Goal: Task Accomplishment & Management: Complete application form

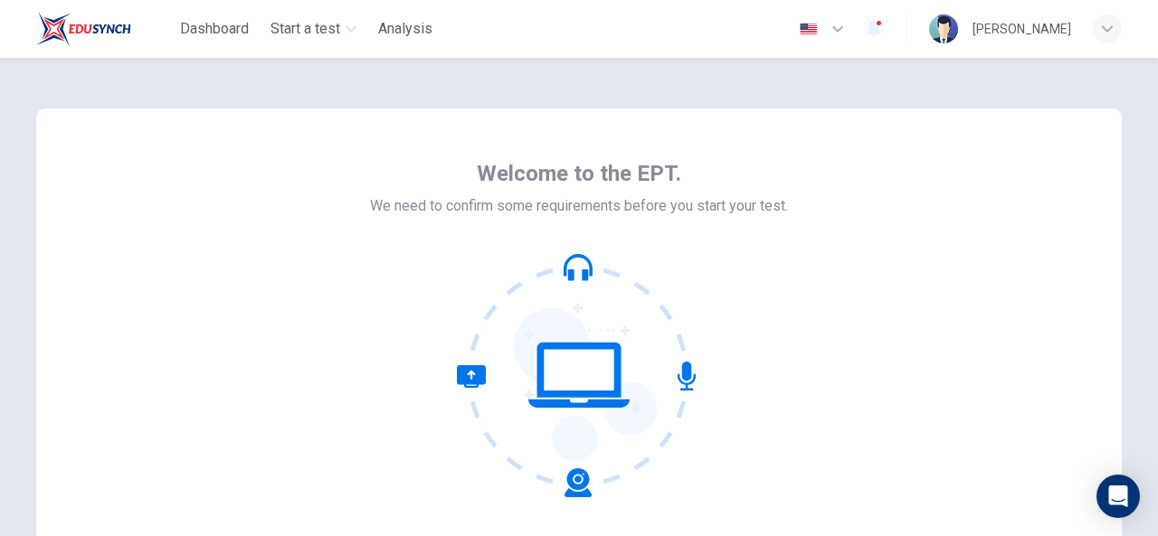
scroll to position [216, 0]
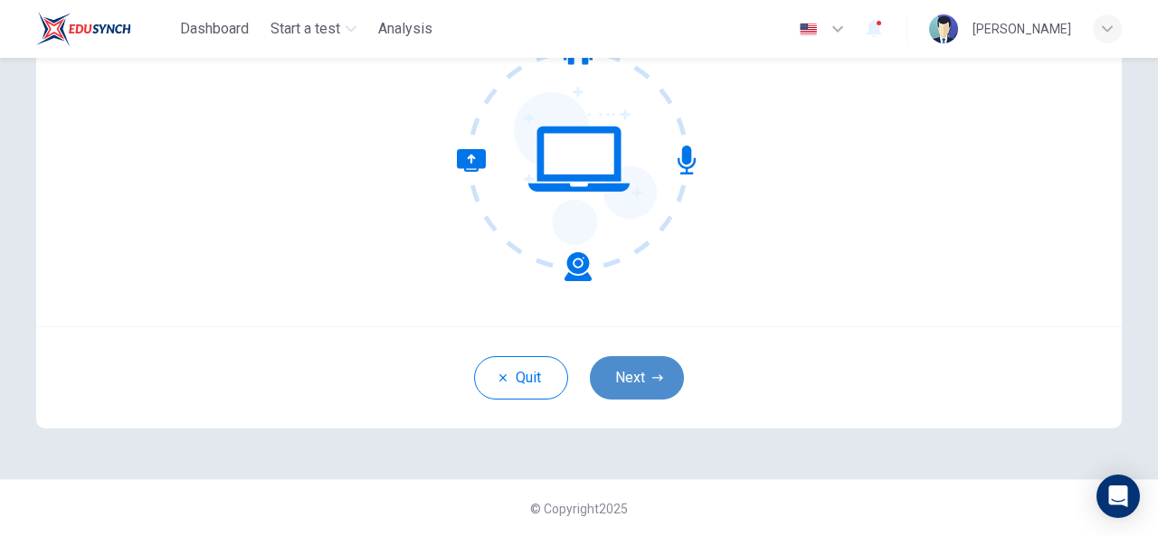
click at [633, 361] on button "Next" at bounding box center [637, 377] width 94 height 43
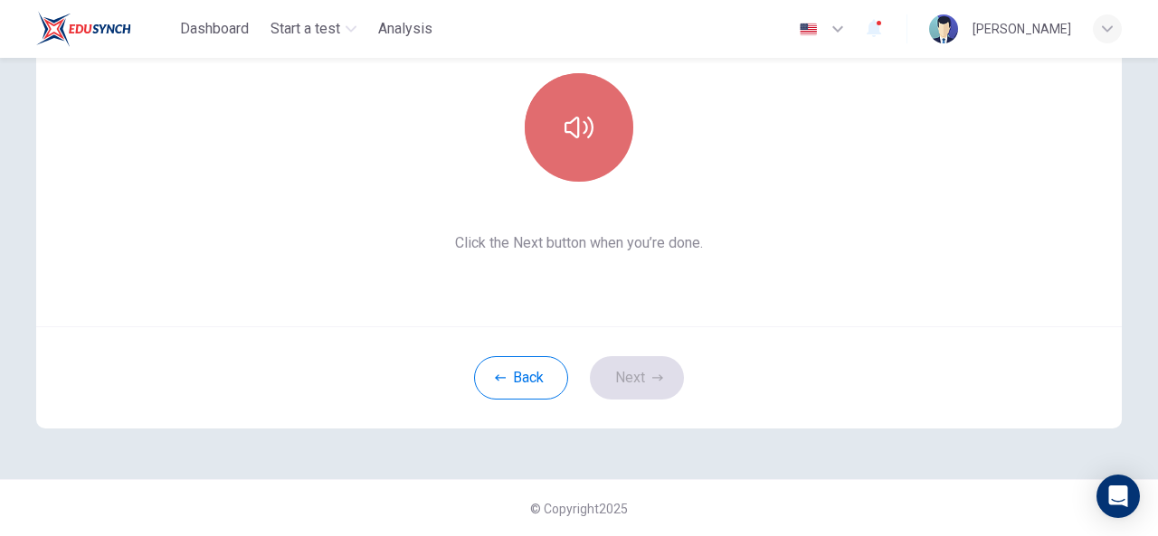
click at [572, 137] on icon "button" at bounding box center [578, 128] width 29 height 22
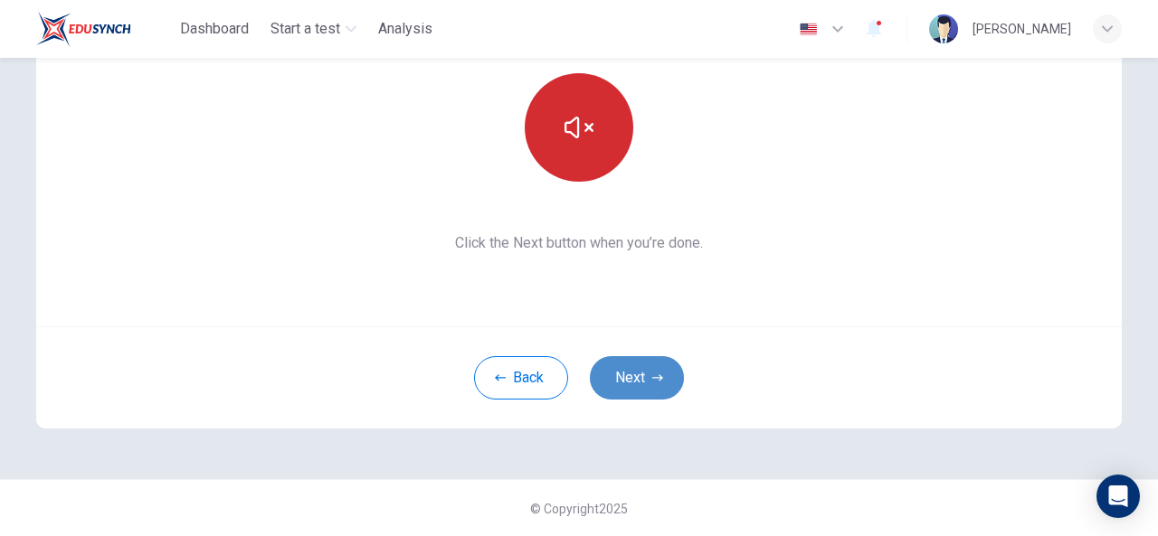
click at [634, 384] on button "Next" at bounding box center [637, 377] width 94 height 43
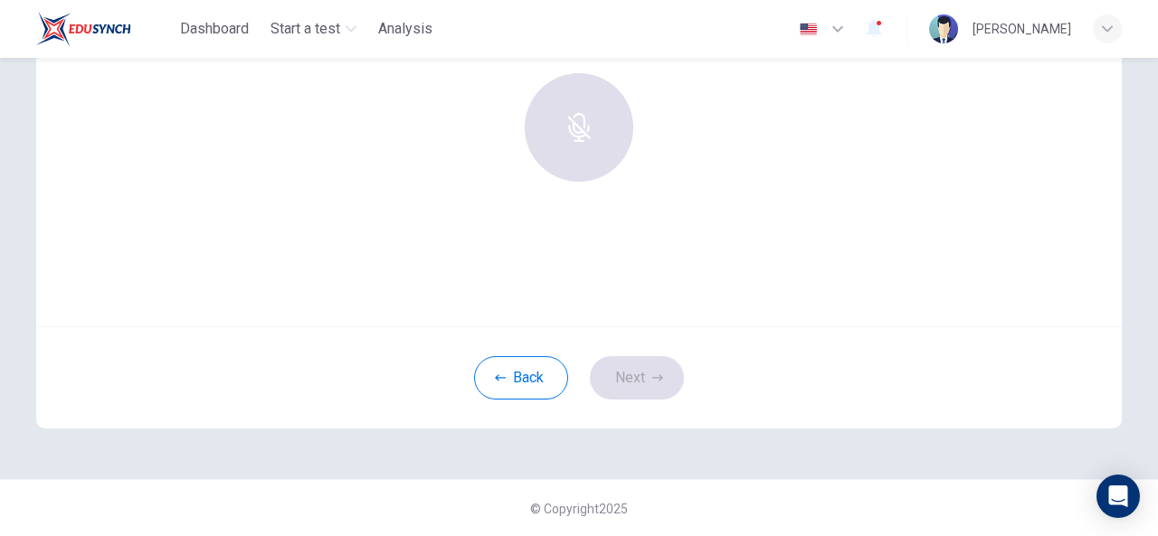
click at [627, 278] on div "Use this screen to make sure your microphone is working. Click the record butto…" at bounding box center [579, 109] width 1086 height 434
click at [517, 370] on button "Back" at bounding box center [521, 377] width 94 height 43
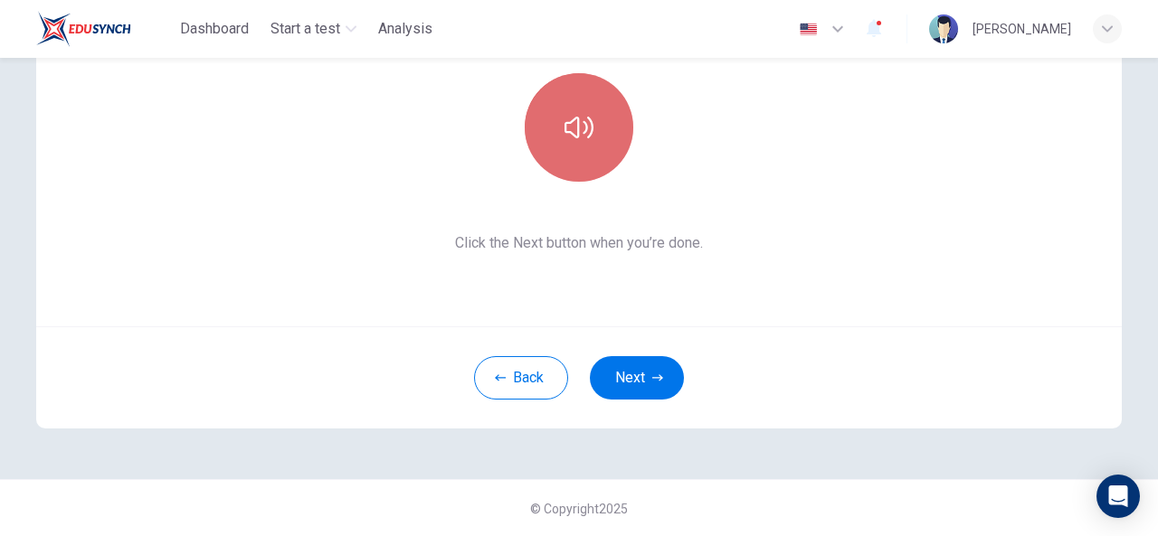
click at [557, 128] on button "button" at bounding box center [579, 127] width 109 height 109
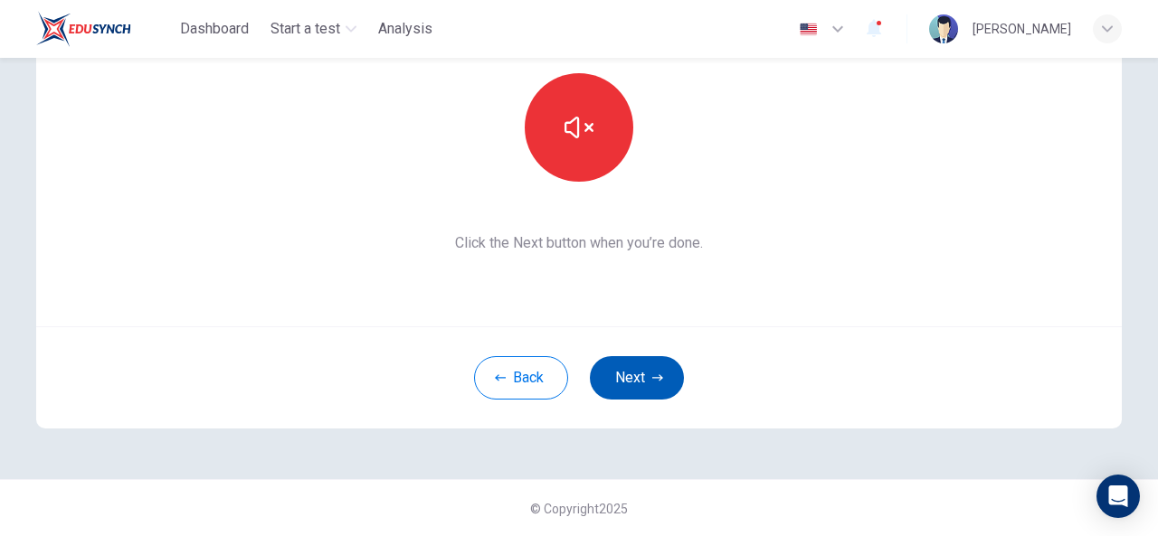
click at [623, 378] on button "Next" at bounding box center [637, 377] width 94 height 43
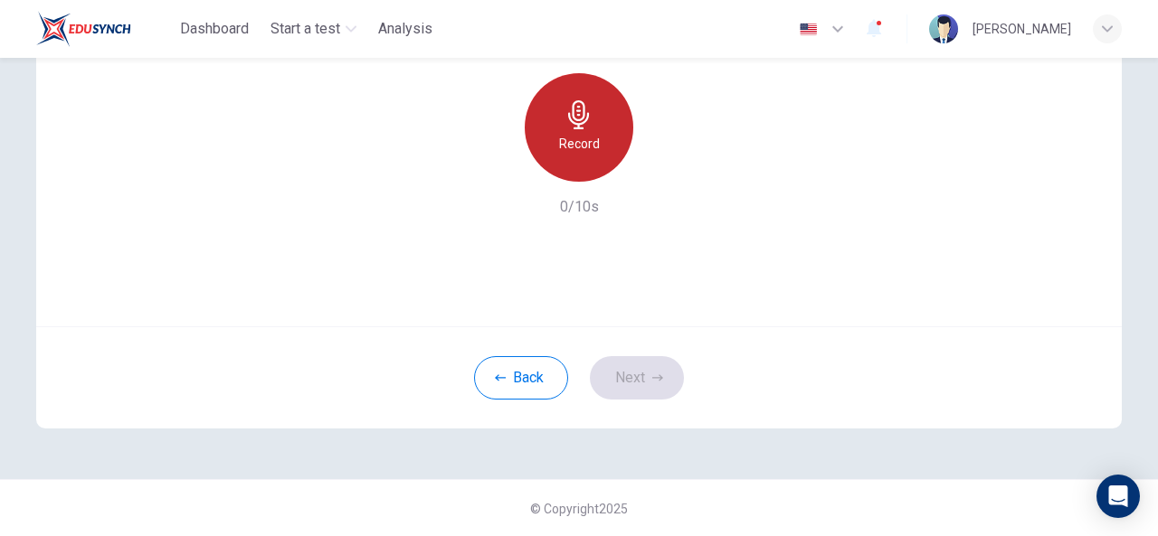
click at [586, 146] on h6 "Record" at bounding box center [579, 144] width 41 height 22
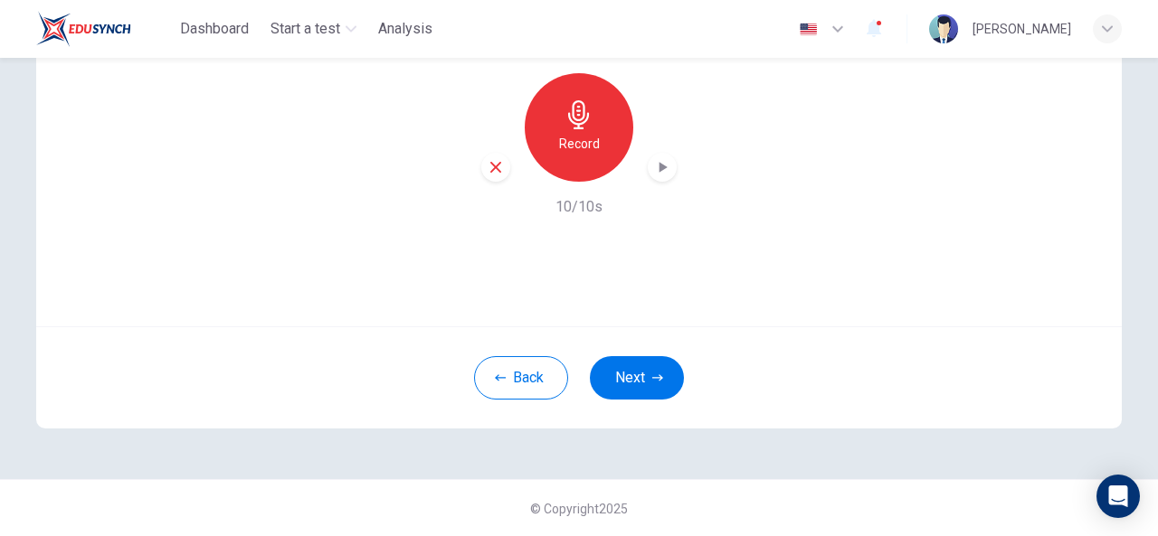
click at [660, 173] on icon "button" at bounding box center [662, 167] width 18 height 18
drag, startPoint x: 660, startPoint y: 173, endPoint x: 622, endPoint y: 253, distance: 89.0
click at [622, 253] on div "Use this screen to make sure your microphone is working. Click the record butto…" at bounding box center [579, 109] width 1086 height 434
click at [666, 160] on icon "button" at bounding box center [662, 167] width 18 height 18
click at [659, 169] on icon "button" at bounding box center [663, 167] width 8 height 11
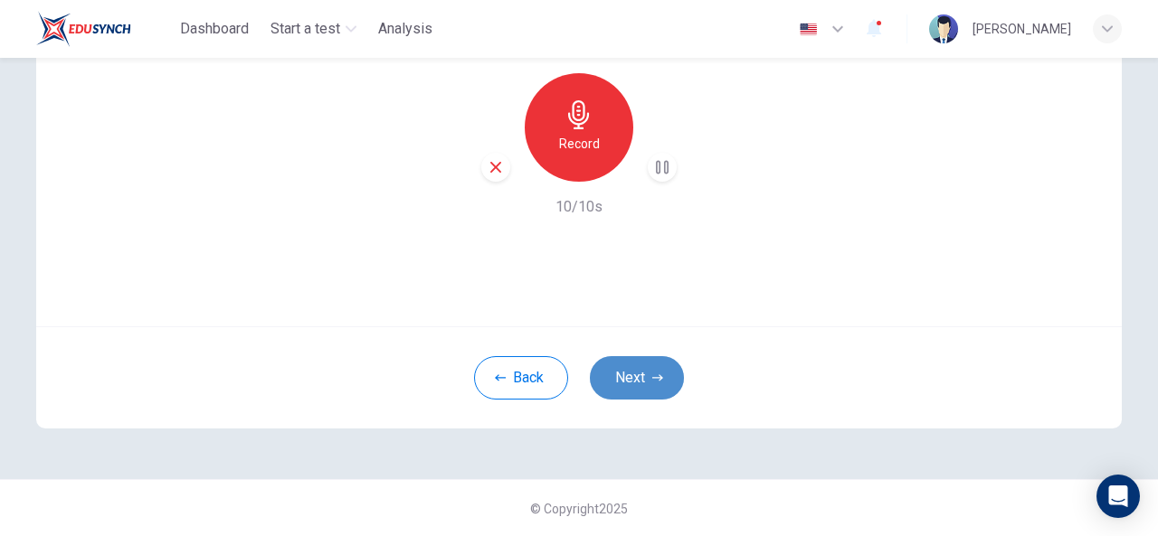
click at [629, 361] on button "Next" at bounding box center [637, 377] width 94 height 43
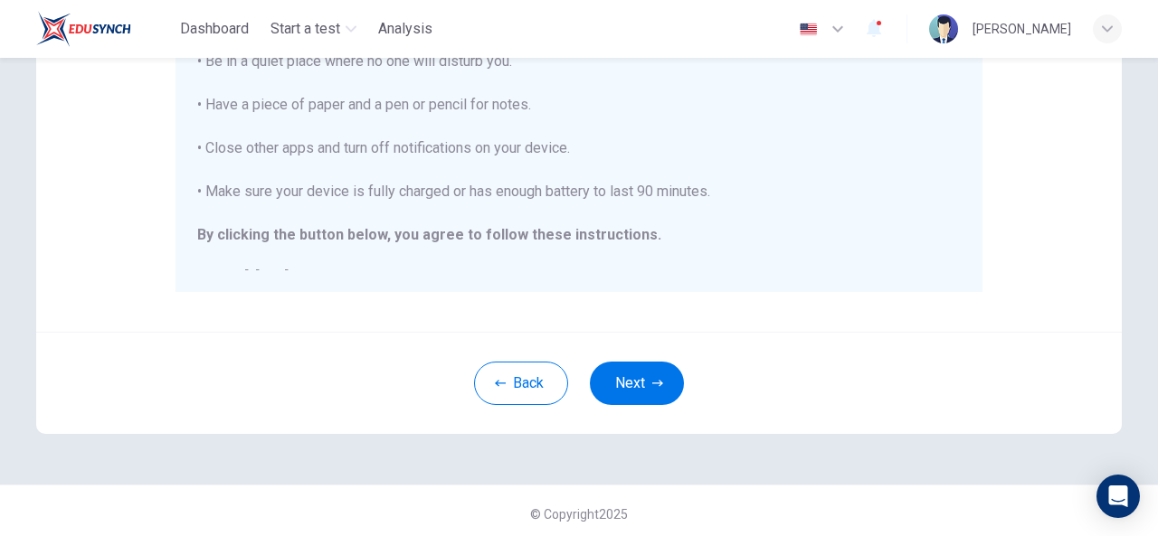
scroll to position [469, 0]
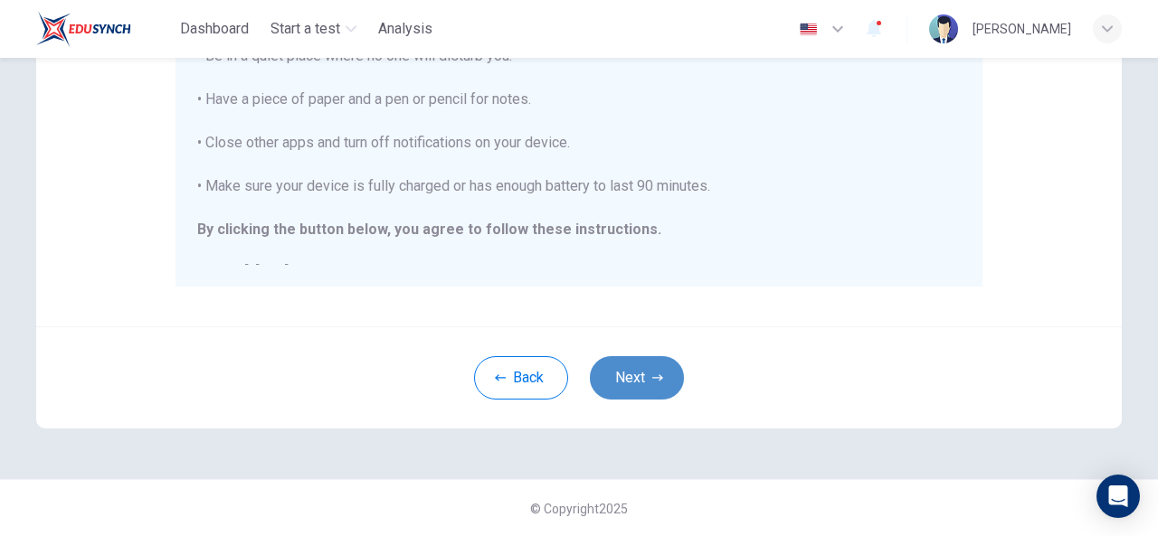
click at [647, 370] on button "Next" at bounding box center [637, 377] width 94 height 43
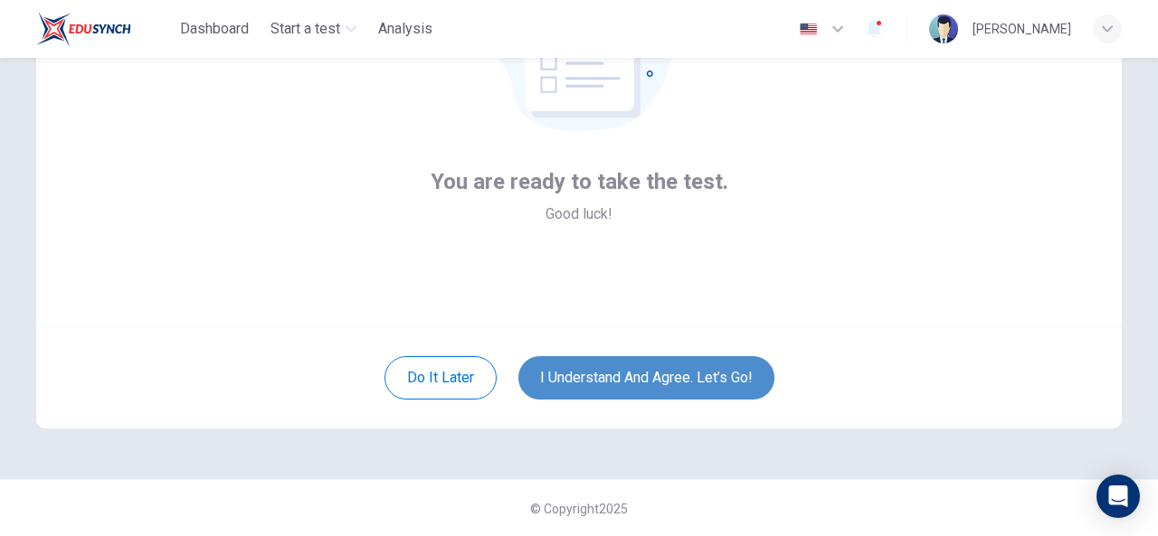
click at [706, 373] on button "I understand and agree. Let’s go!" at bounding box center [646, 377] width 256 height 43
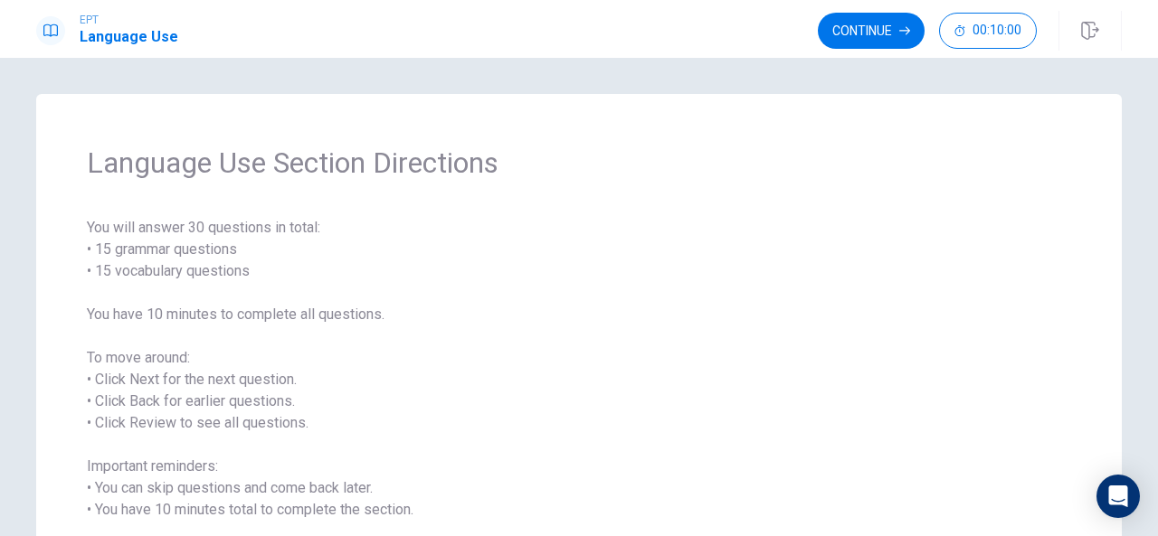
scroll to position [172, 0]
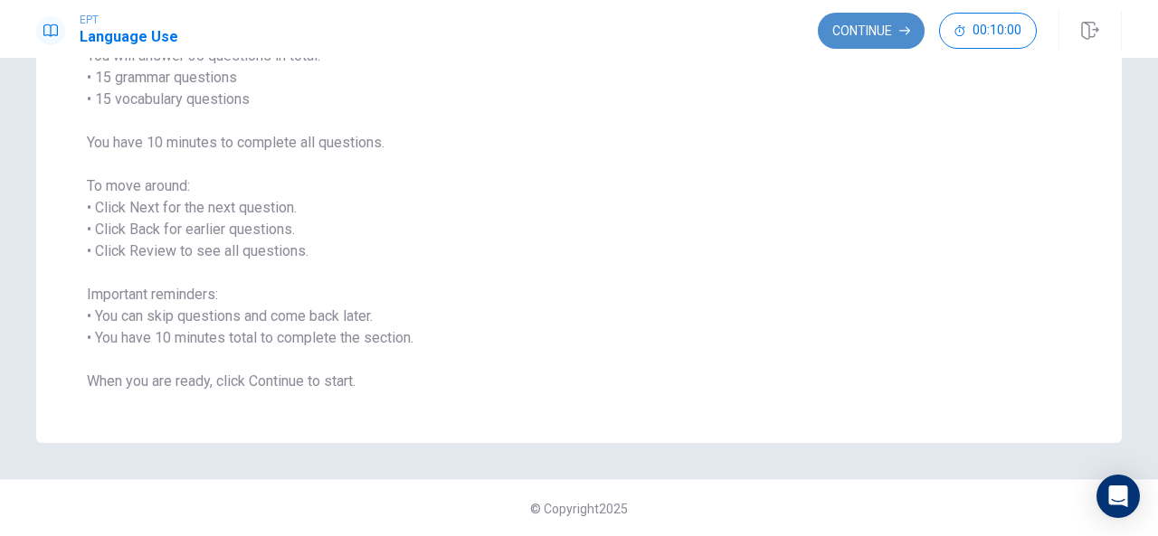
click at [864, 27] on button "Continue" at bounding box center [871, 31] width 107 height 36
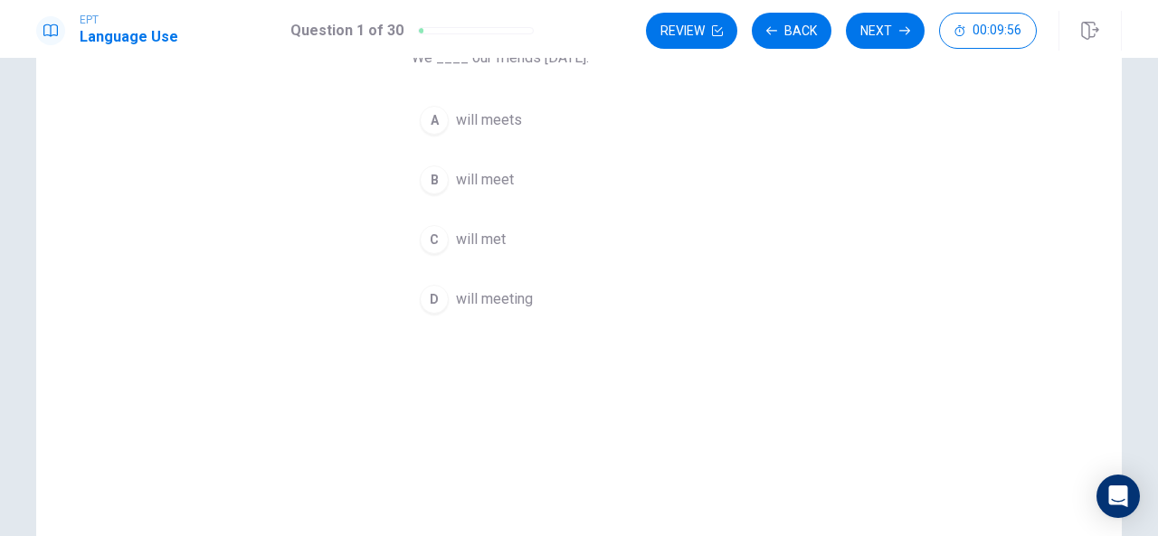
click at [1143, 156] on div "Question 1 We ____ our friends [DATE]. A will meets B will meet C will met D wi…" at bounding box center [578, 236] width 1143 height 629
drag, startPoint x: 1143, startPoint y: 156, endPoint x: 1152, endPoint y: 154, distance: 9.2
click at [1152, 154] on div "Question 1 We ____ our friends [DATE]. A will meets B will meet C will met D wi…" at bounding box center [579, 297] width 1158 height 479
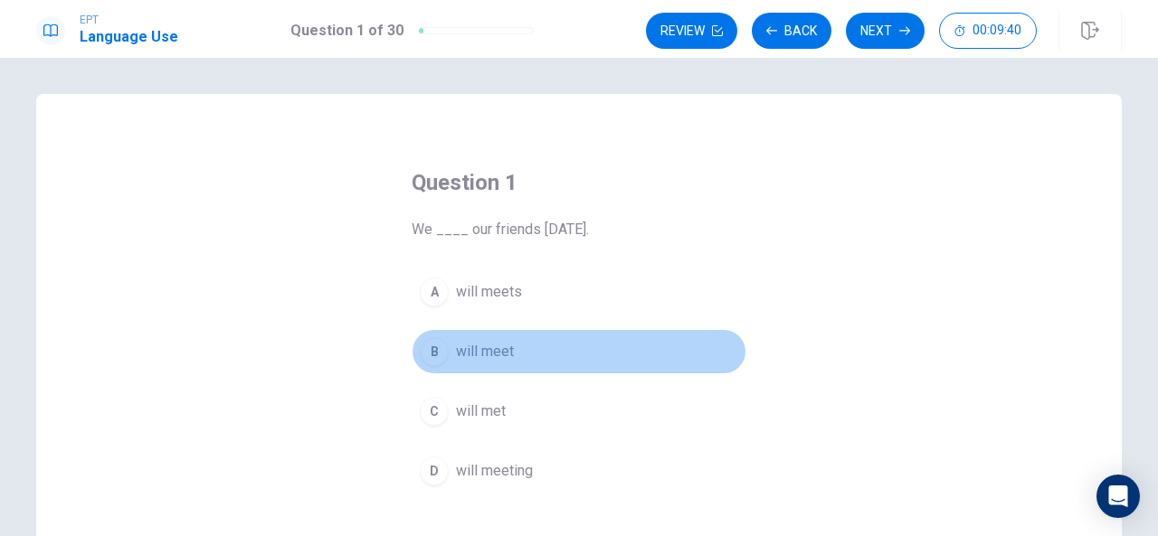
click at [489, 341] on span "will meet" at bounding box center [485, 352] width 58 height 22
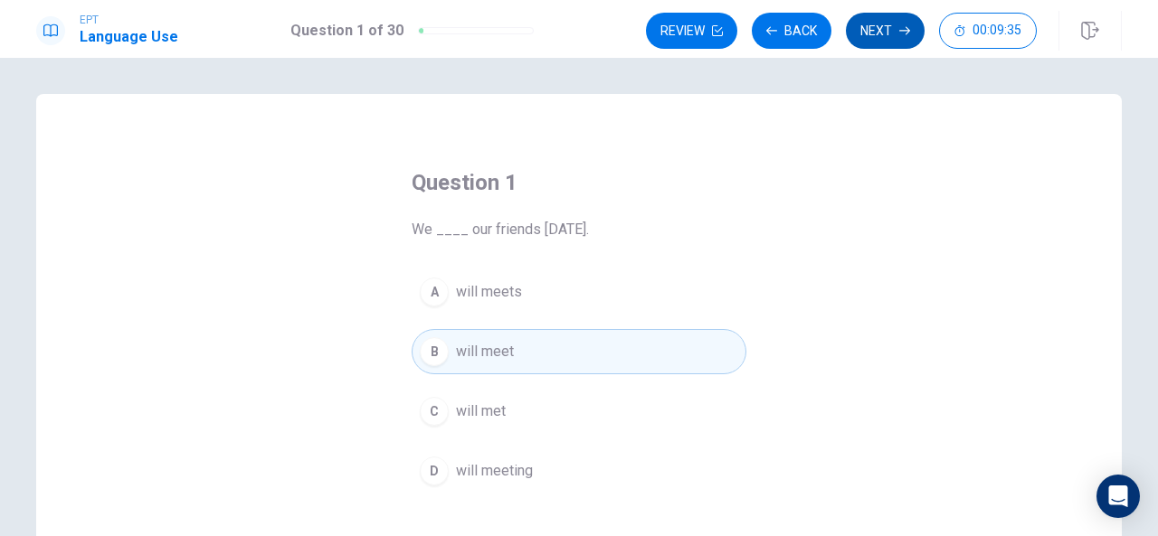
click at [896, 27] on button "Next" at bounding box center [885, 31] width 79 height 36
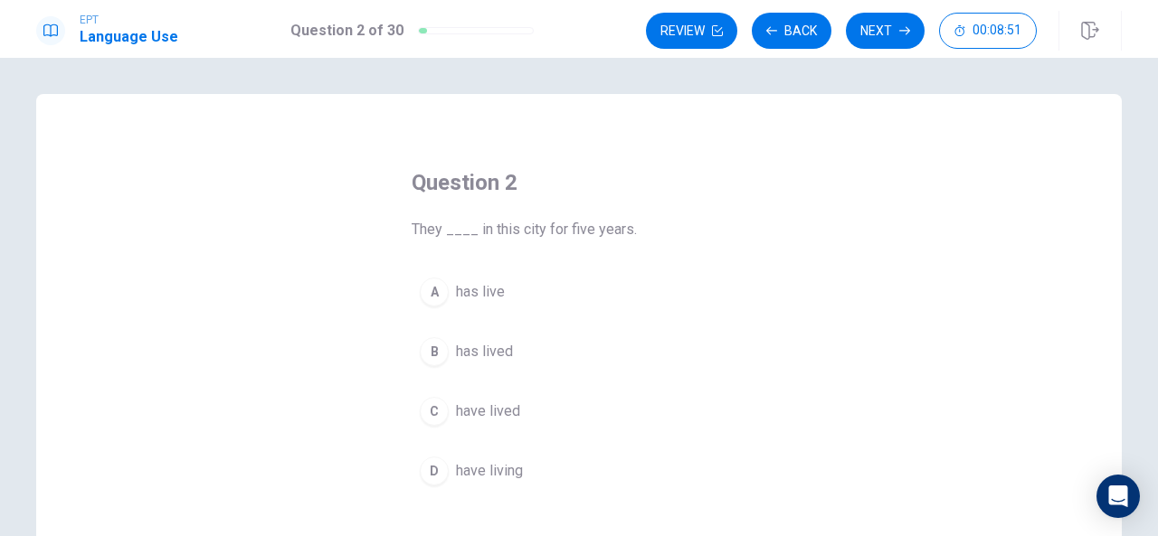
click at [484, 346] on span "has lived" at bounding box center [484, 352] width 57 height 22
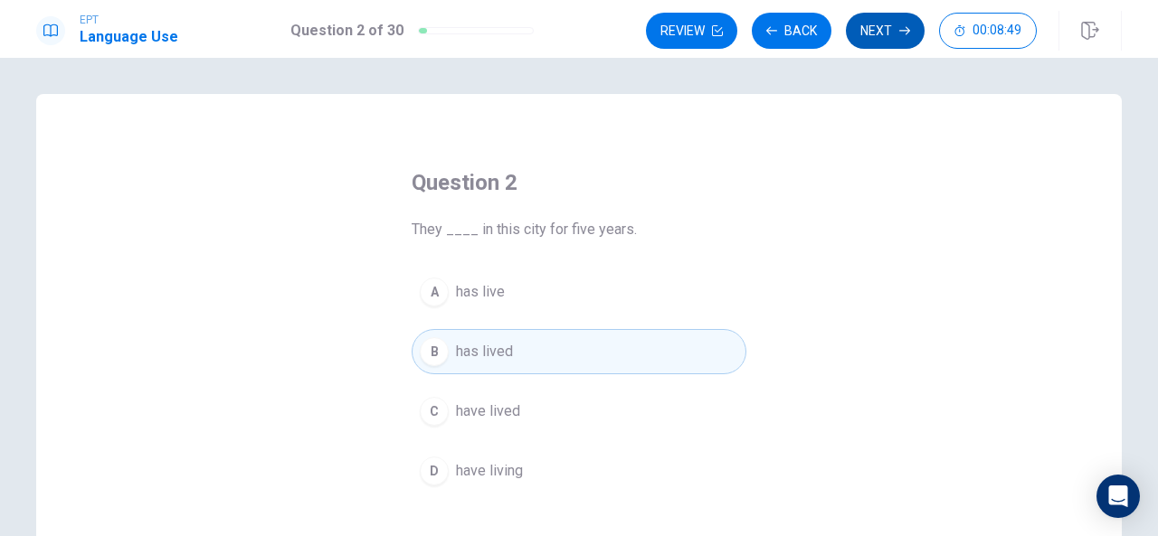
click at [884, 24] on button "Next" at bounding box center [885, 31] width 79 height 36
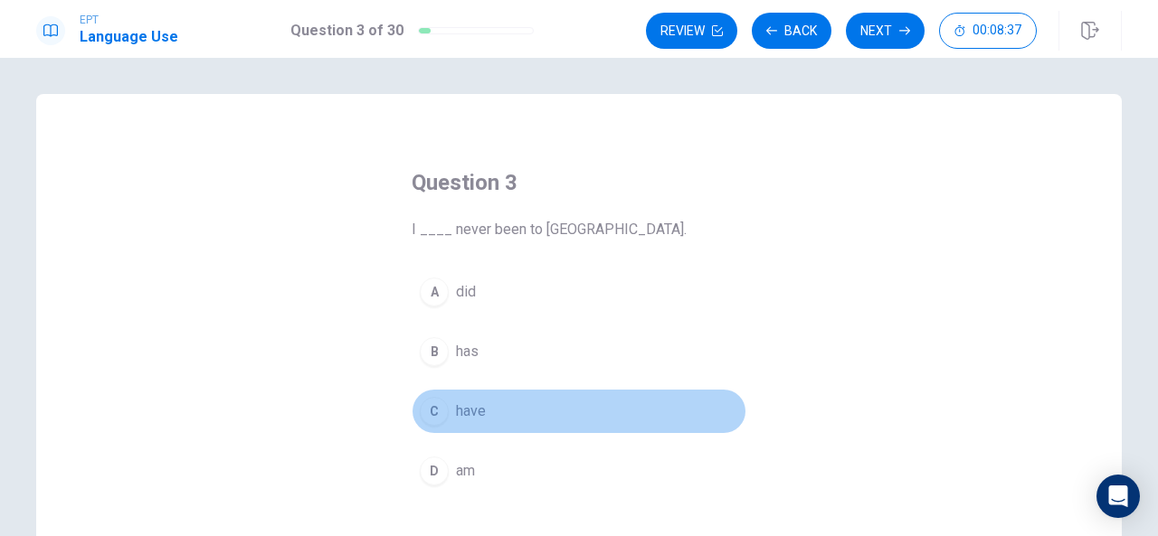
click at [461, 406] on span "have" at bounding box center [471, 412] width 30 height 22
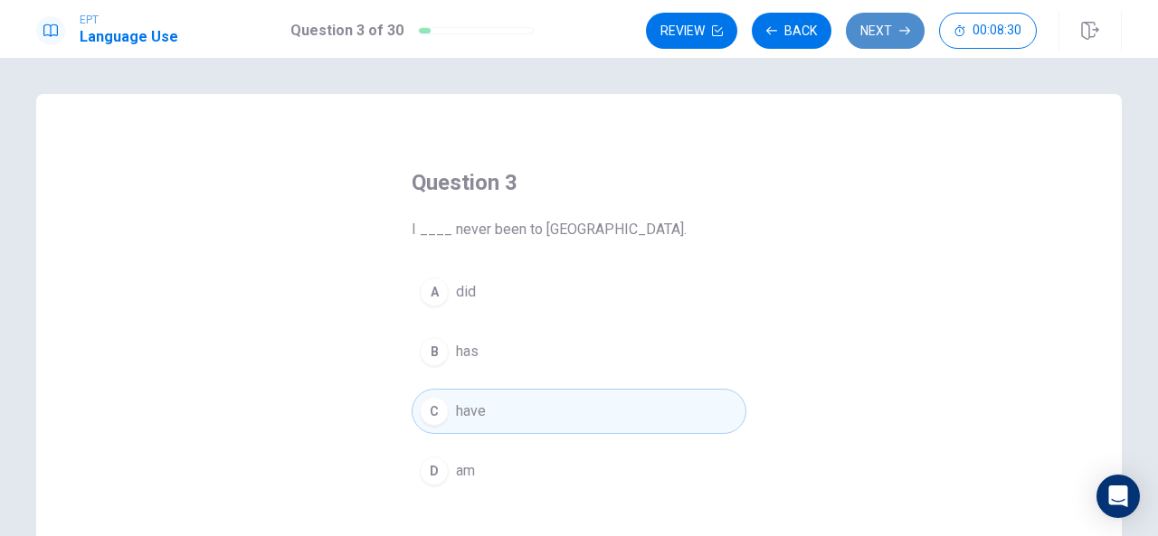
click at [886, 28] on button "Next" at bounding box center [885, 31] width 79 height 36
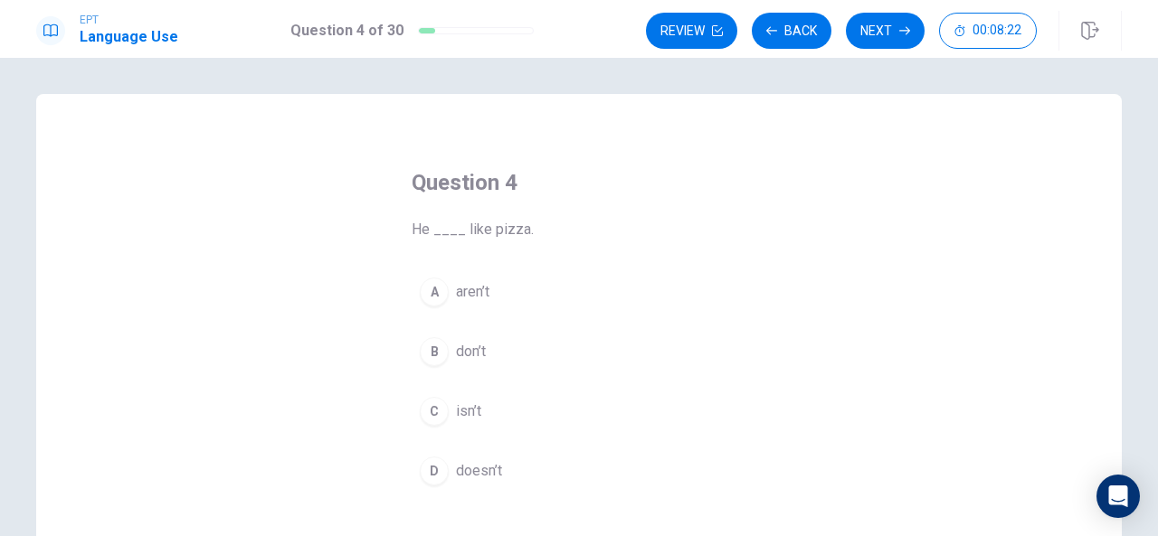
click at [479, 466] on span "doesn’t" at bounding box center [479, 471] width 46 height 22
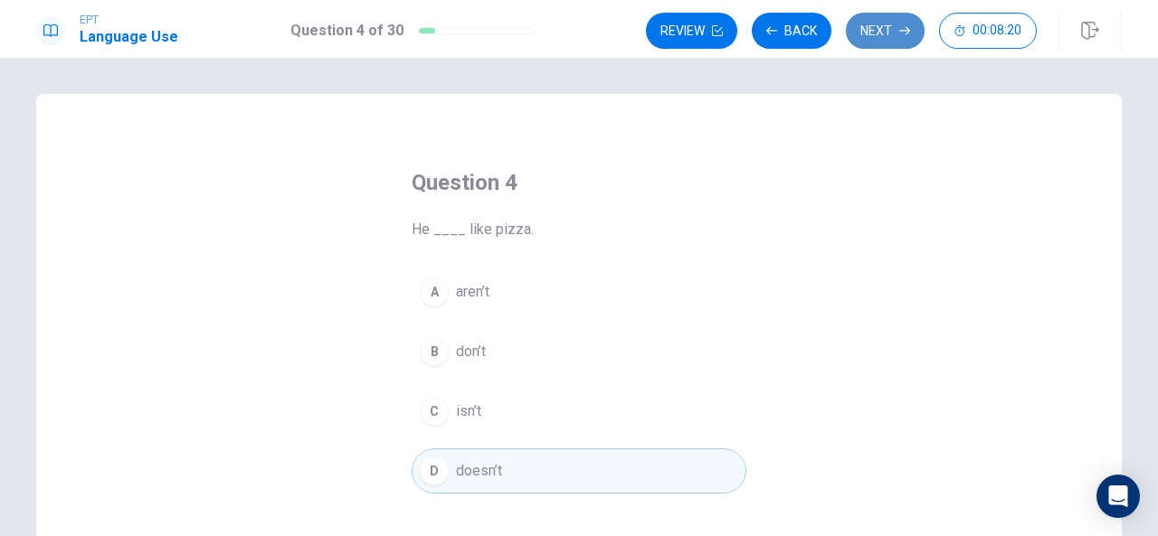
click at [879, 23] on button "Next" at bounding box center [885, 31] width 79 height 36
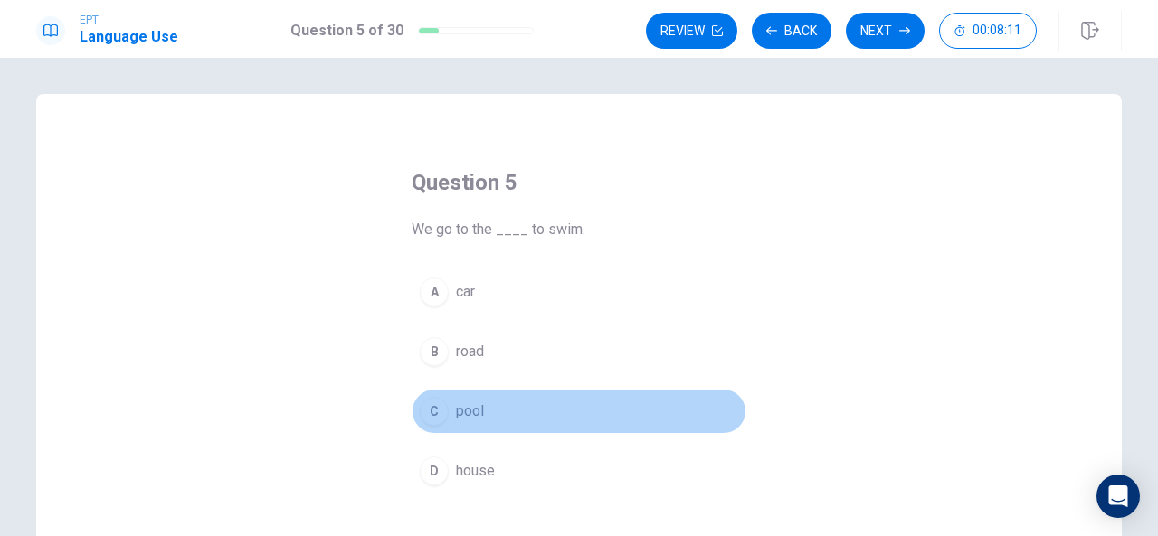
click at [456, 404] on span "pool" at bounding box center [470, 412] width 28 height 22
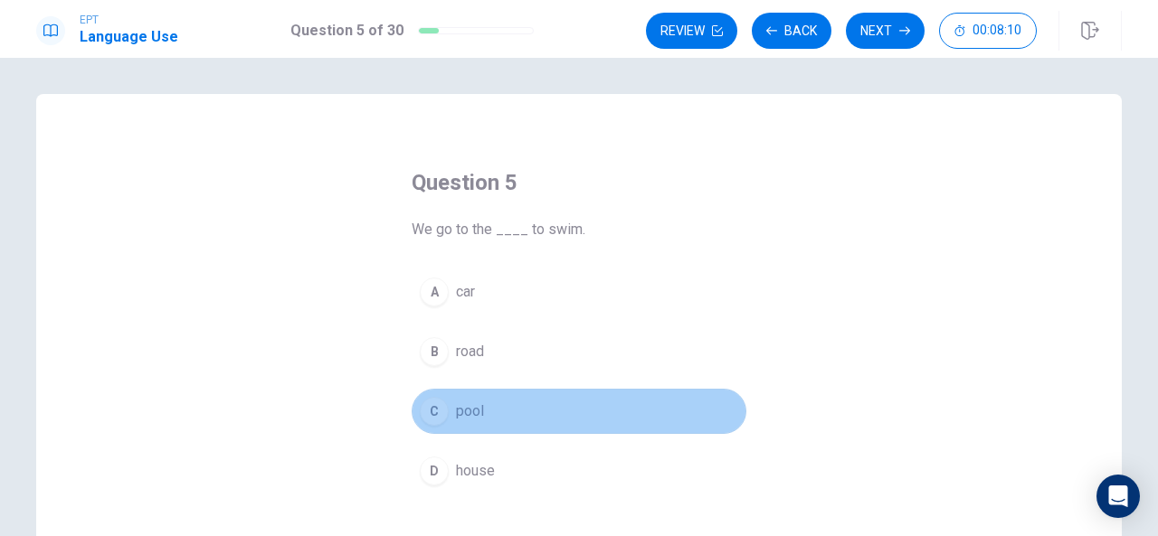
click at [456, 404] on span "pool" at bounding box center [470, 412] width 28 height 22
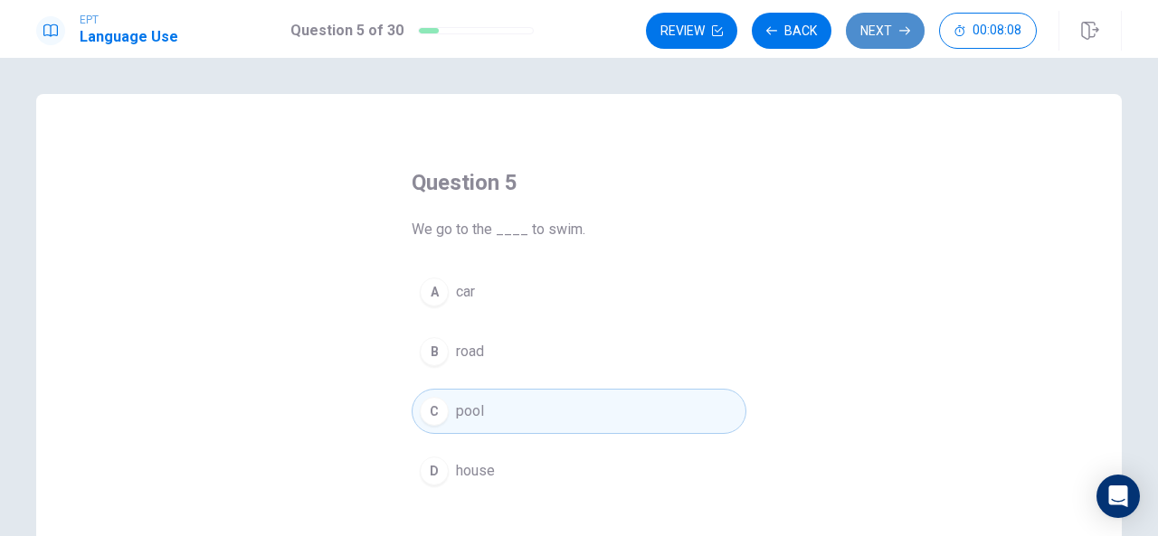
click at [874, 21] on button "Next" at bounding box center [885, 31] width 79 height 36
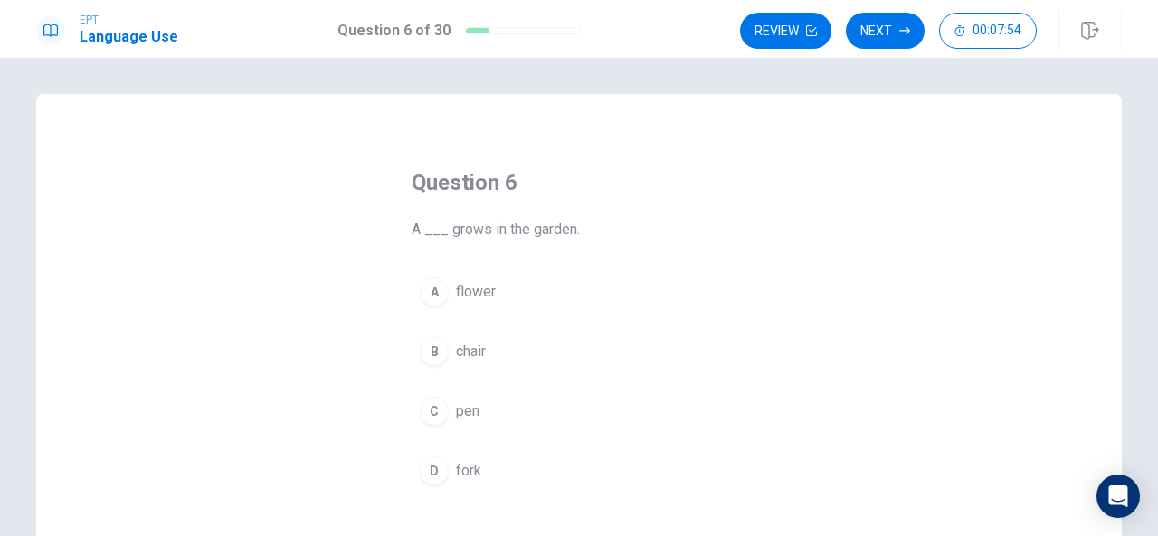
click at [469, 287] on span "flower" at bounding box center [476, 292] width 40 height 22
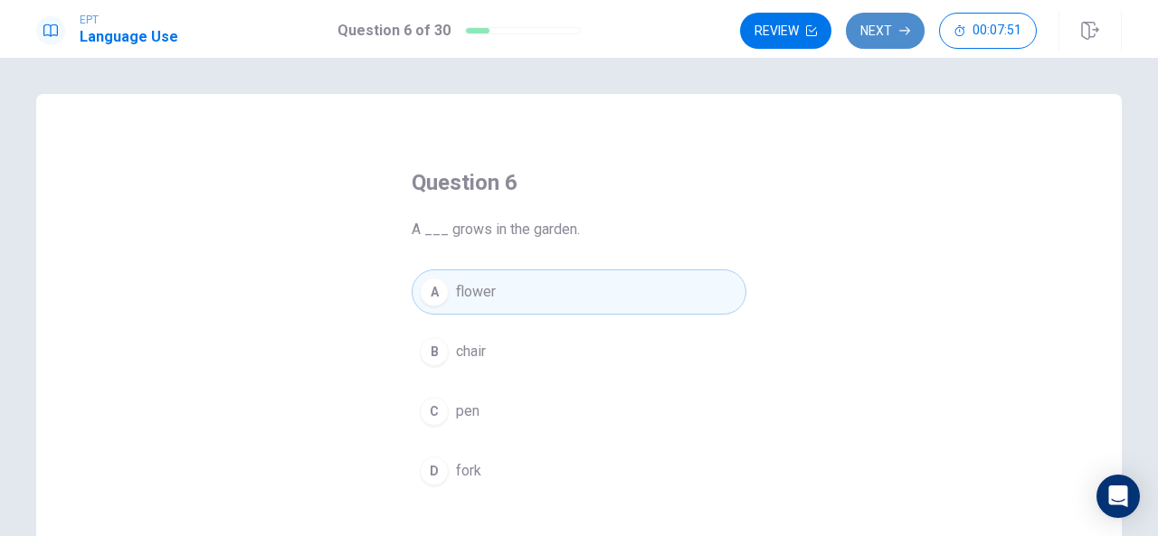
click at [885, 29] on button "Next" at bounding box center [885, 31] width 79 height 36
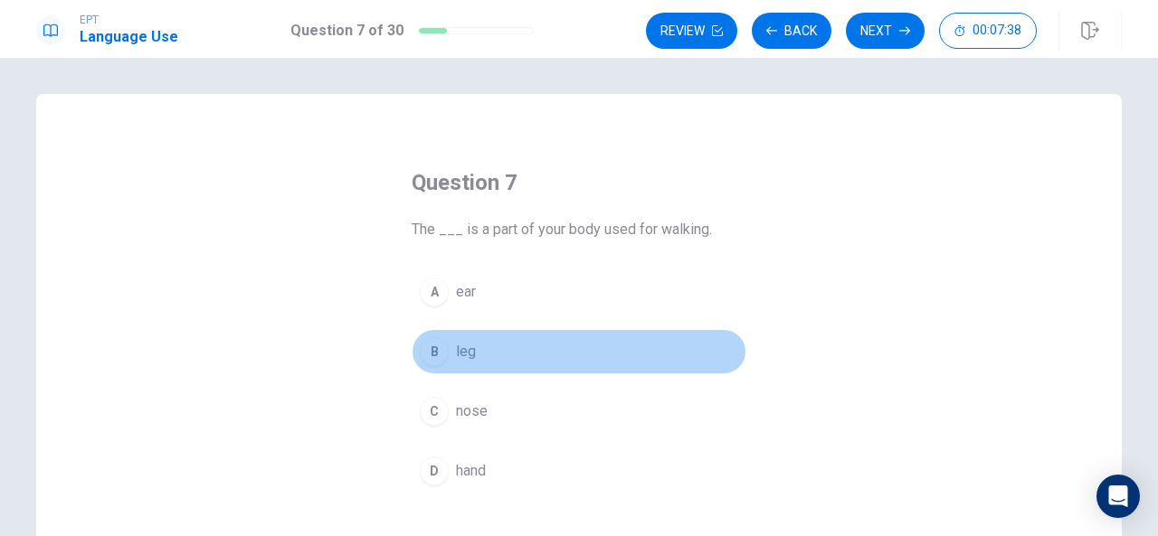
click at [467, 343] on span "leg" at bounding box center [466, 352] width 20 height 22
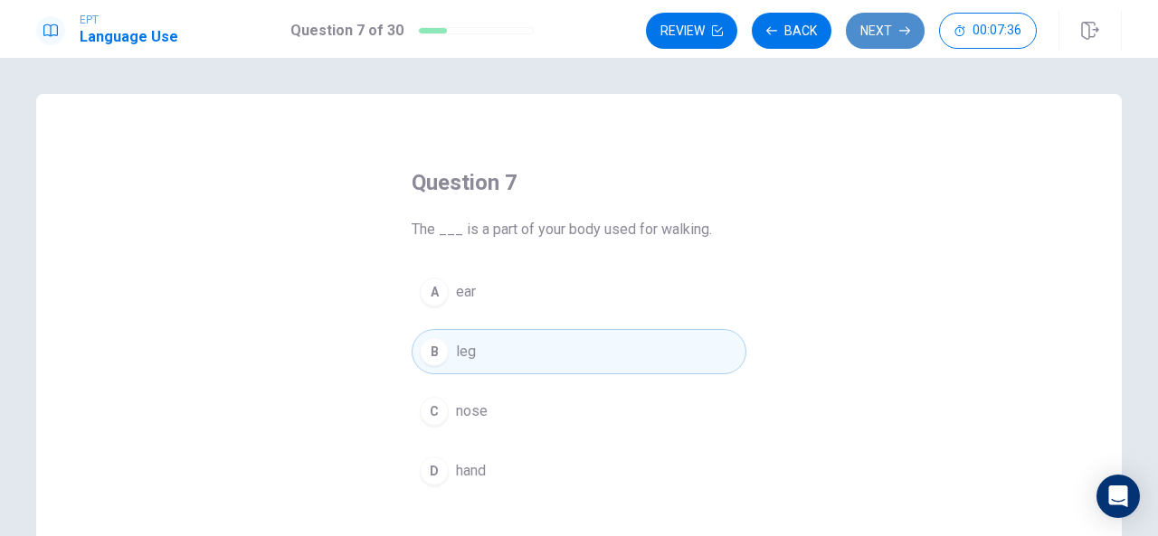
click at [878, 28] on button "Next" at bounding box center [885, 31] width 79 height 36
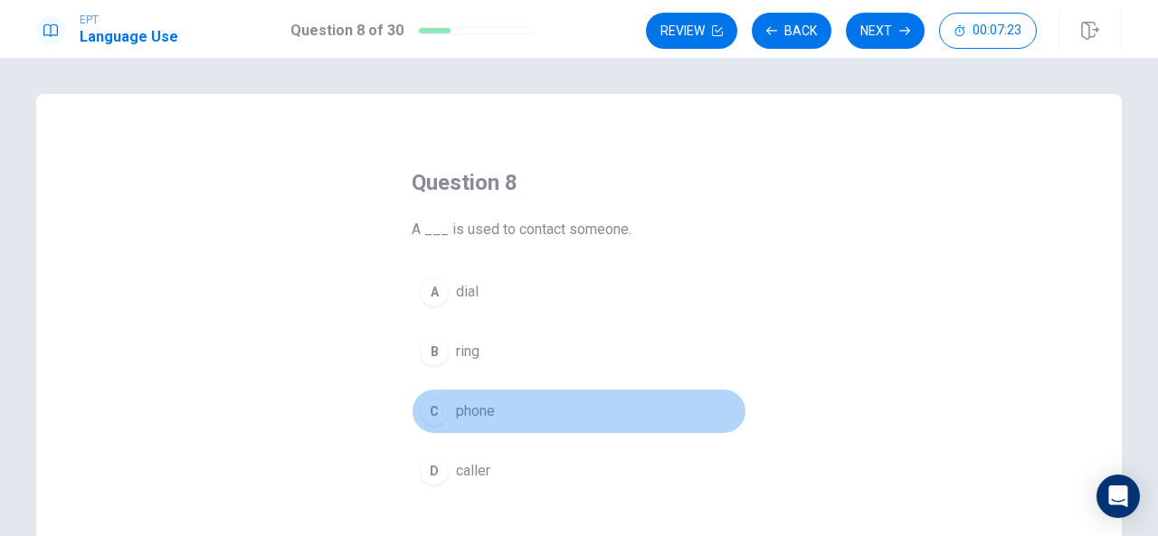
click at [474, 412] on span "phone" at bounding box center [475, 412] width 39 height 22
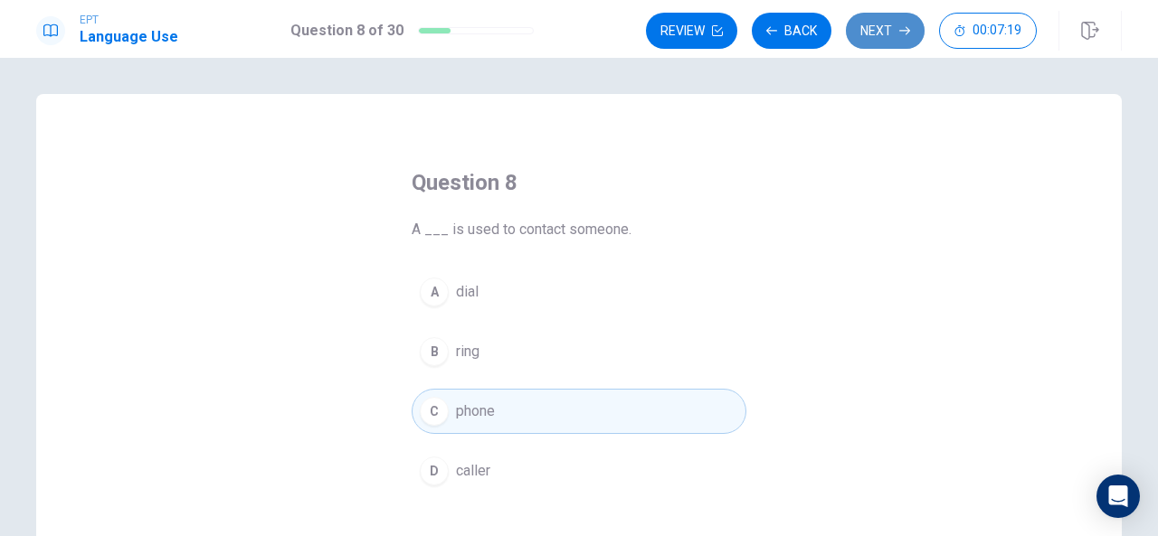
click at [882, 34] on button "Next" at bounding box center [885, 31] width 79 height 36
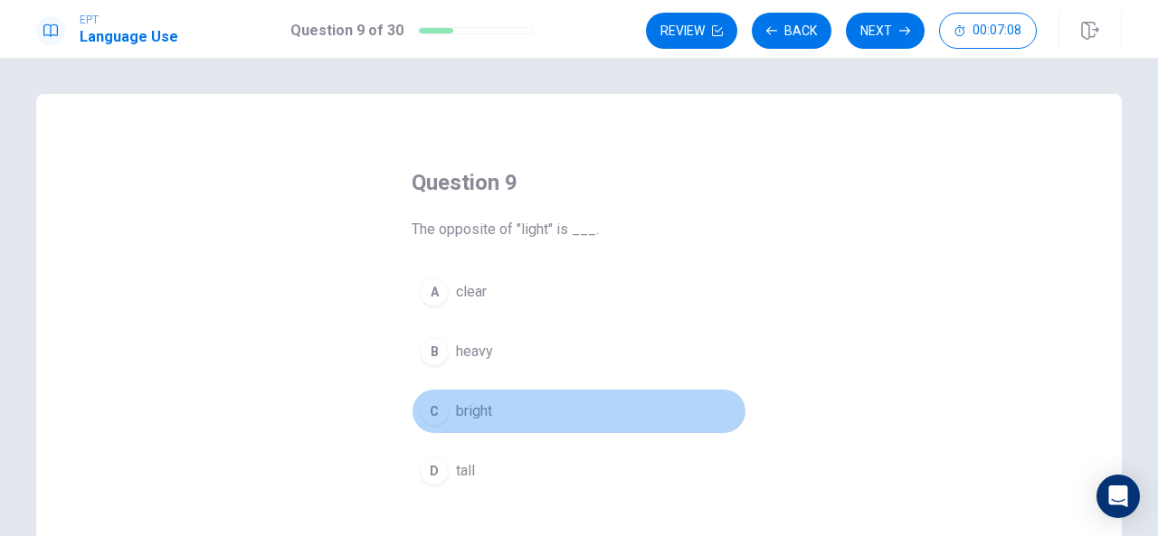
click at [478, 402] on span "bright" at bounding box center [474, 412] width 36 height 22
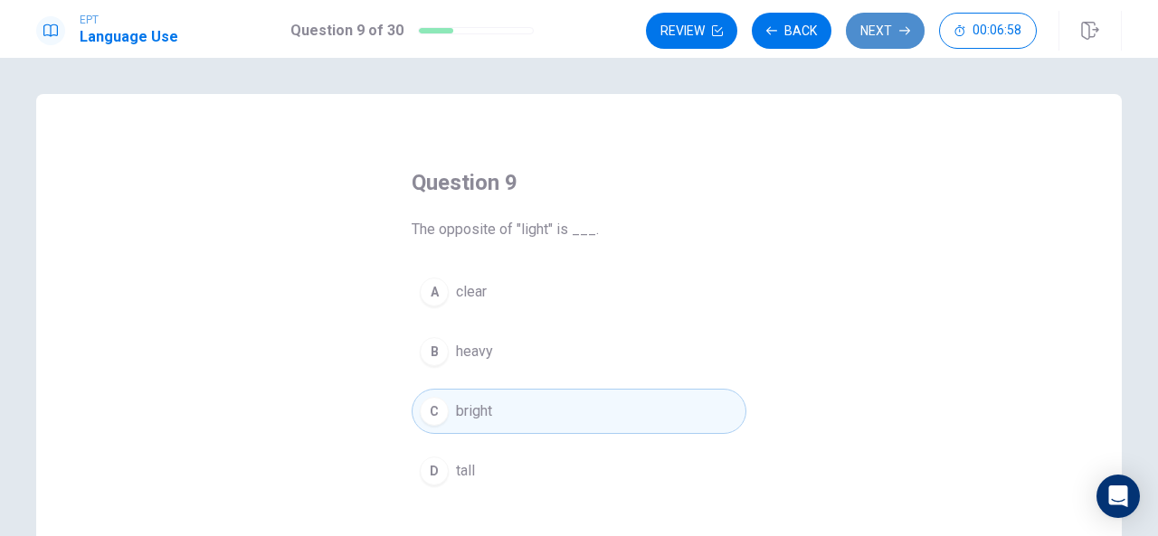
click at [891, 33] on button "Next" at bounding box center [885, 31] width 79 height 36
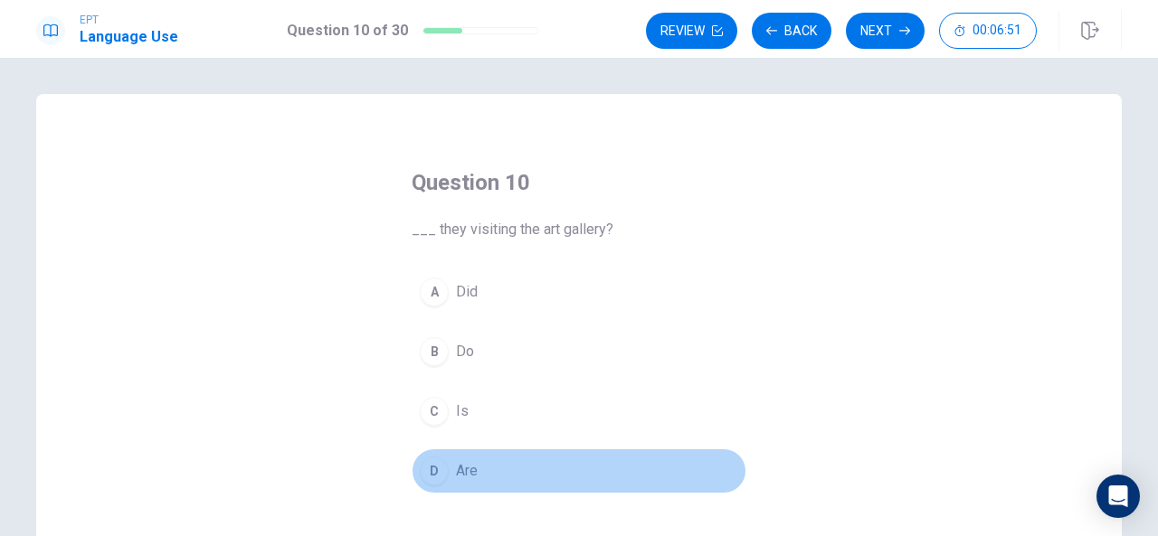
click at [463, 468] on span "Are" at bounding box center [467, 471] width 22 height 22
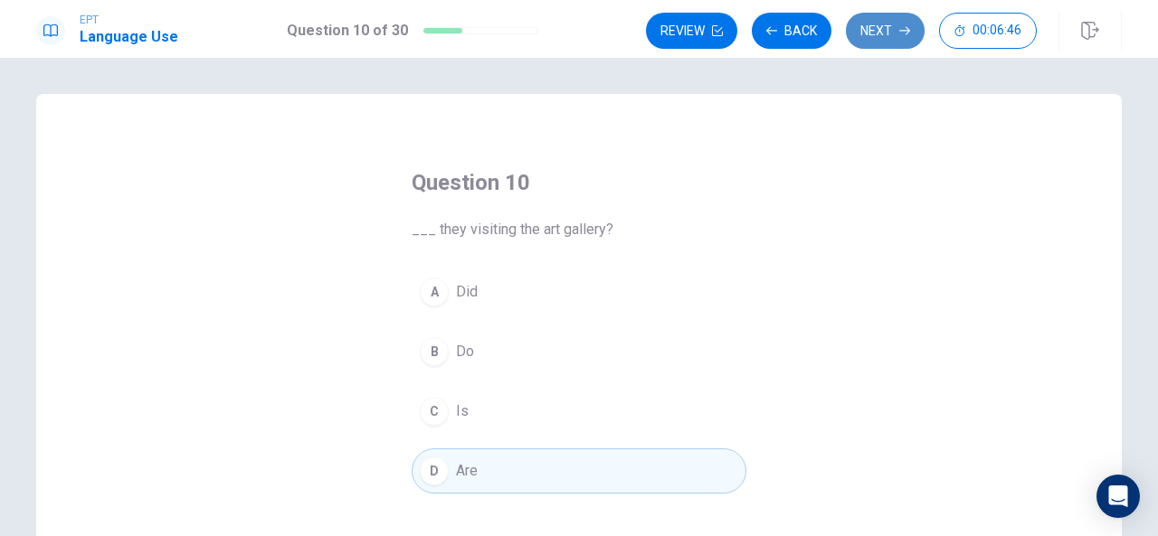
click at [876, 29] on button "Next" at bounding box center [885, 31] width 79 height 36
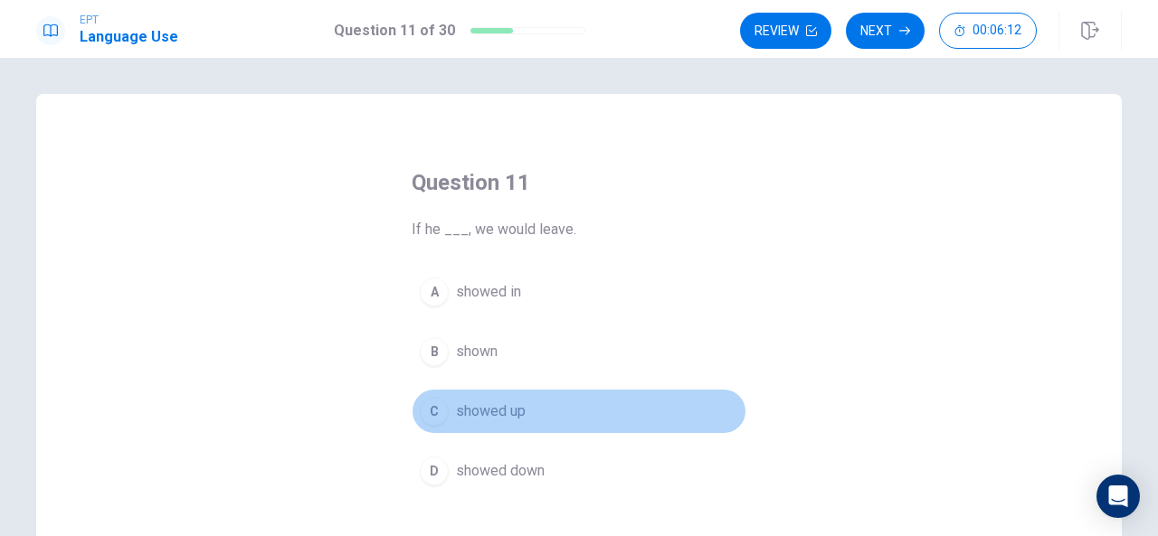
click at [483, 406] on span "showed up" at bounding box center [491, 412] width 70 height 22
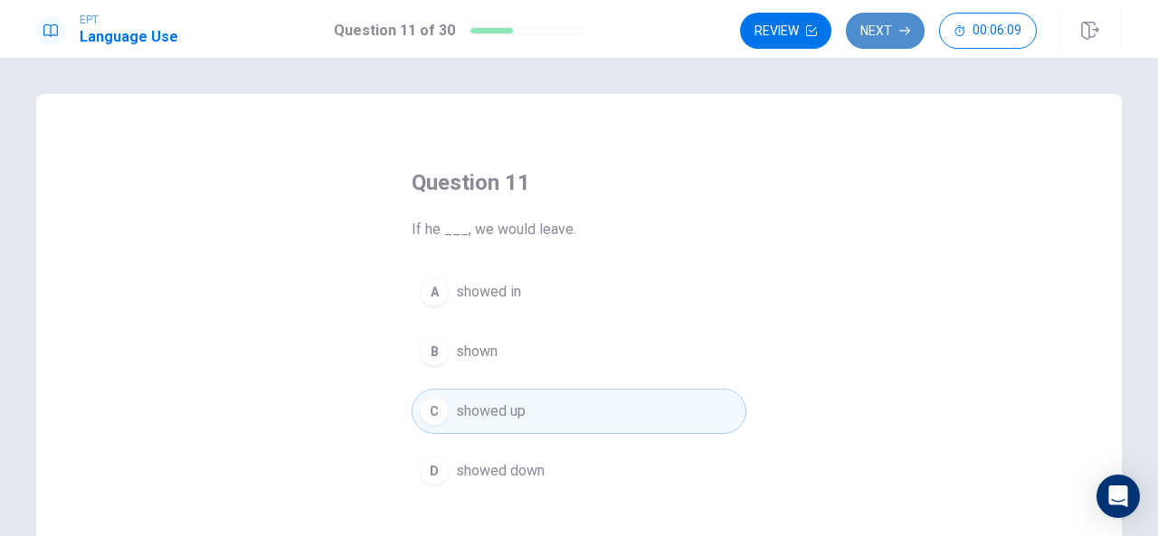
click at [881, 24] on button "Next" at bounding box center [885, 31] width 79 height 36
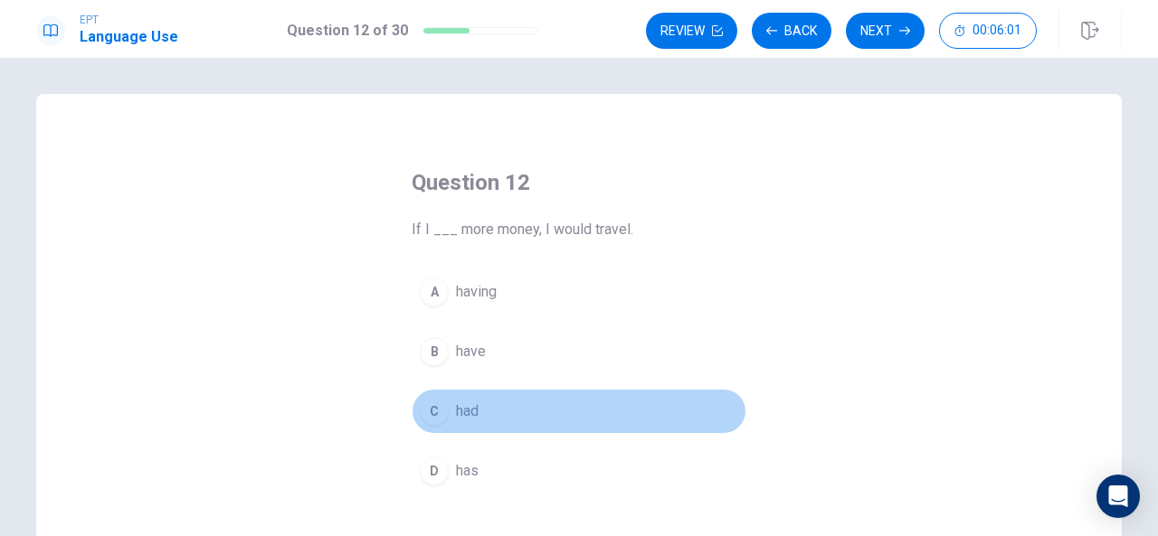
click at [463, 406] on span "had" at bounding box center [467, 412] width 23 height 22
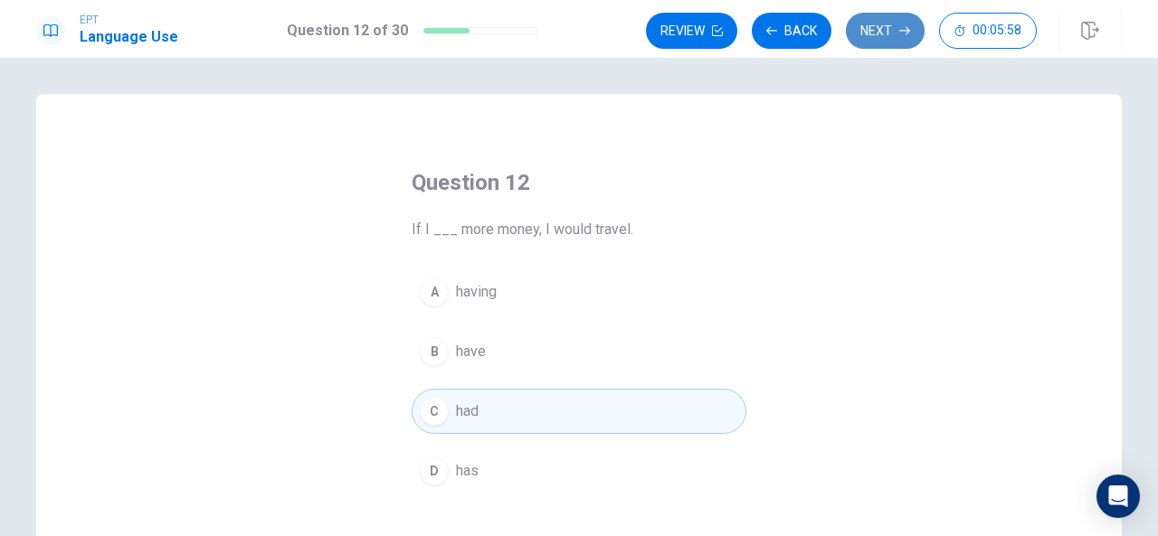
click at [882, 30] on button "Next" at bounding box center [885, 31] width 79 height 36
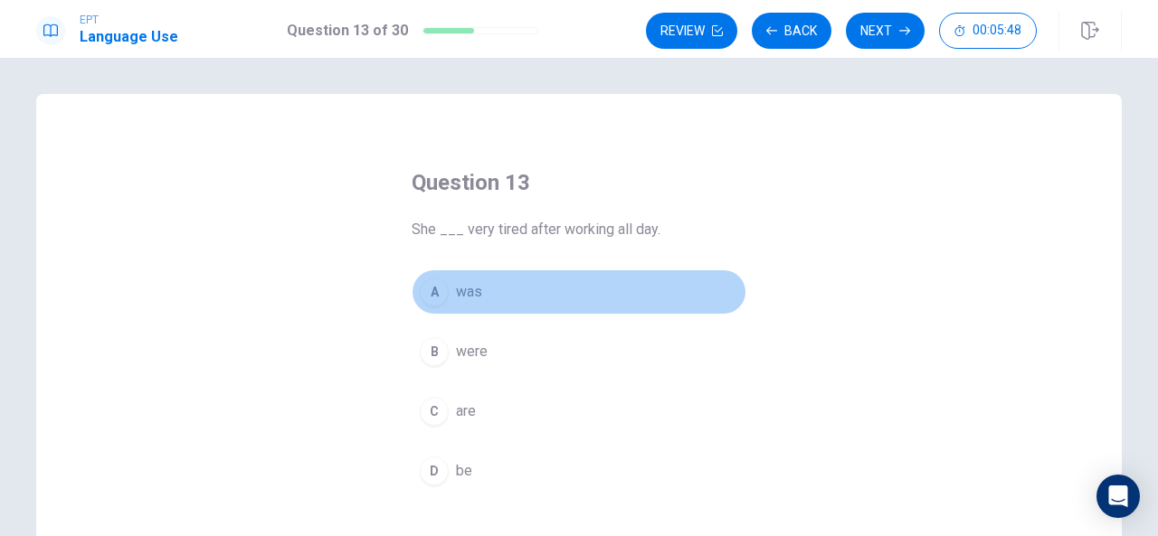
click at [460, 287] on span "was" at bounding box center [469, 292] width 26 height 22
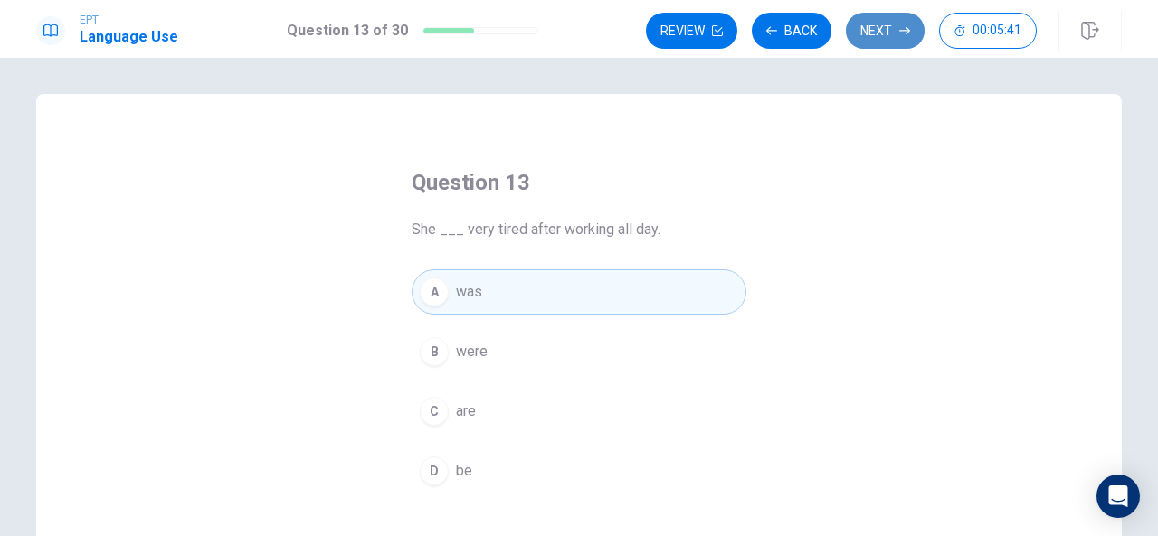
click at [874, 26] on button "Next" at bounding box center [885, 31] width 79 height 36
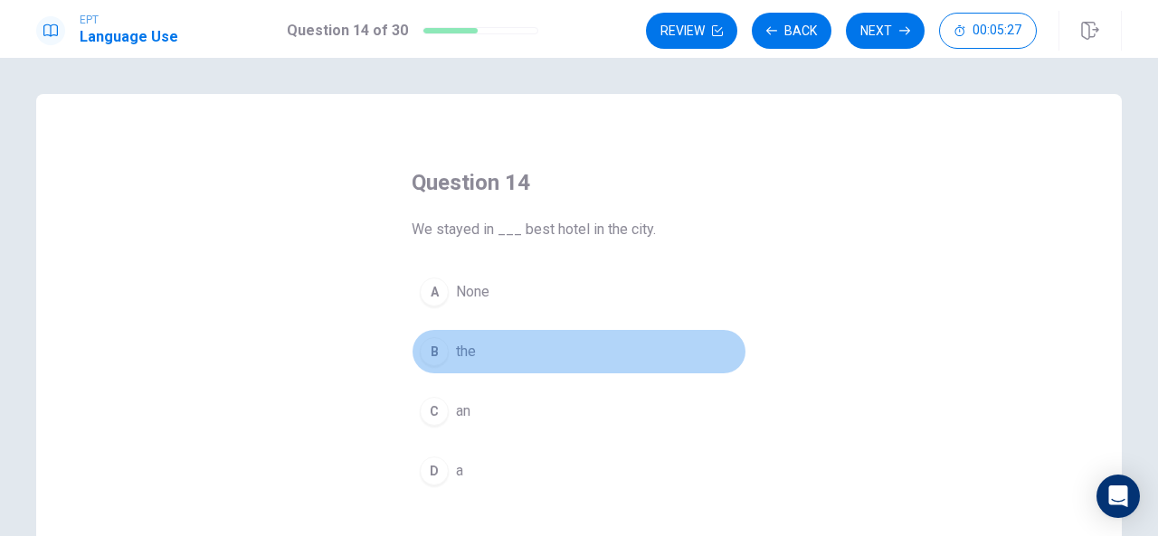
click at [465, 350] on span "the" at bounding box center [466, 352] width 20 height 22
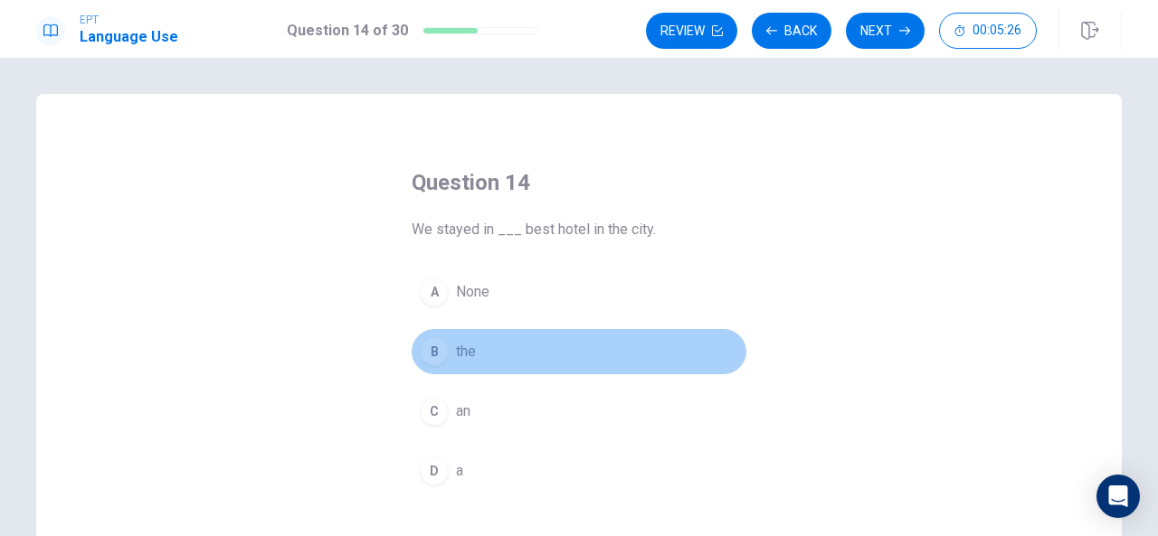
click at [465, 350] on span "the" at bounding box center [466, 352] width 20 height 22
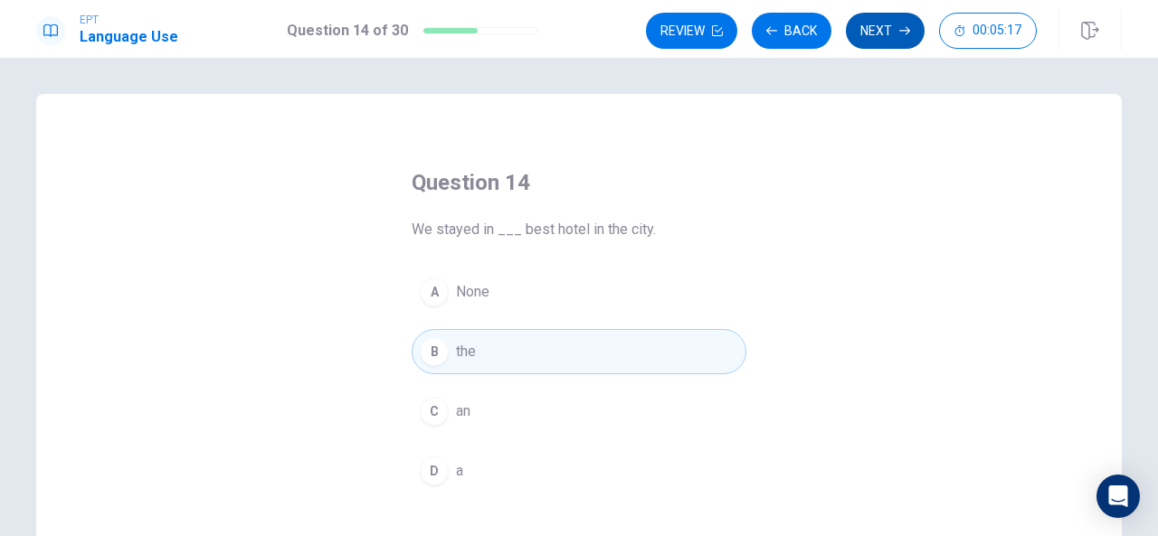
click at [874, 26] on button "Next" at bounding box center [885, 31] width 79 height 36
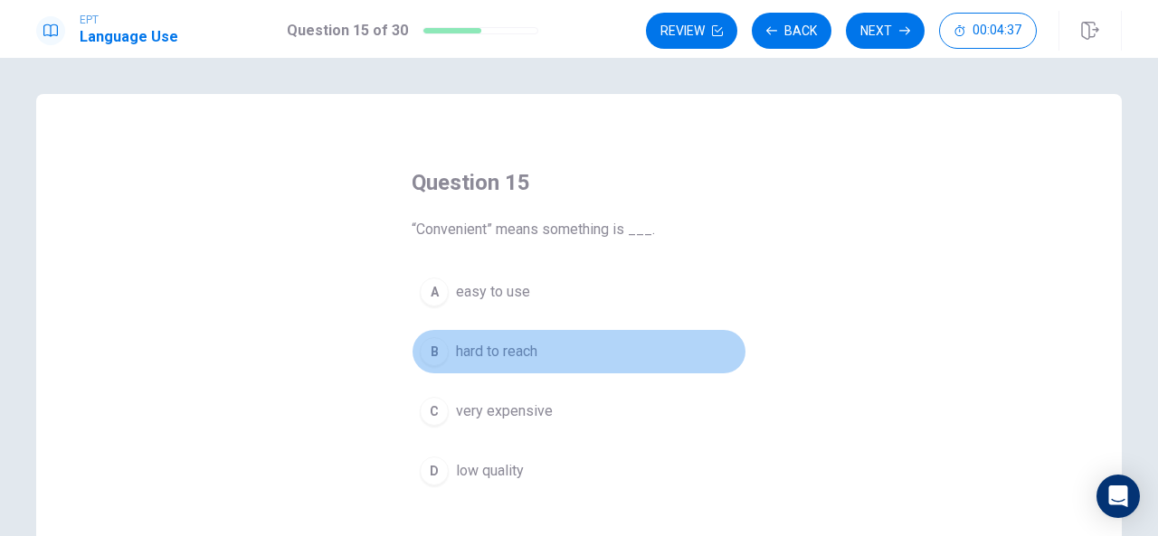
click at [504, 342] on span "hard to reach" at bounding box center [496, 352] width 81 height 22
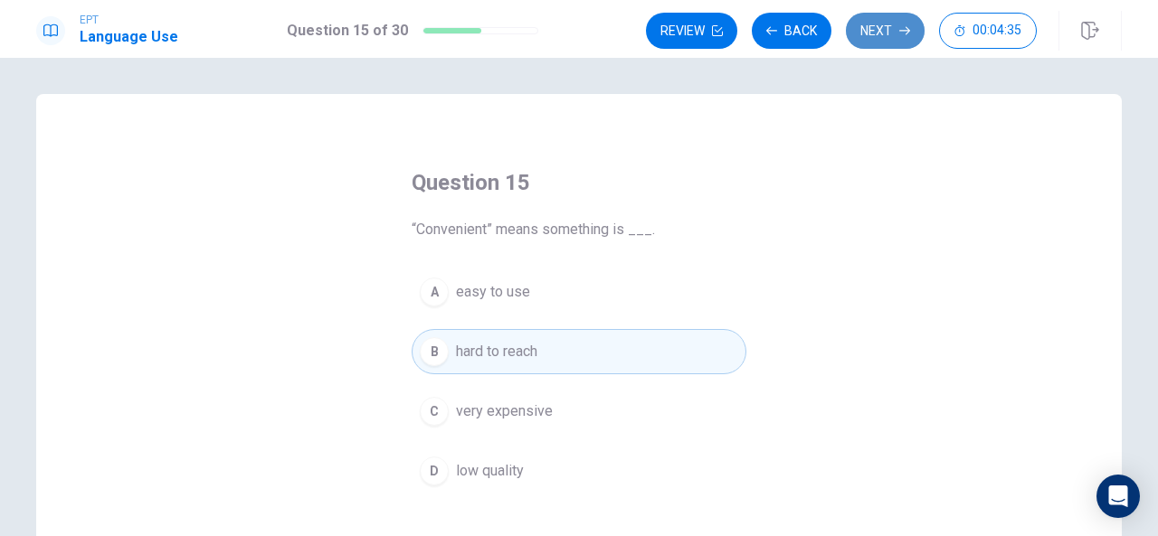
click at [879, 30] on button "Next" at bounding box center [885, 31] width 79 height 36
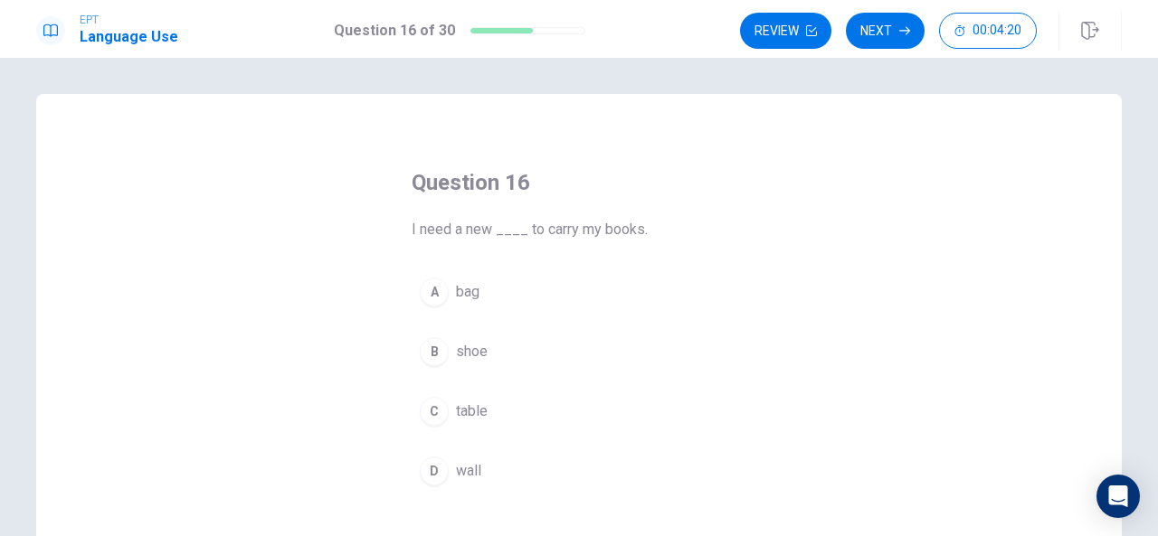
click at [461, 288] on span "bag" at bounding box center [468, 292] width 24 height 22
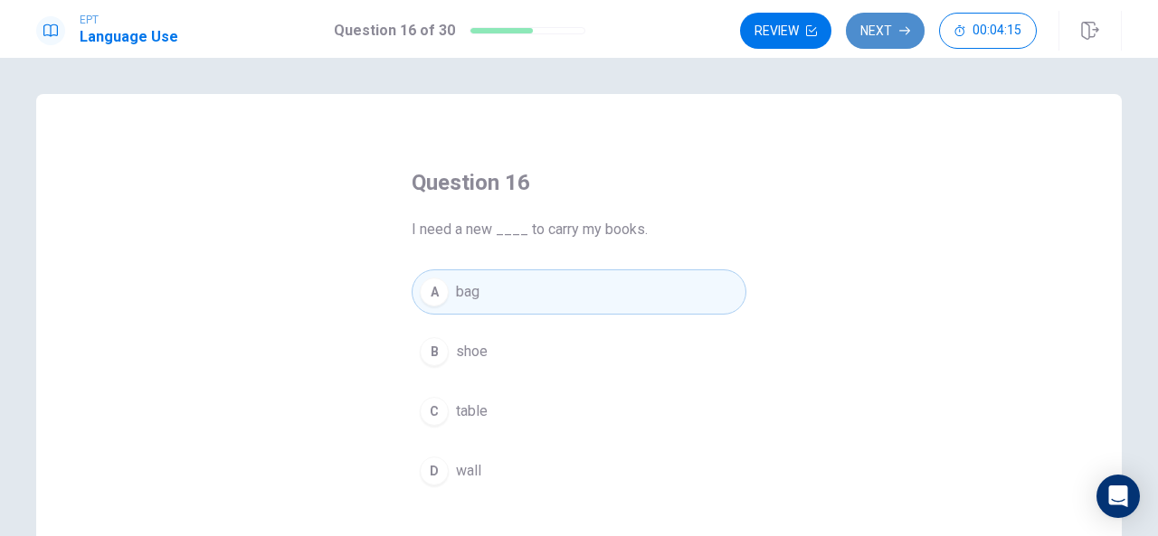
click at [877, 19] on button "Next" at bounding box center [885, 31] width 79 height 36
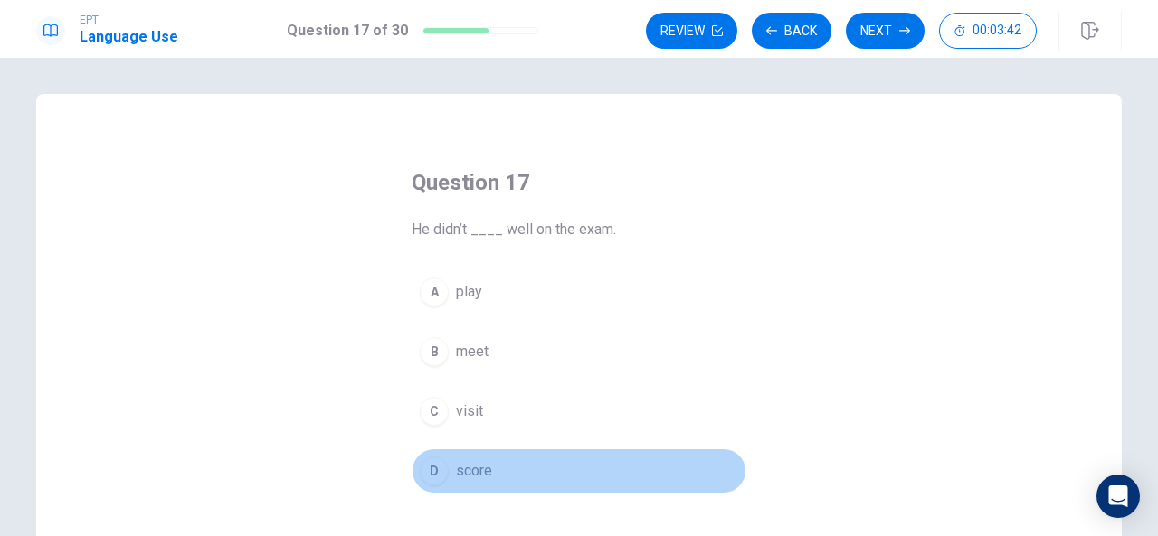
click at [472, 460] on span "score" at bounding box center [474, 471] width 36 height 22
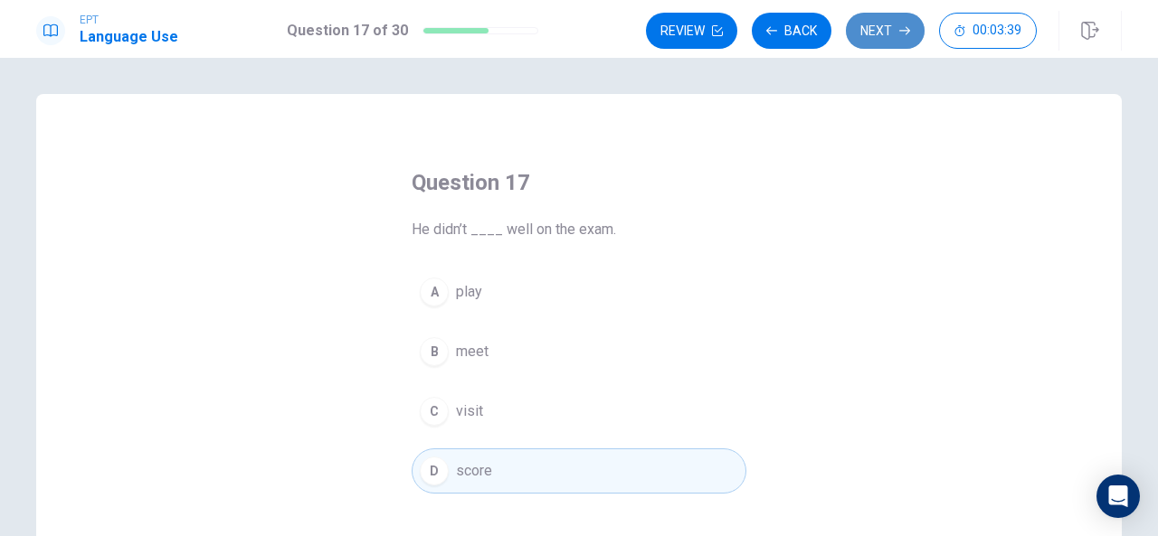
click at [876, 24] on button "Next" at bounding box center [885, 31] width 79 height 36
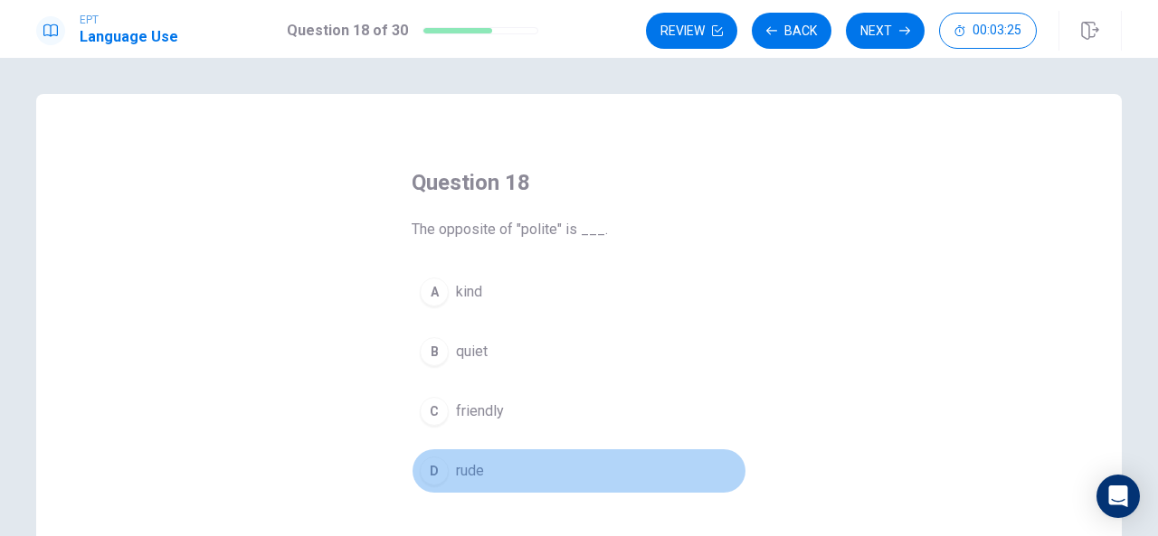
click at [469, 465] on span "rude" at bounding box center [470, 471] width 28 height 22
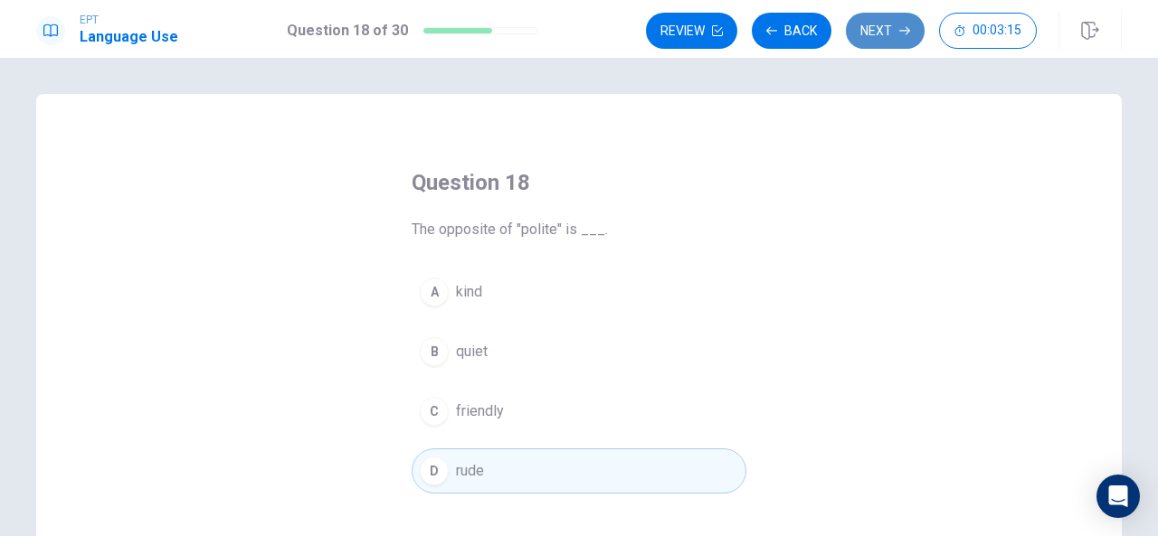
click at [869, 28] on button "Next" at bounding box center [885, 31] width 79 height 36
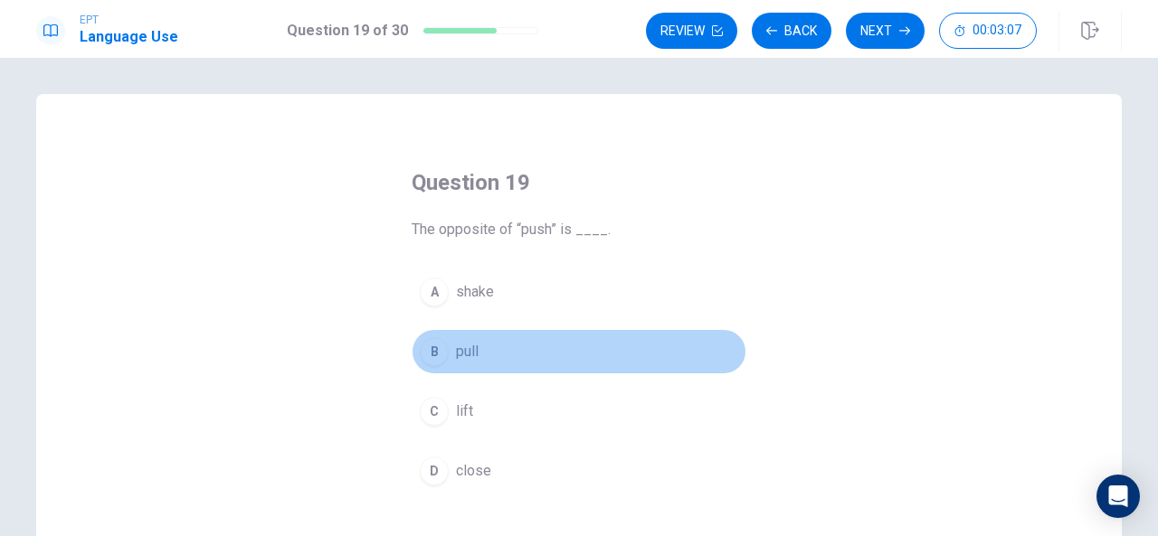
click at [469, 356] on span "pull" at bounding box center [467, 352] width 23 height 22
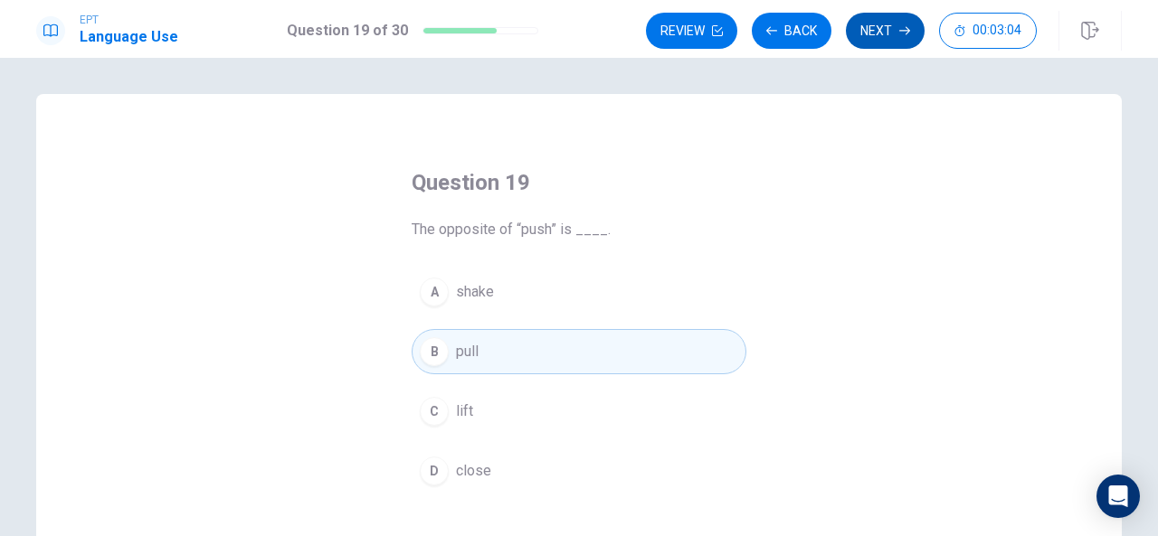
click at [878, 28] on button "Next" at bounding box center [885, 31] width 79 height 36
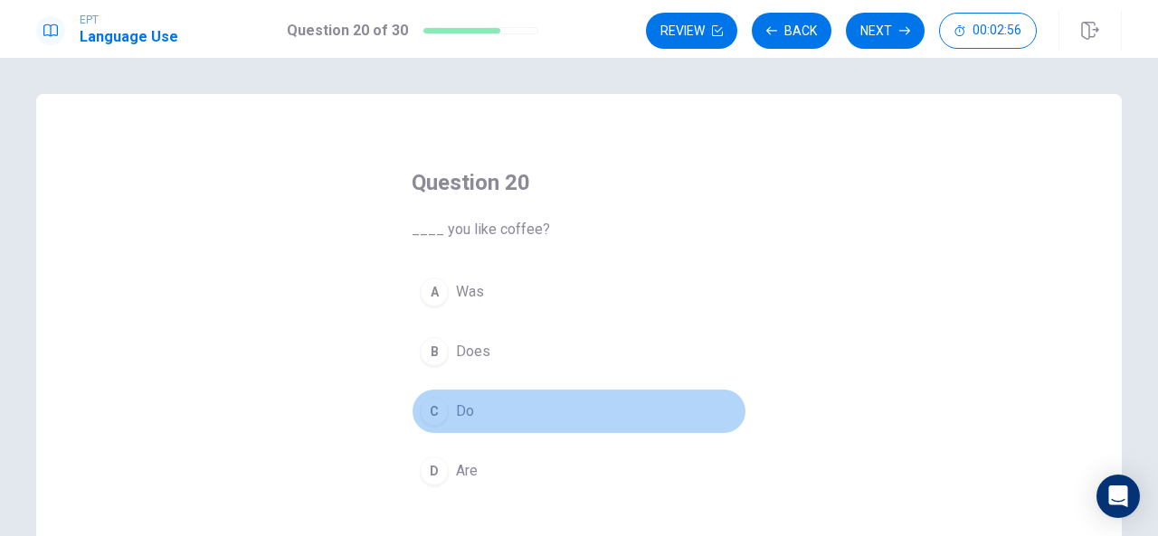
click at [460, 404] on span "Do" at bounding box center [465, 412] width 18 height 22
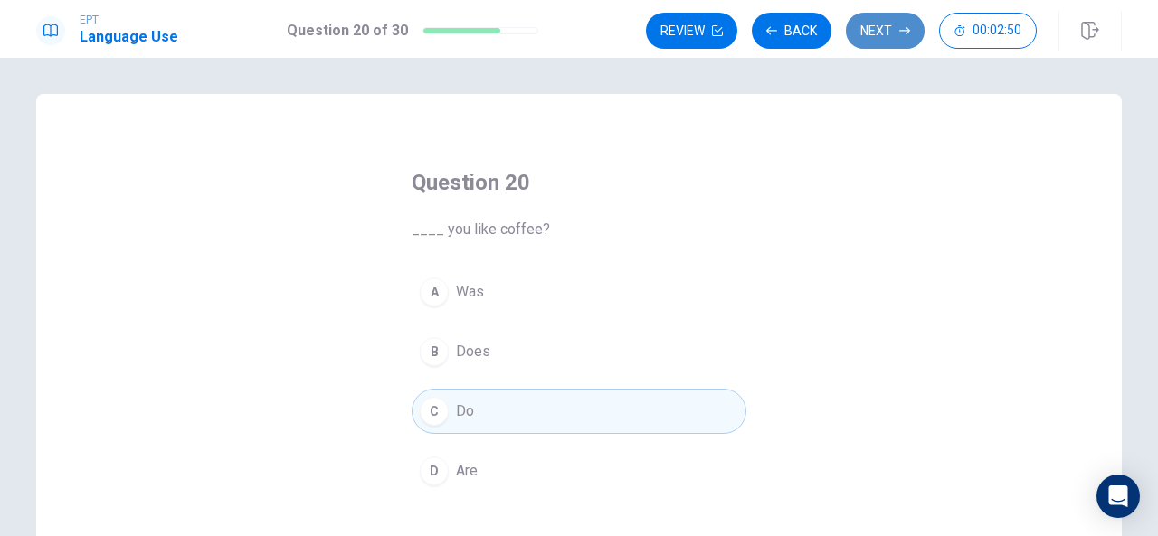
click at [888, 24] on button "Next" at bounding box center [885, 31] width 79 height 36
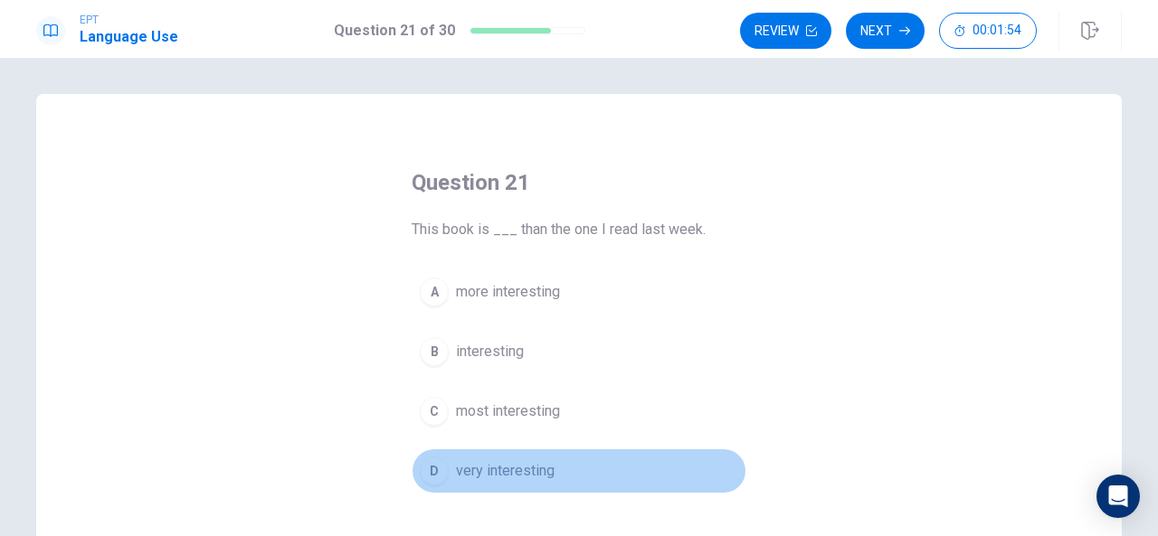
click at [498, 463] on span "very interesting" at bounding box center [505, 471] width 99 height 22
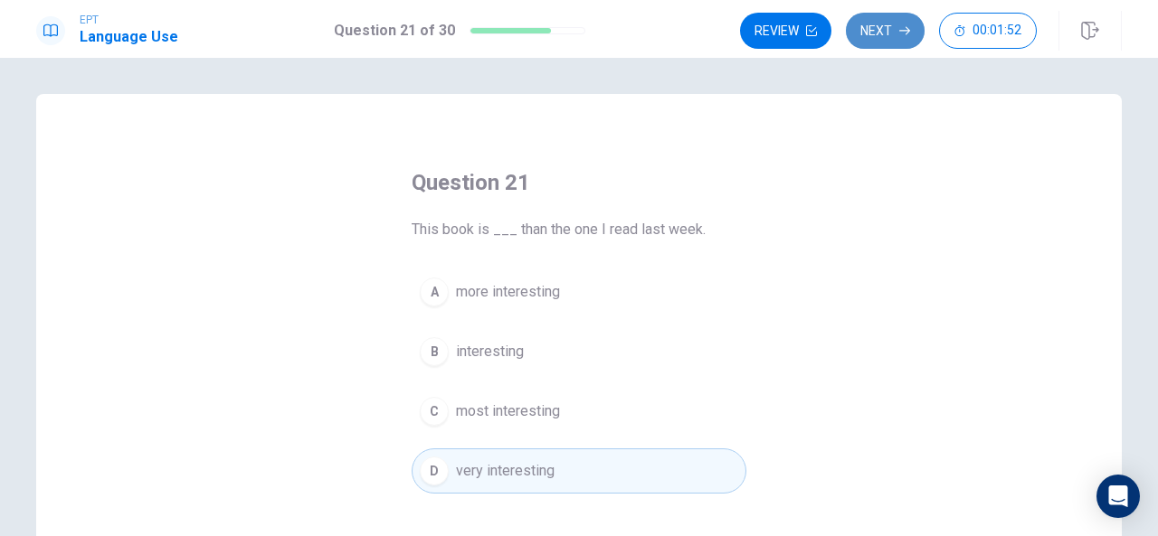
click at [883, 26] on button "Next" at bounding box center [885, 31] width 79 height 36
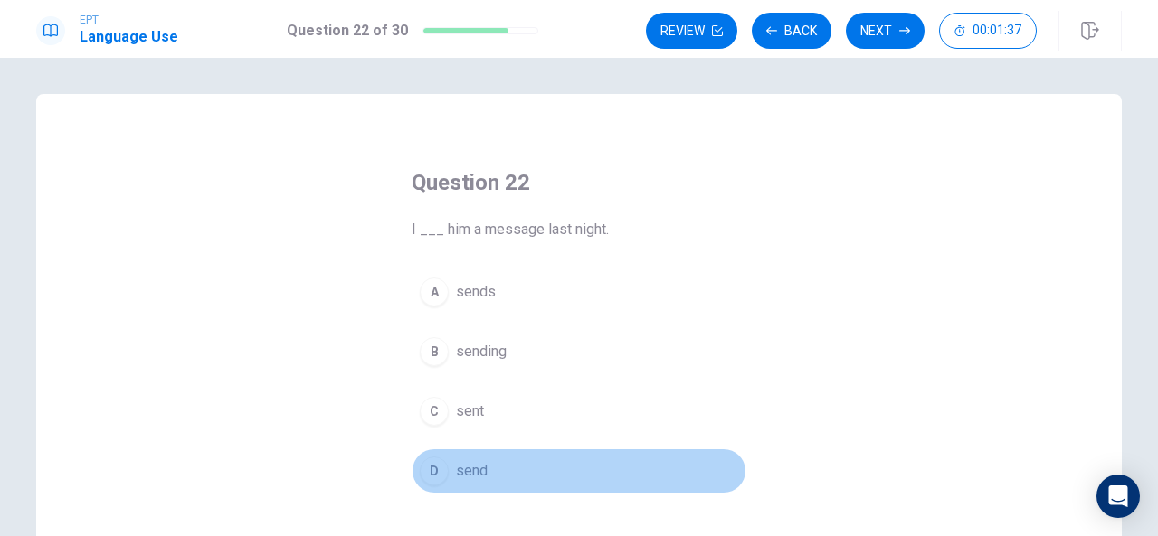
click at [475, 465] on span "send" at bounding box center [472, 471] width 32 height 22
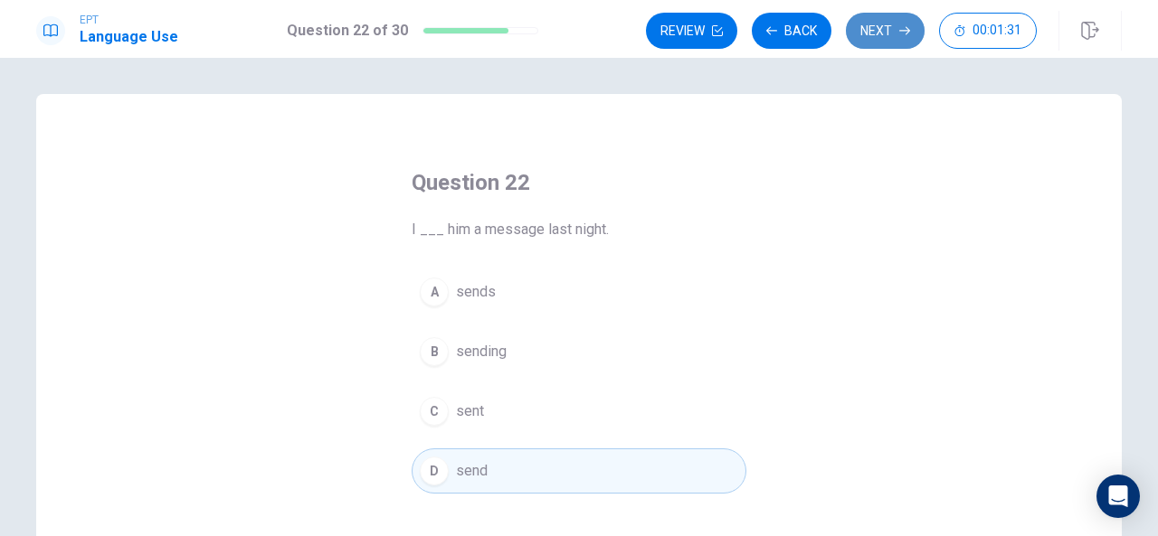
click at [890, 26] on button "Next" at bounding box center [885, 31] width 79 height 36
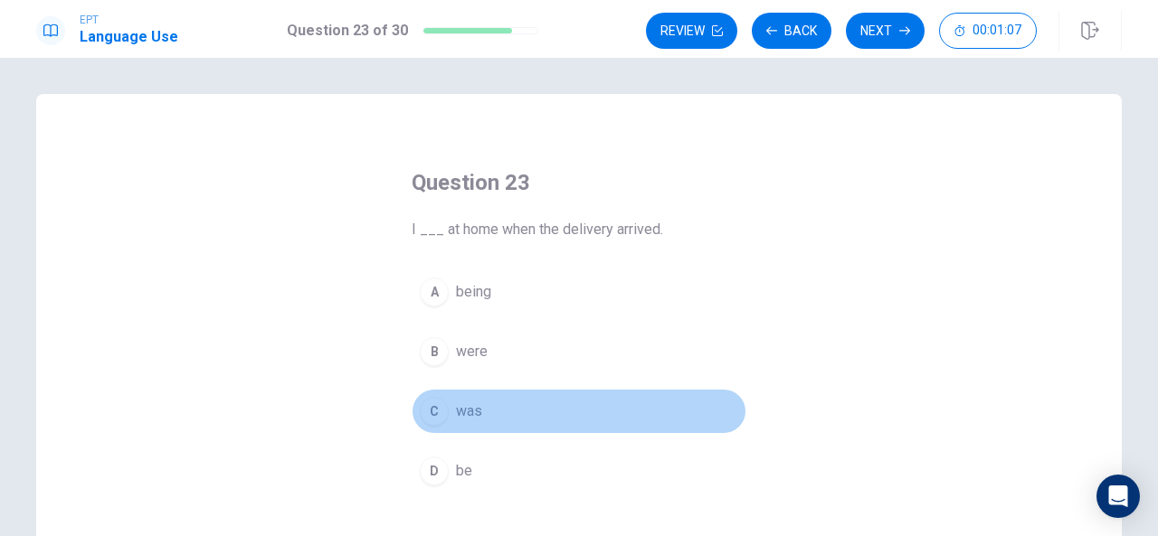
click at [464, 413] on span "was" at bounding box center [469, 412] width 26 height 22
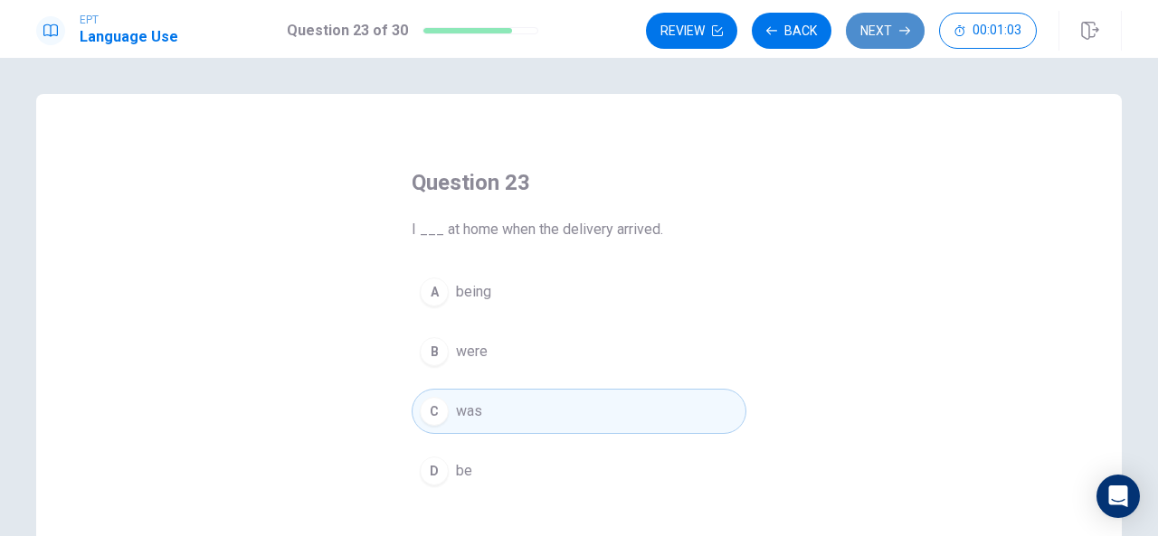
click at [890, 26] on button "Next" at bounding box center [885, 31] width 79 height 36
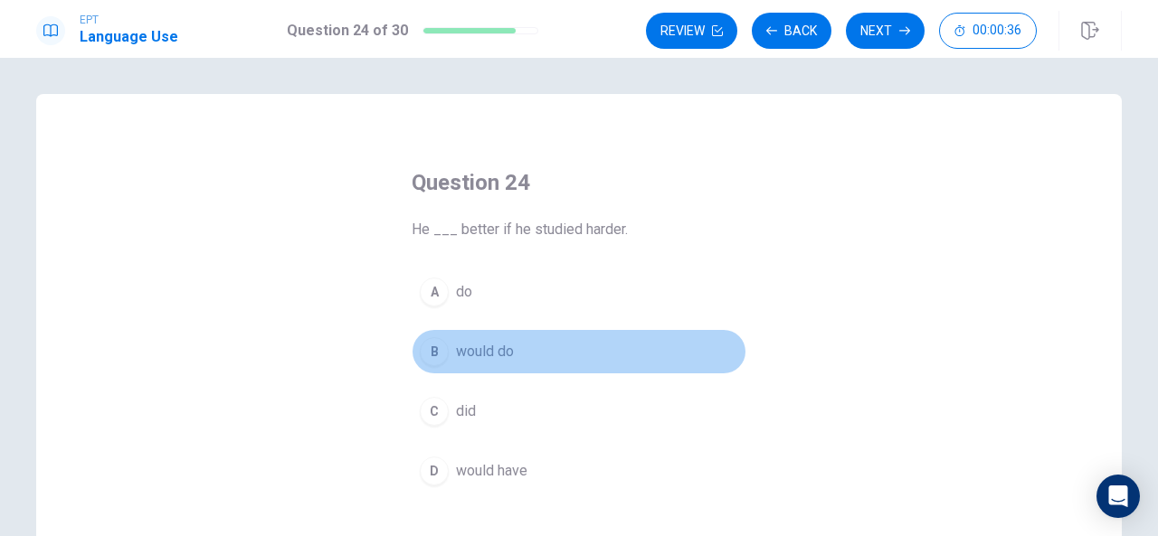
click at [488, 341] on span "would do" at bounding box center [485, 352] width 58 height 22
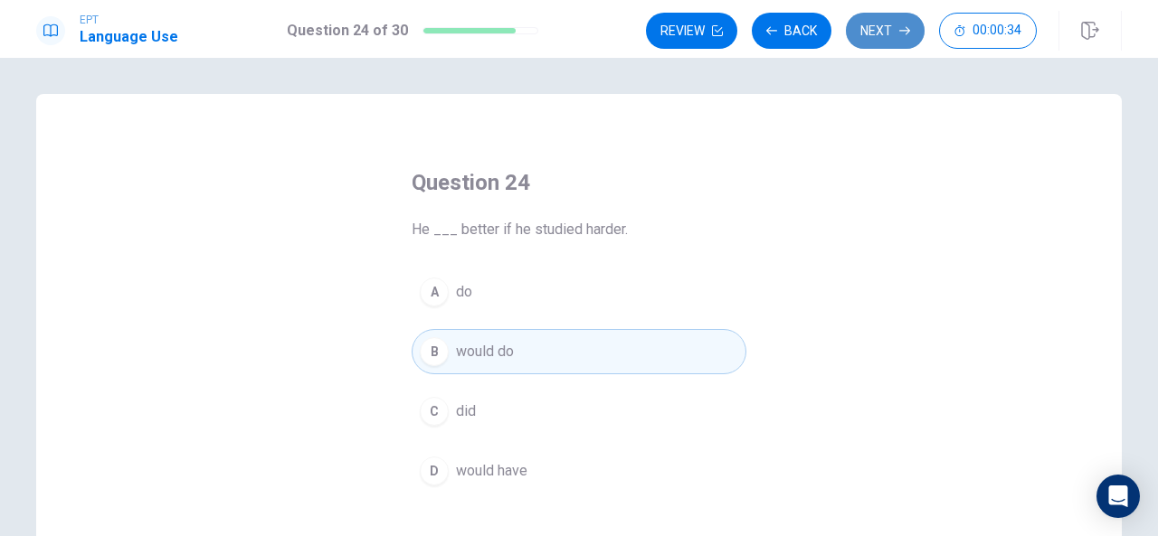
click at [888, 33] on button "Next" at bounding box center [885, 31] width 79 height 36
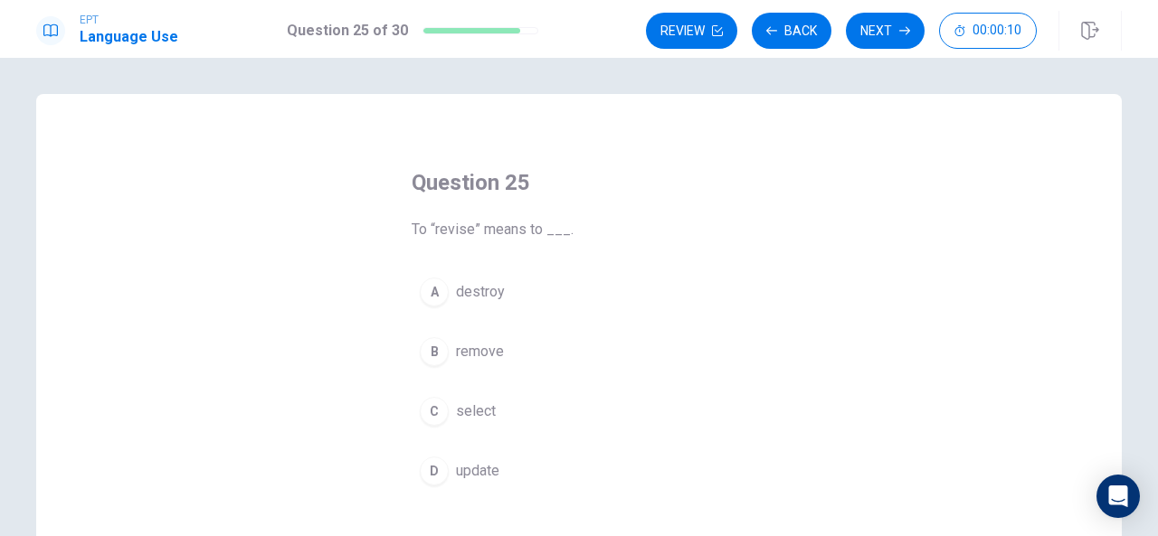
click at [479, 401] on span "select" at bounding box center [476, 412] width 40 height 22
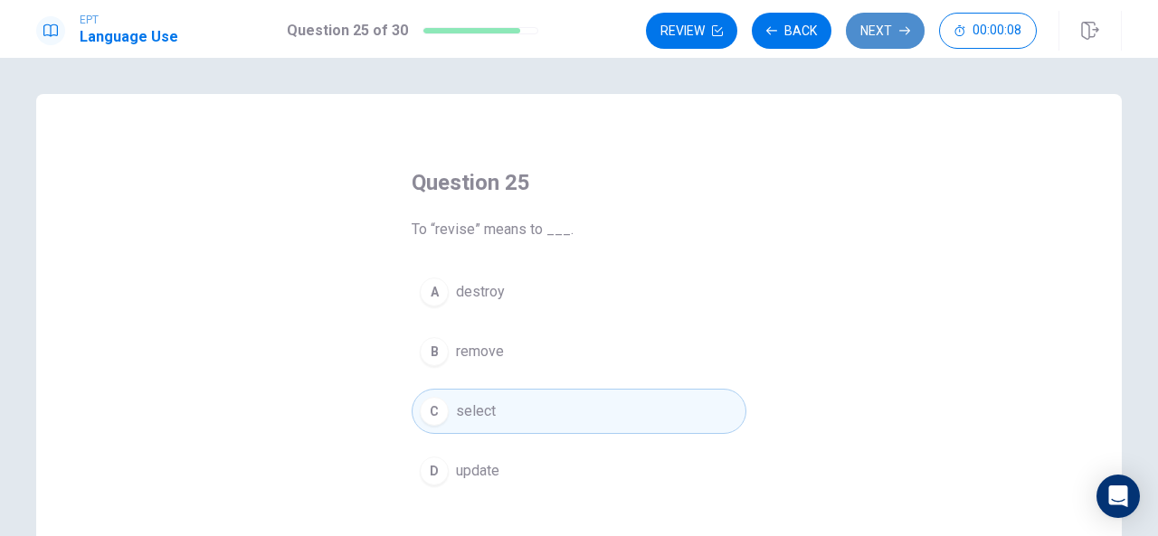
click at [883, 32] on button "Next" at bounding box center [885, 31] width 79 height 36
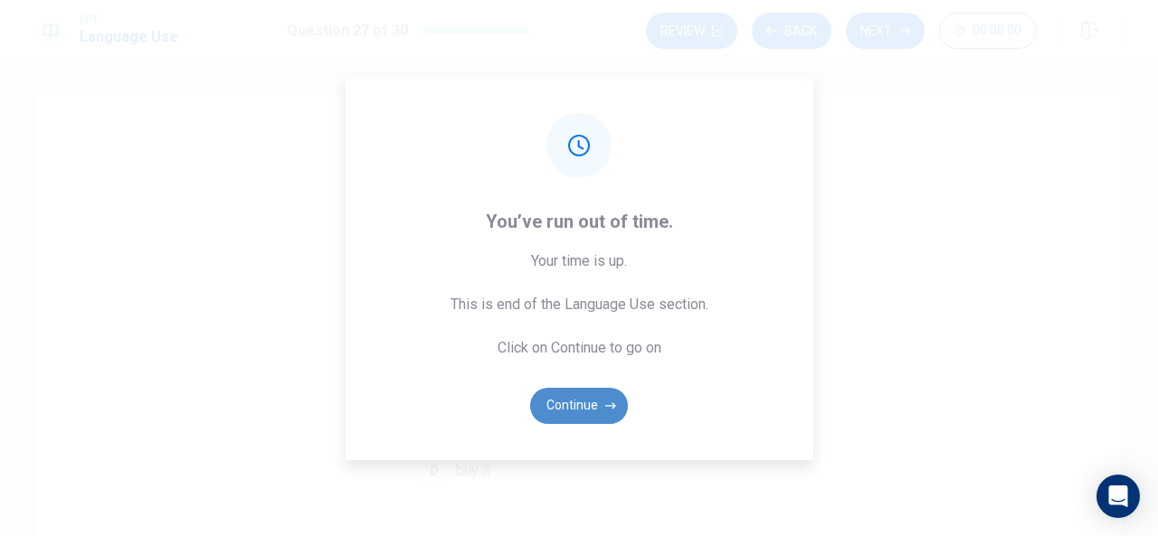
click at [586, 391] on button "Continue" at bounding box center [579, 406] width 98 height 36
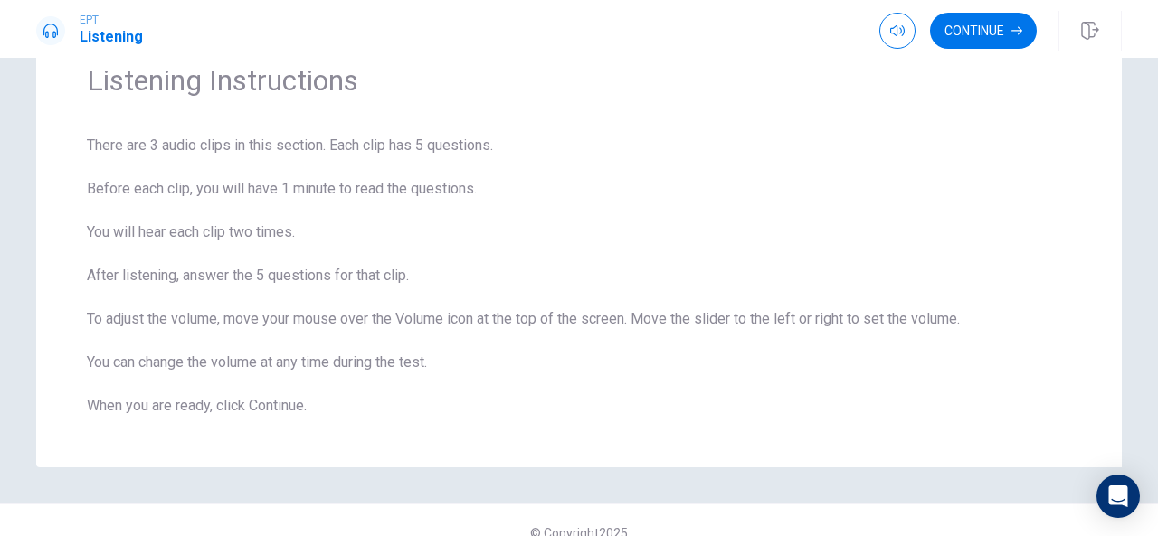
scroll to position [107, 0]
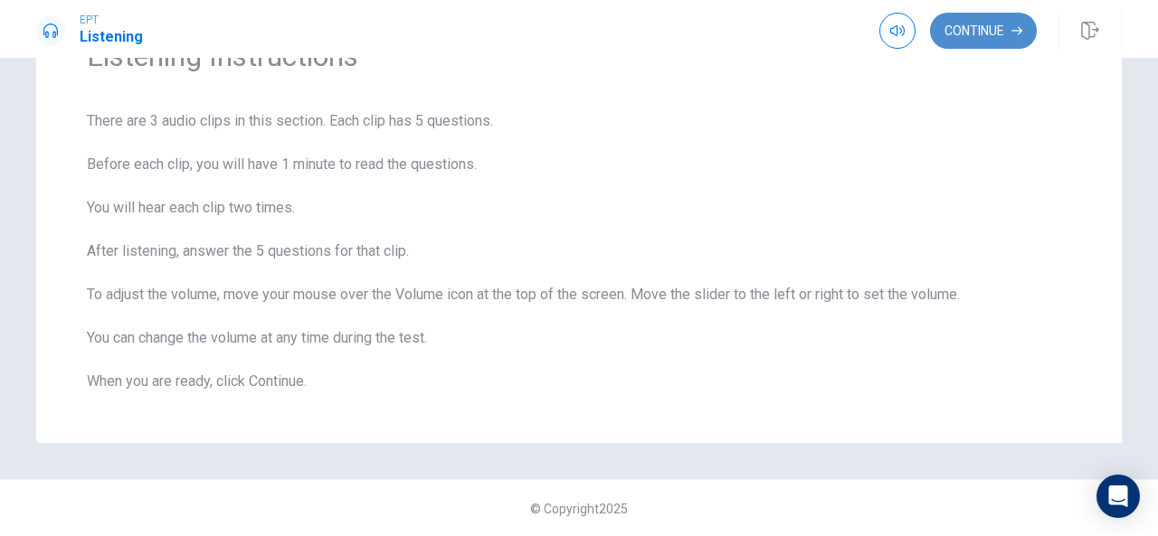
click at [960, 32] on button "Continue" at bounding box center [983, 31] width 107 height 36
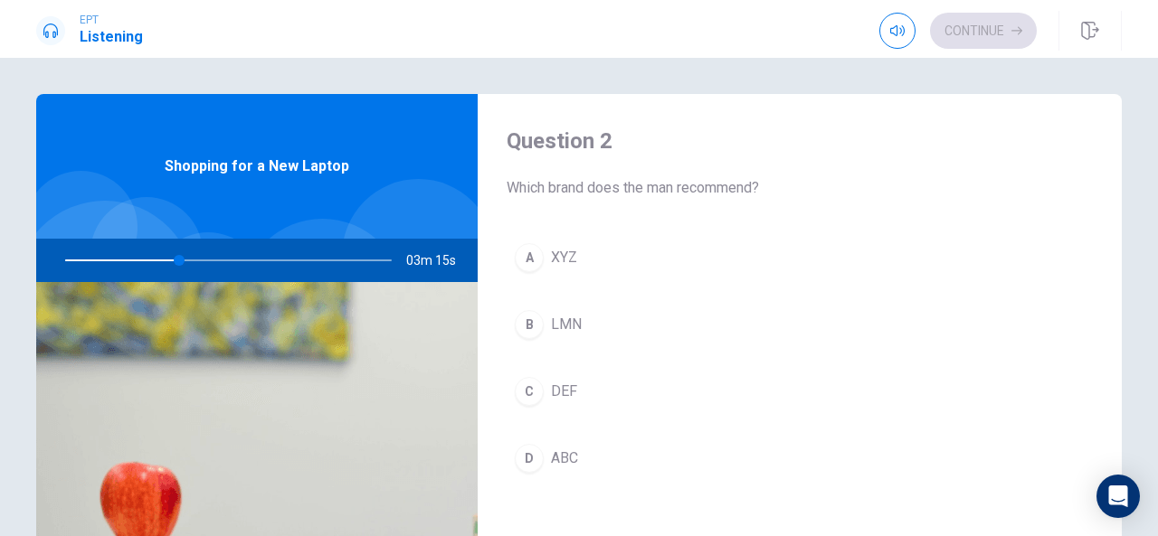
scroll to position [470, 0]
click at [578, 233] on button "A XYZ" at bounding box center [800, 254] width 586 height 45
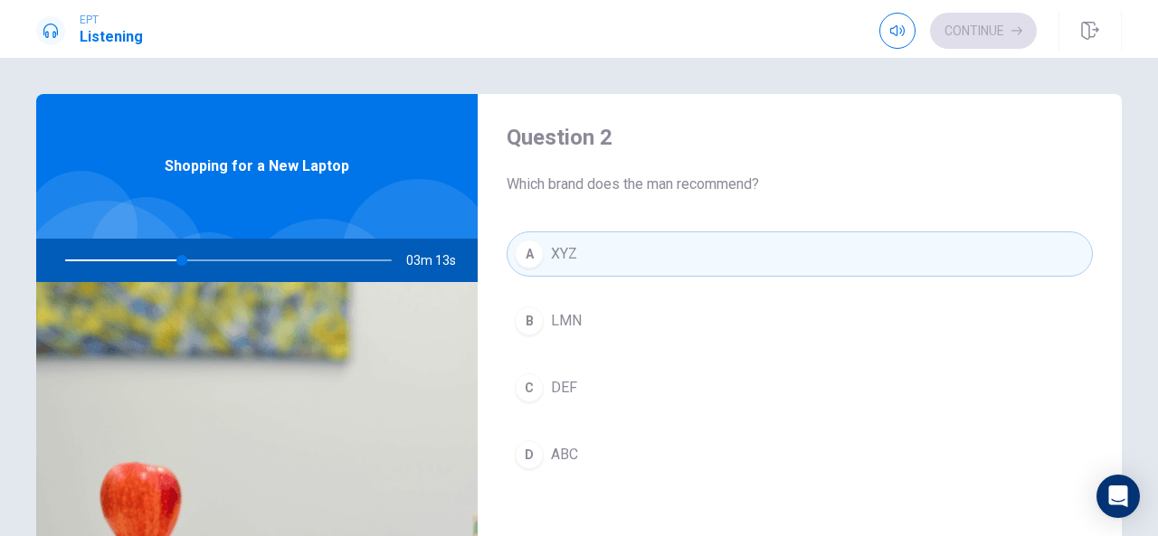
type input "36"
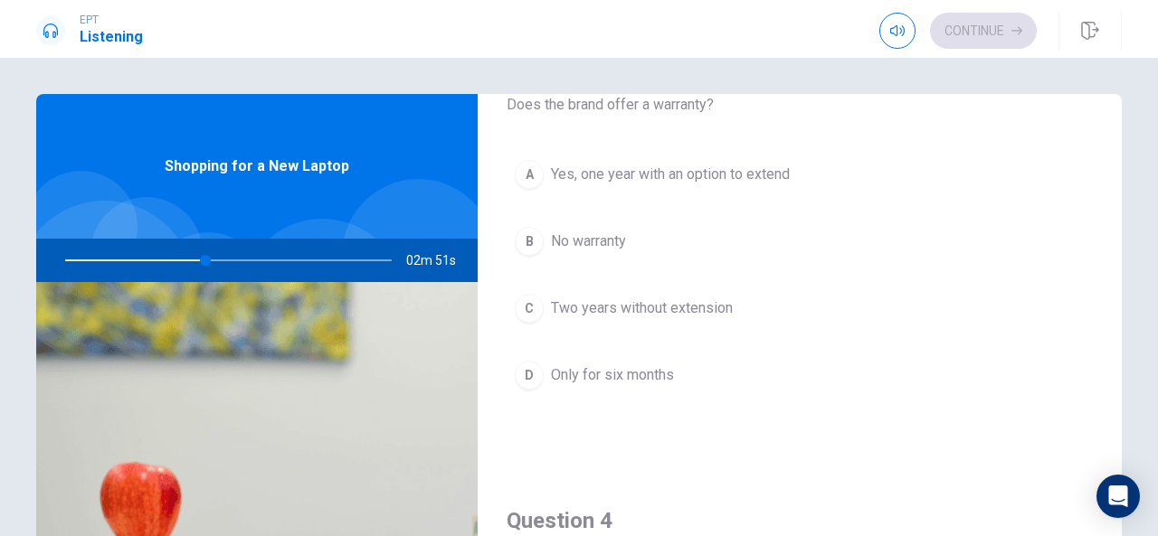
scroll to position [1049, 0]
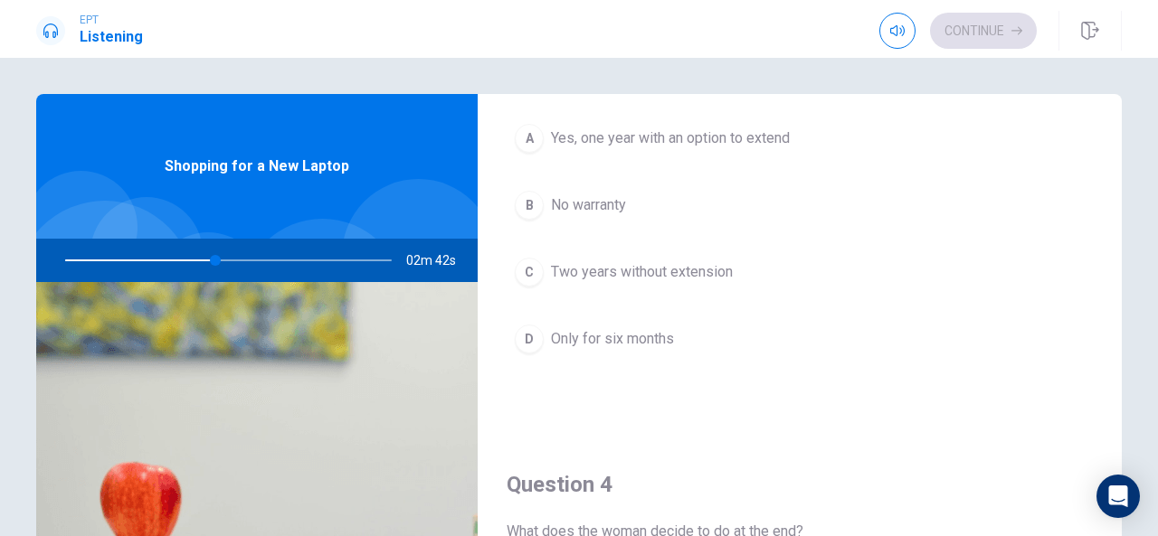
click at [698, 128] on span "Yes, one year with an option to extend" at bounding box center [670, 139] width 239 height 22
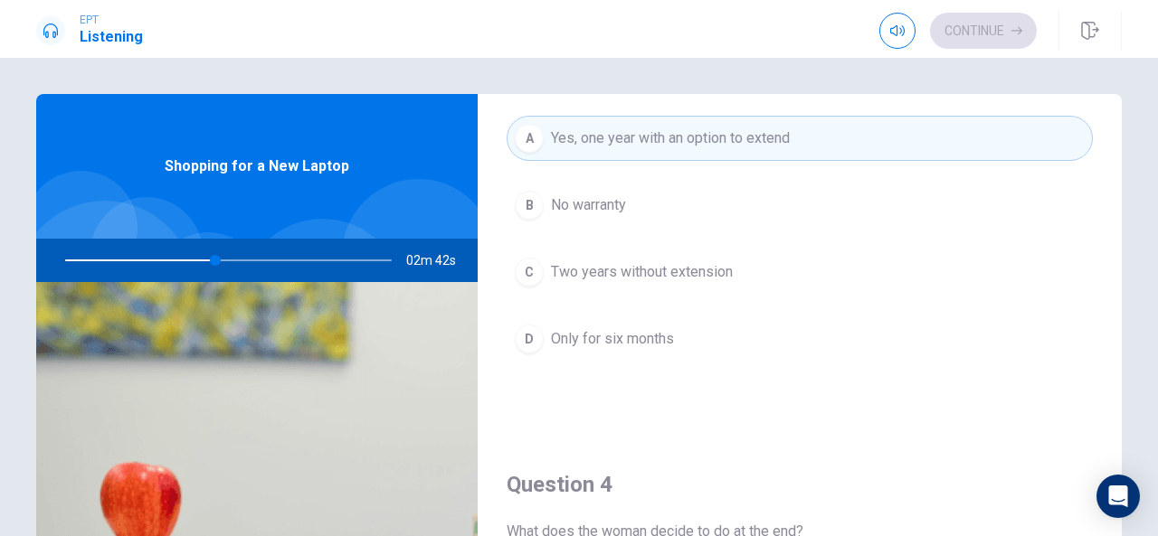
type input "46"
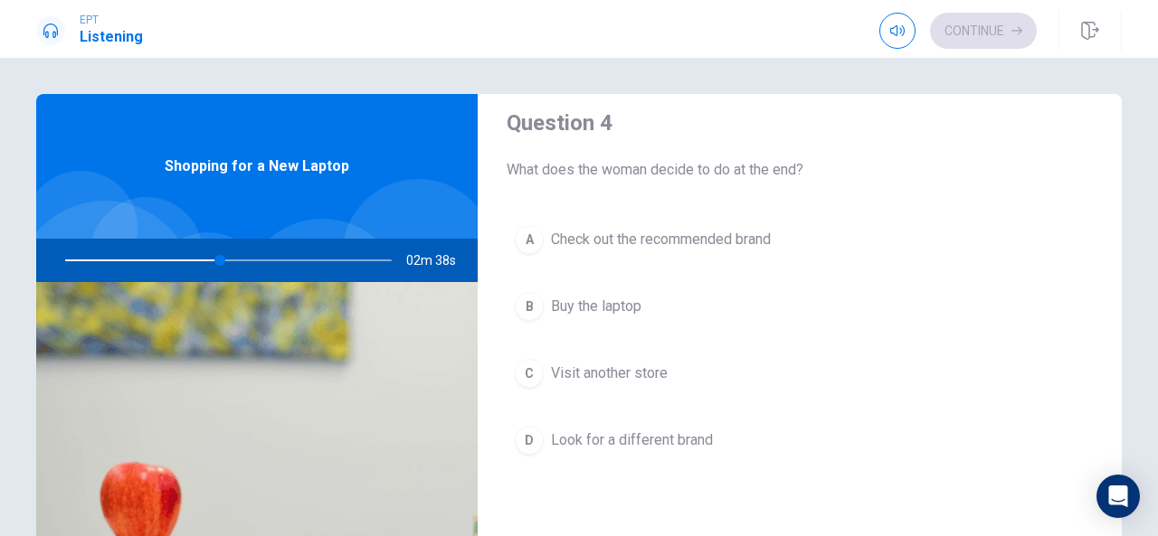
scroll to position [1447, 0]
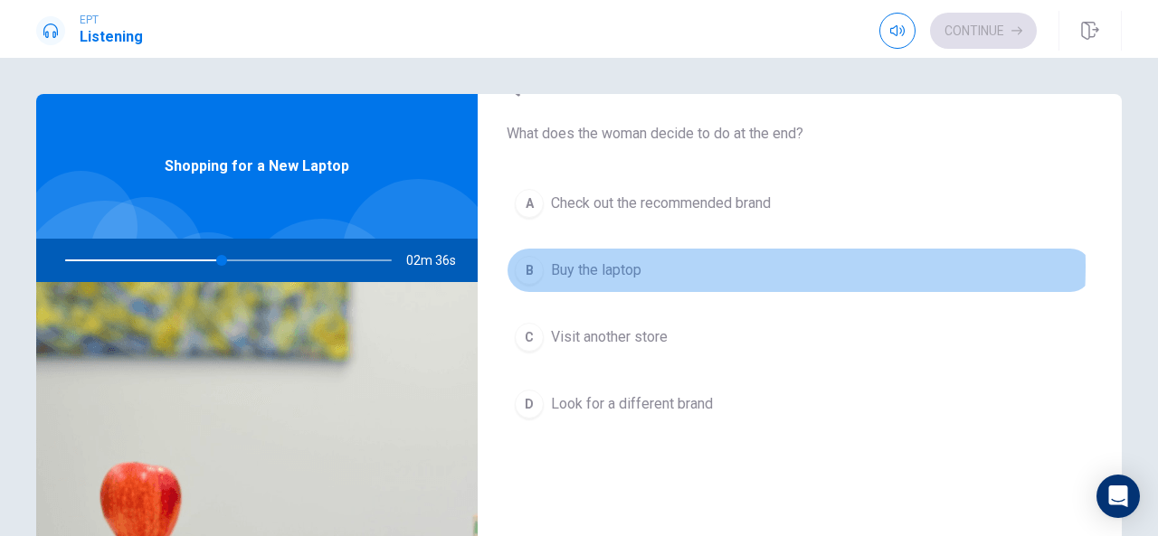
click at [637, 260] on span "Buy the laptop" at bounding box center [596, 271] width 90 height 22
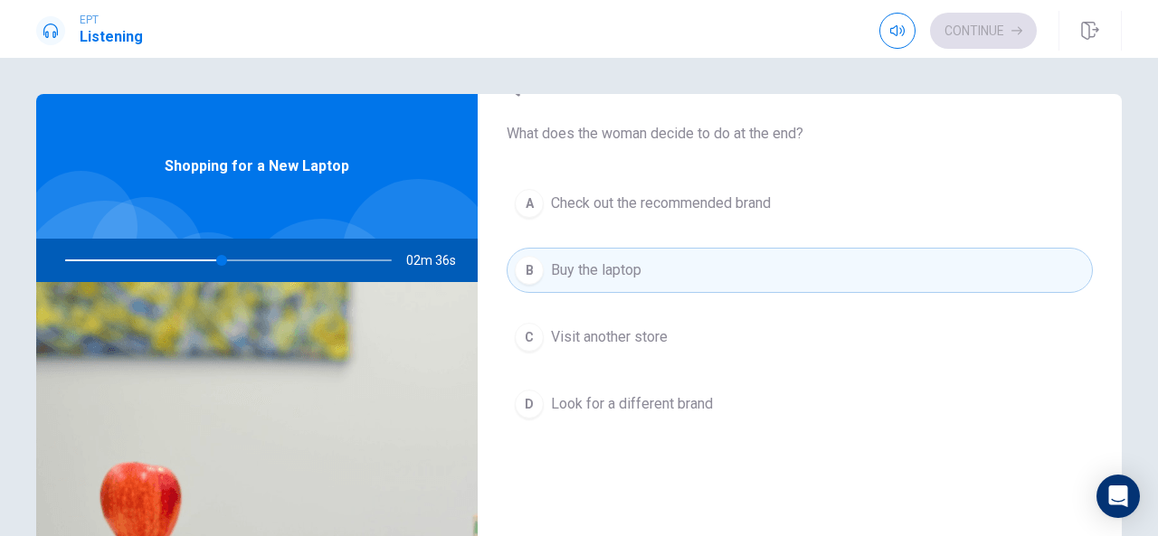
type input "48"
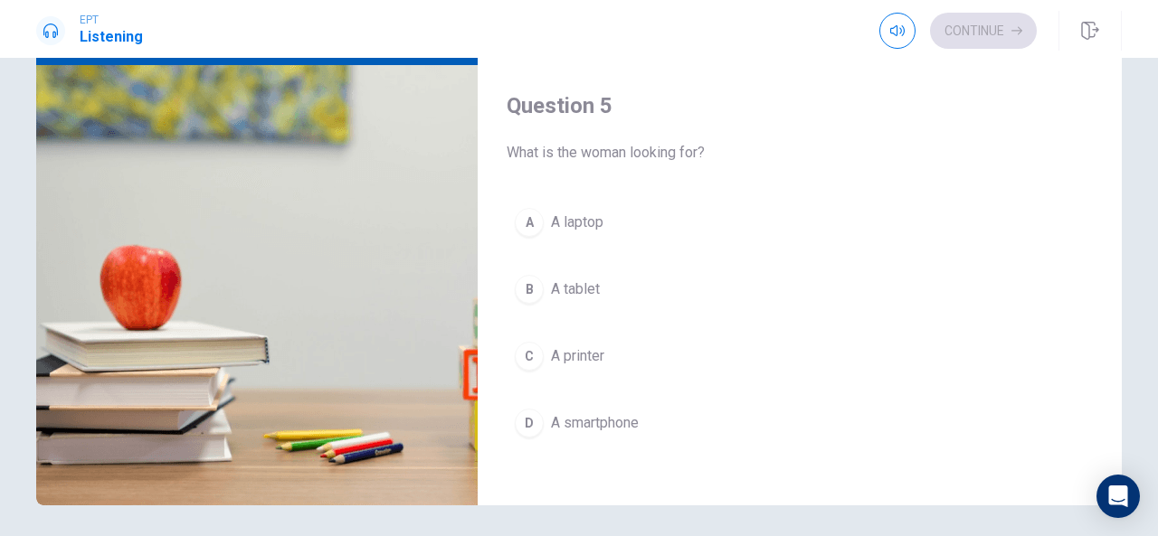
scroll to position [253, 0]
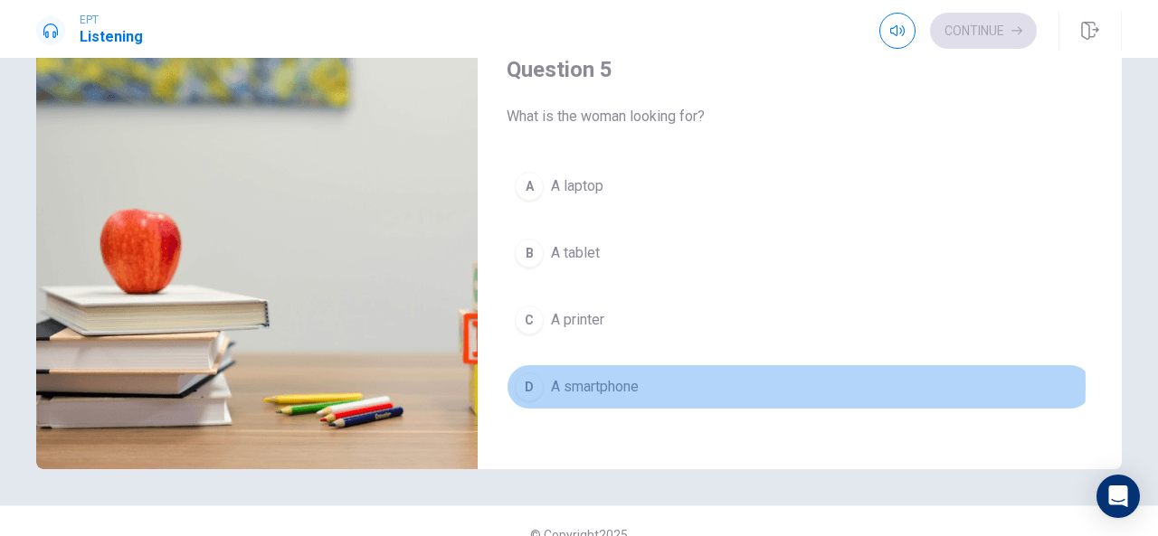
click at [619, 376] on span "A smartphone" at bounding box center [595, 387] width 88 height 22
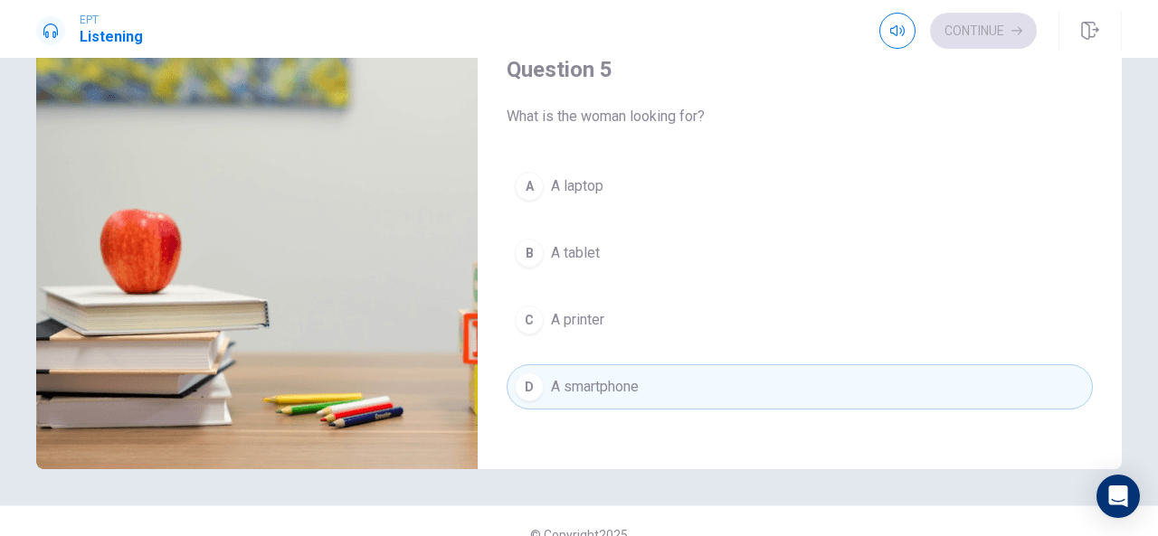
type input "51"
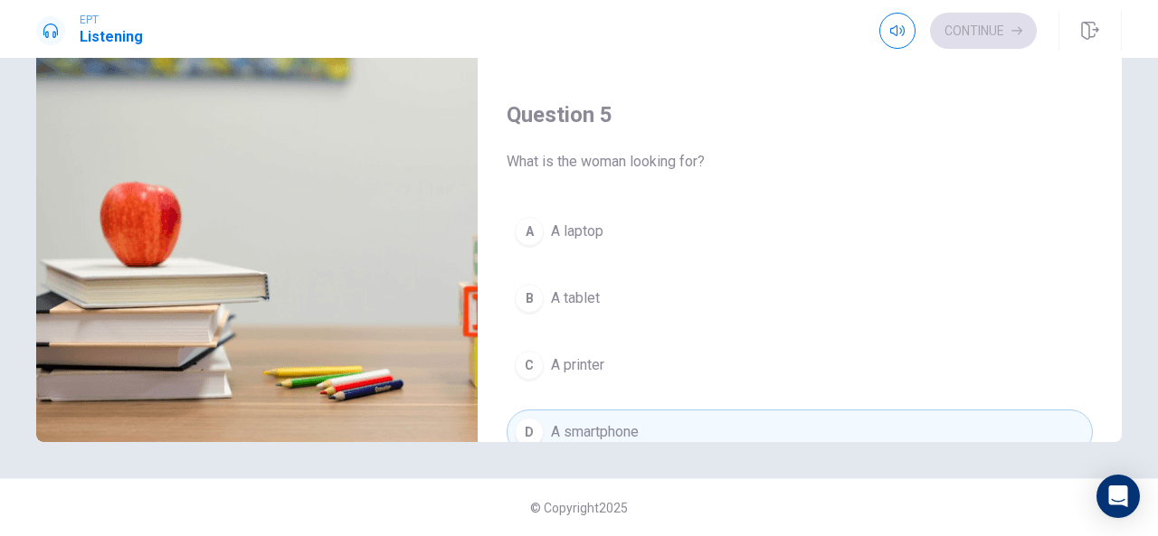
scroll to position [1638, 0]
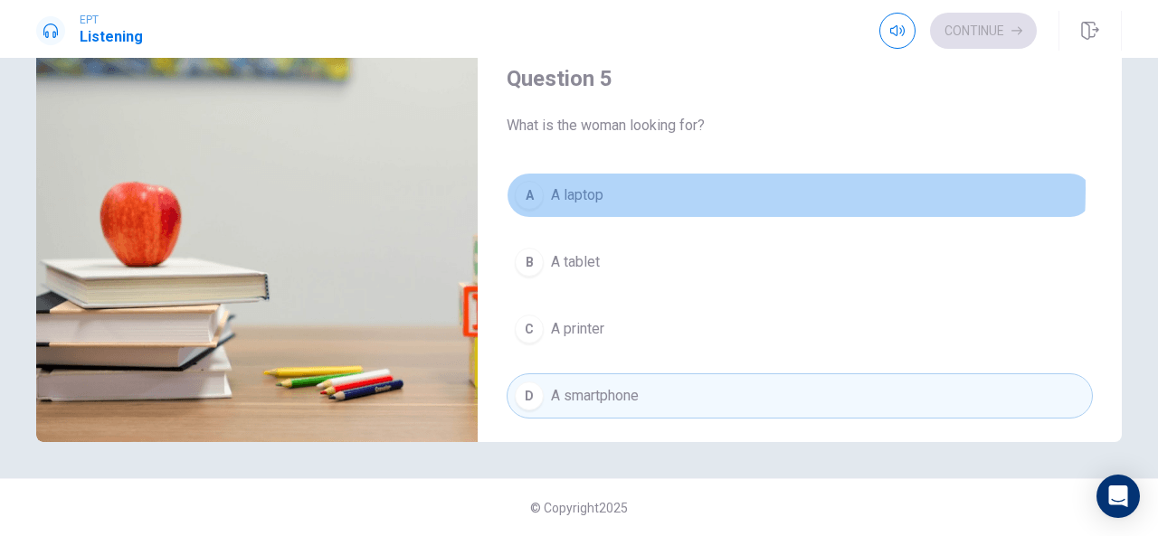
click at [626, 180] on button "A A laptop" at bounding box center [800, 195] width 586 height 45
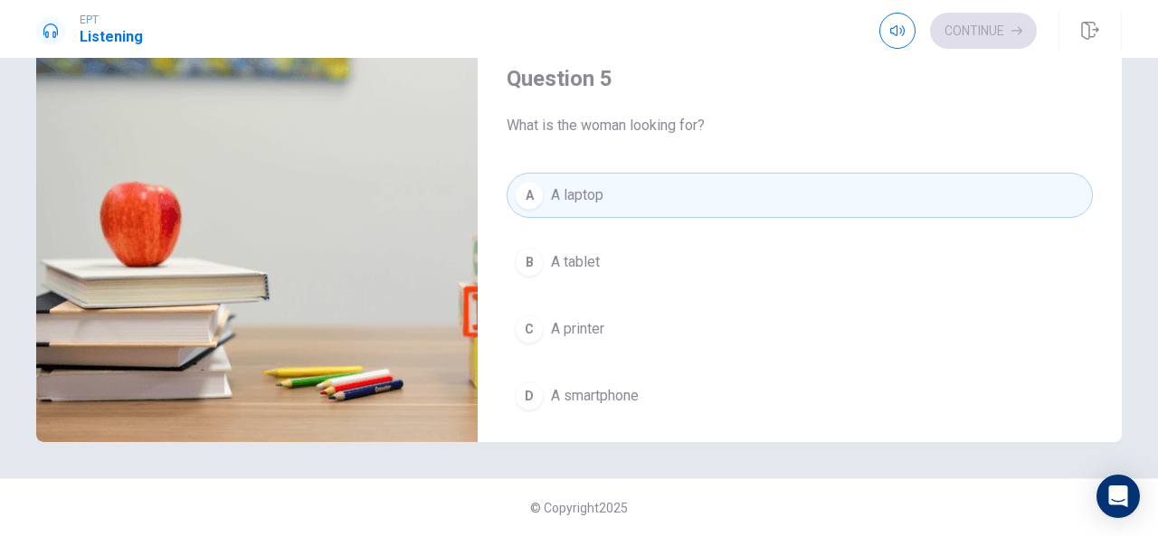
type input "55"
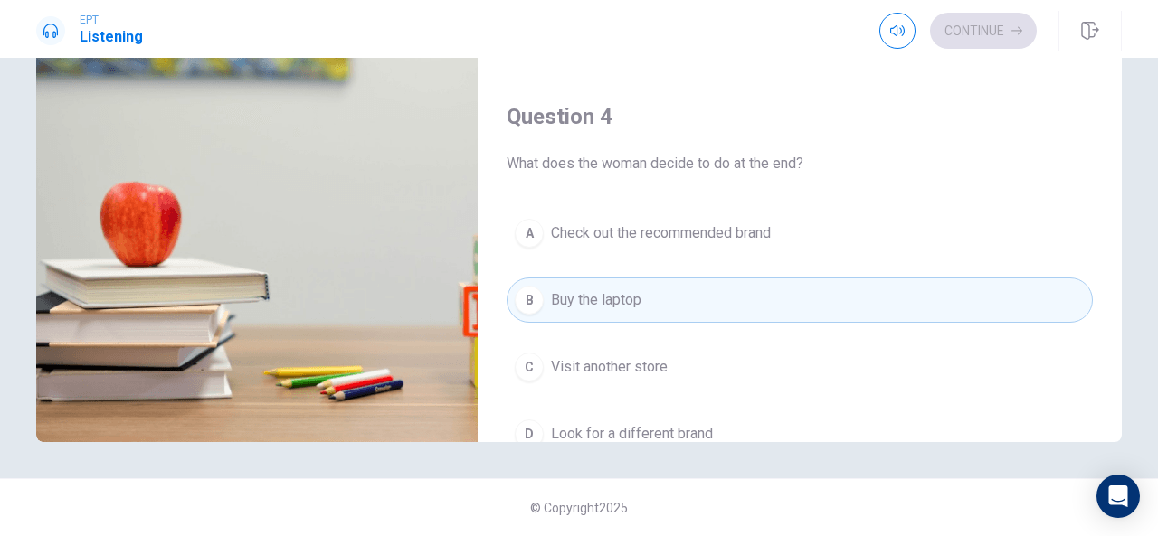
scroll to position [1132, 0]
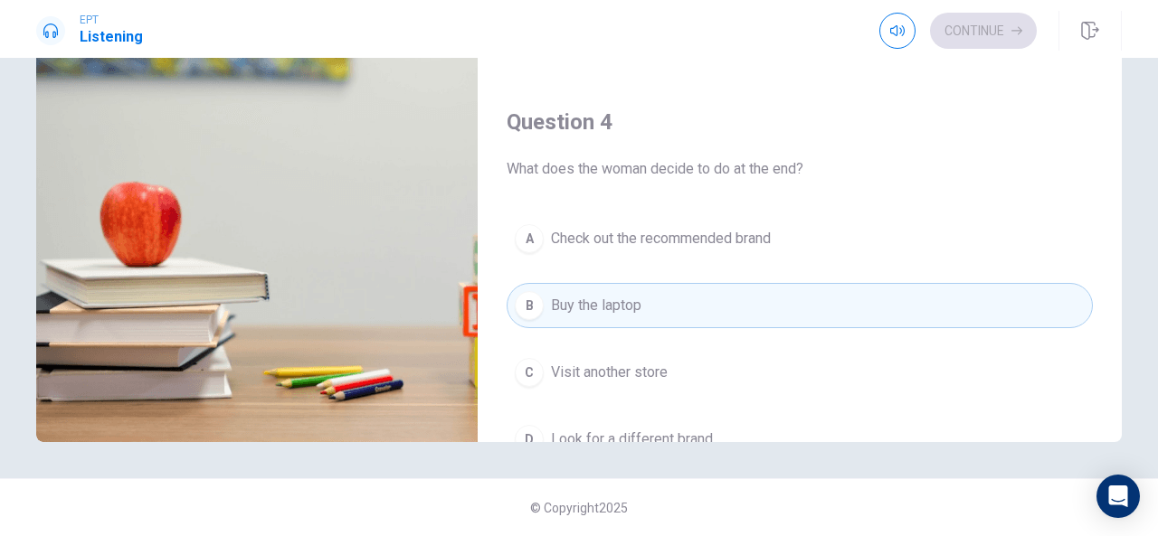
click at [731, 228] on span "Check out the recommended brand" at bounding box center [661, 239] width 220 height 22
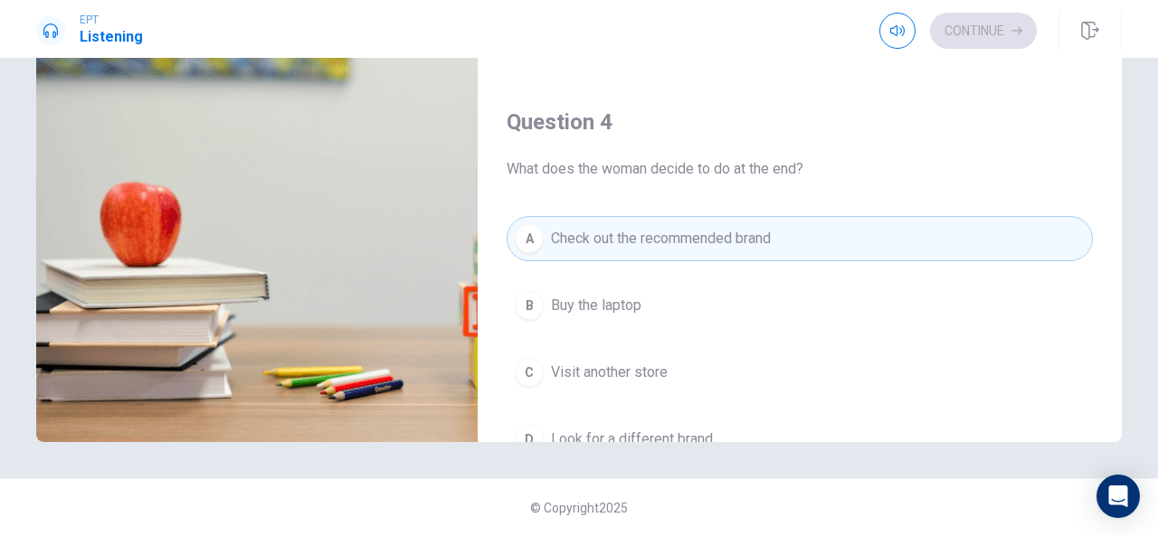
type input "62"
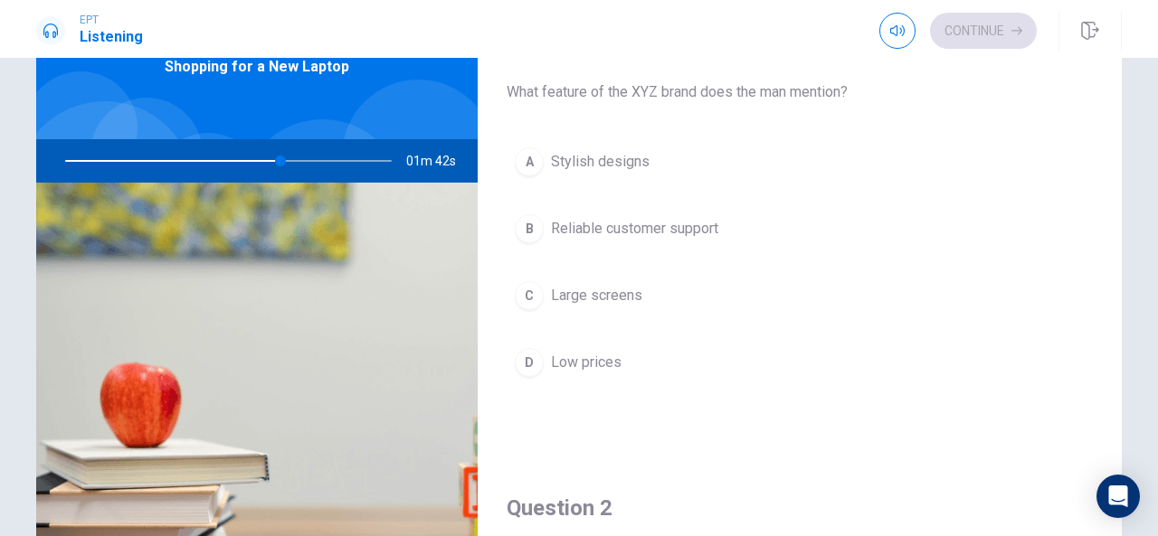
scroll to position [63, 0]
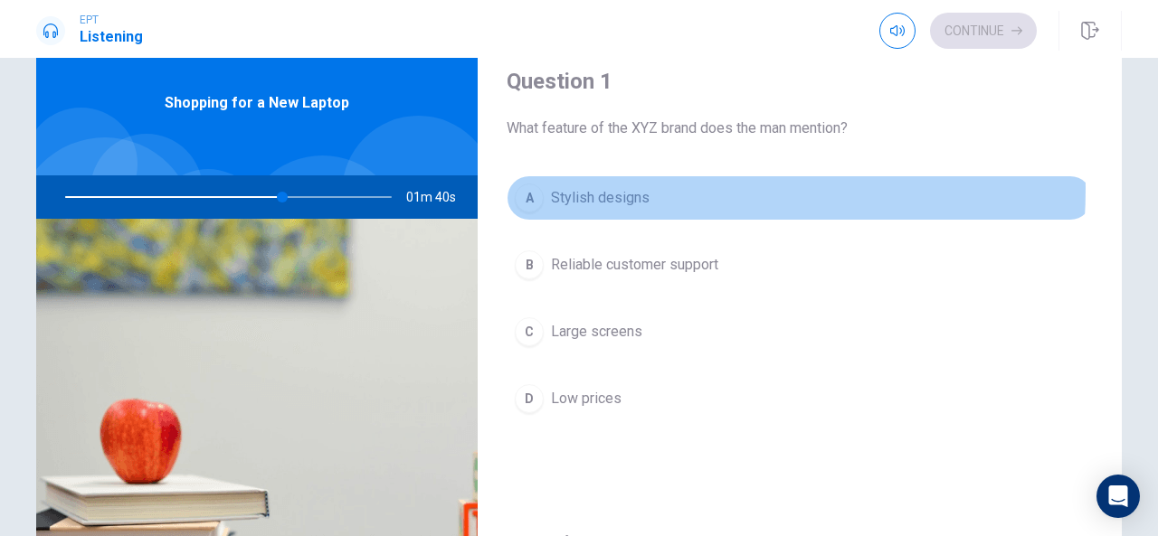
click at [604, 189] on span "Stylish designs" at bounding box center [600, 198] width 99 height 22
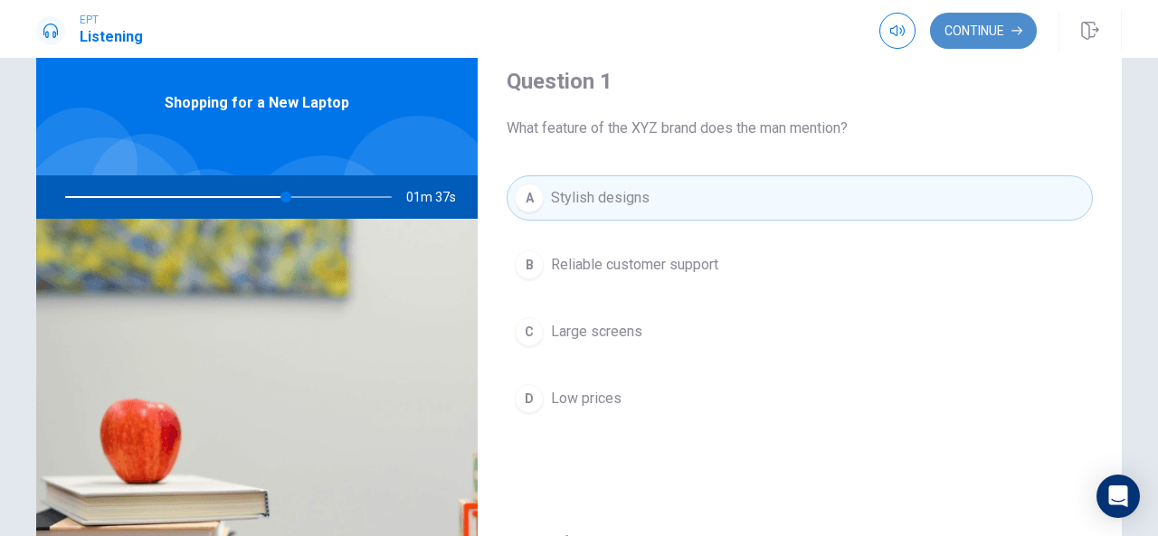
click at [973, 20] on button "Continue" at bounding box center [983, 31] width 107 height 36
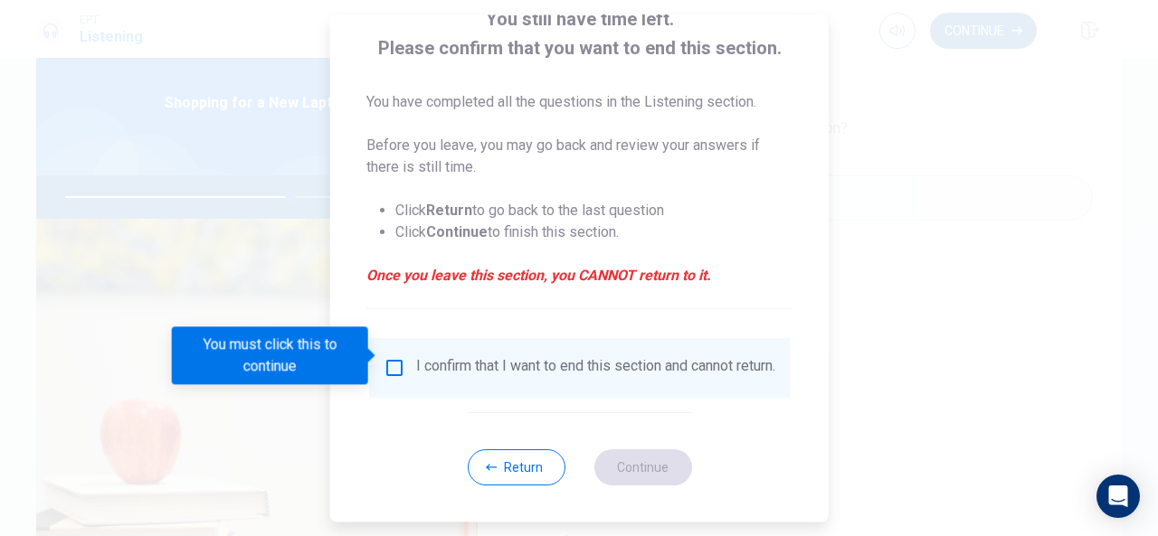
scroll to position [138, 0]
click at [393, 357] on input "You must click this to continue" at bounding box center [395, 368] width 22 height 22
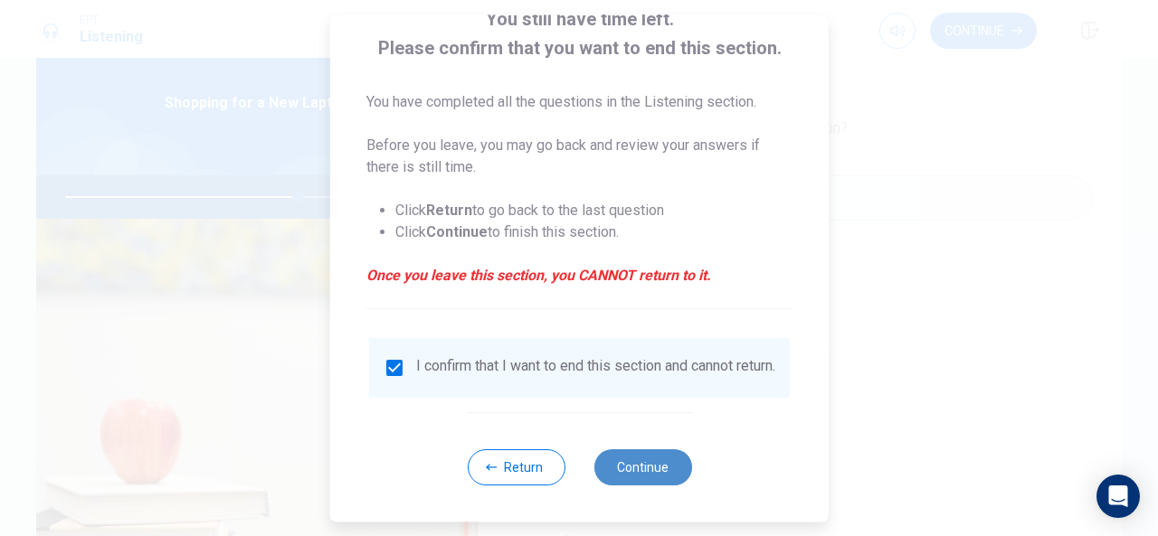
click at [658, 466] on button "Continue" at bounding box center [642, 468] width 98 height 36
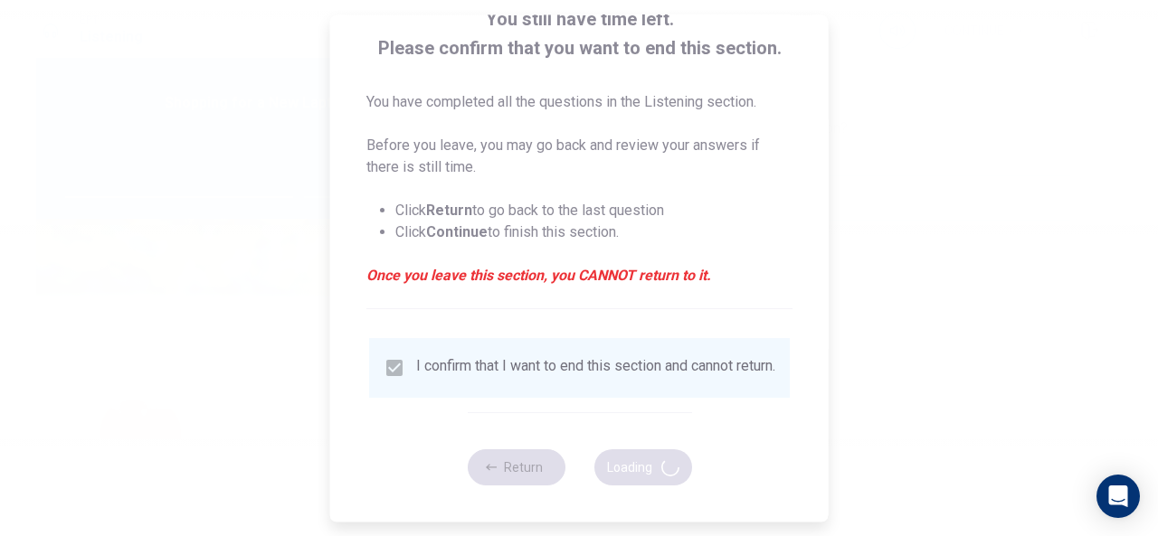
type input "72"
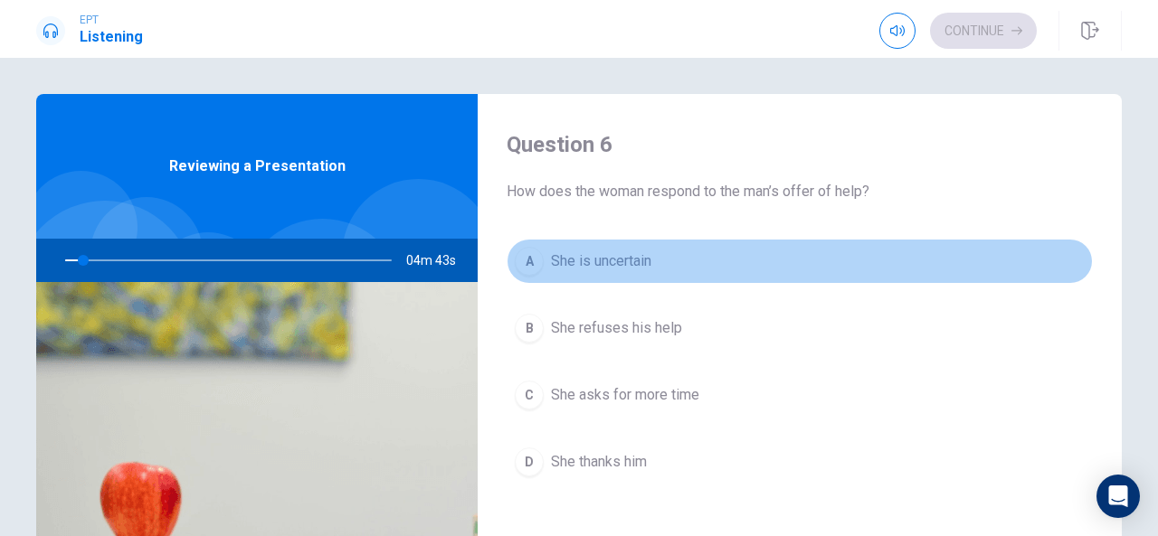
click at [963, 282] on button "A She is uncertain" at bounding box center [800, 261] width 586 height 45
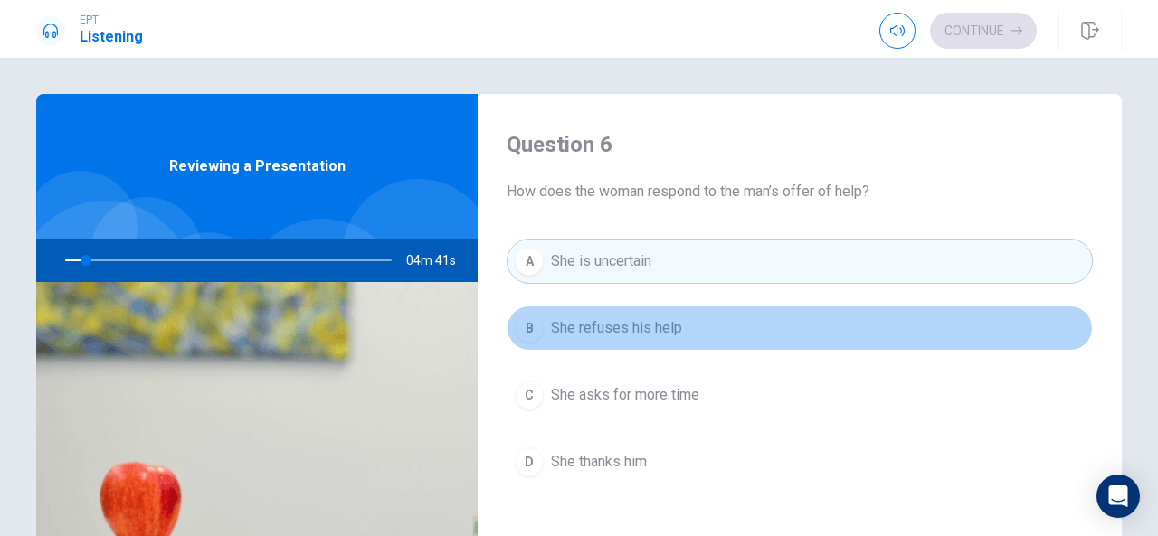
click at [1055, 325] on button "B She refuses his help" at bounding box center [800, 328] width 586 height 45
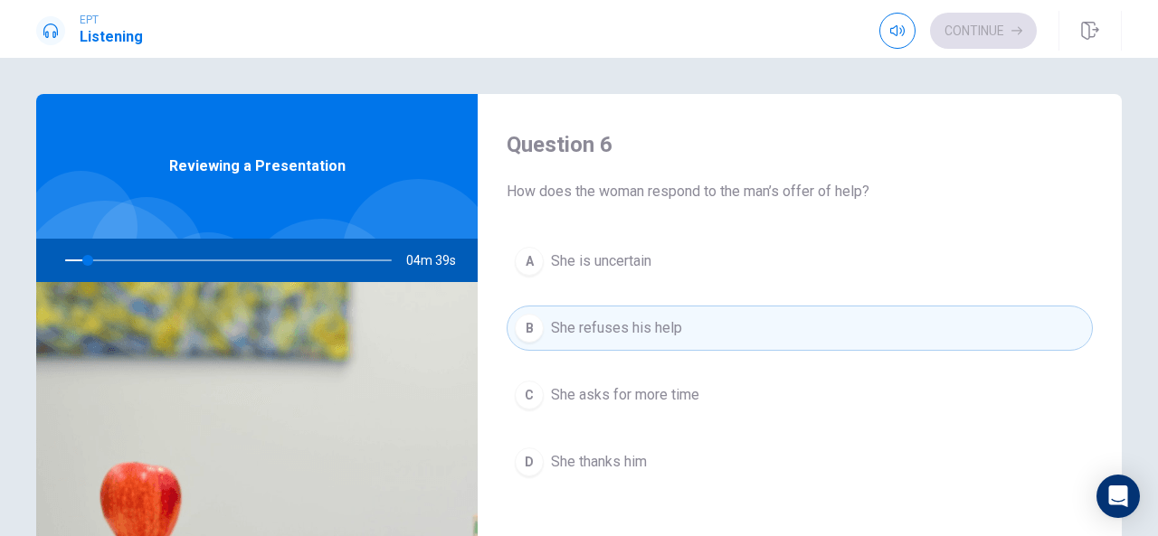
drag, startPoint x: 1123, startPoint y: 295, endPoint x: 1112, endPoint y: 304, distance: 14.1
click at [1112, 304] on div "Question 6 How does the woman respond to the man’s offer of help? A She is unce…" at bounding box center [578, 408] width 1143 height 629
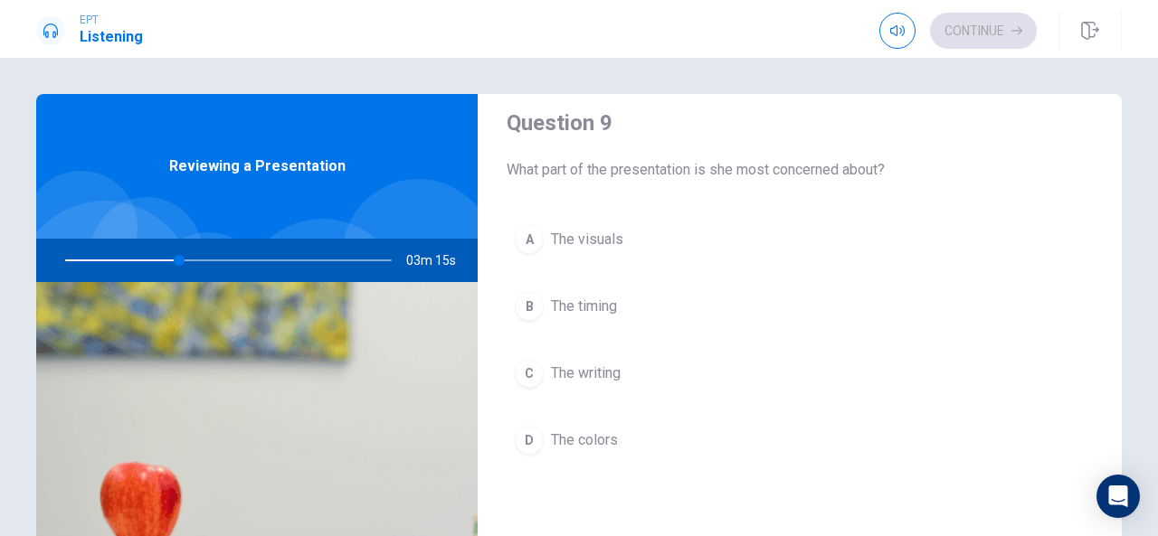
scroll to position [1447, 0]
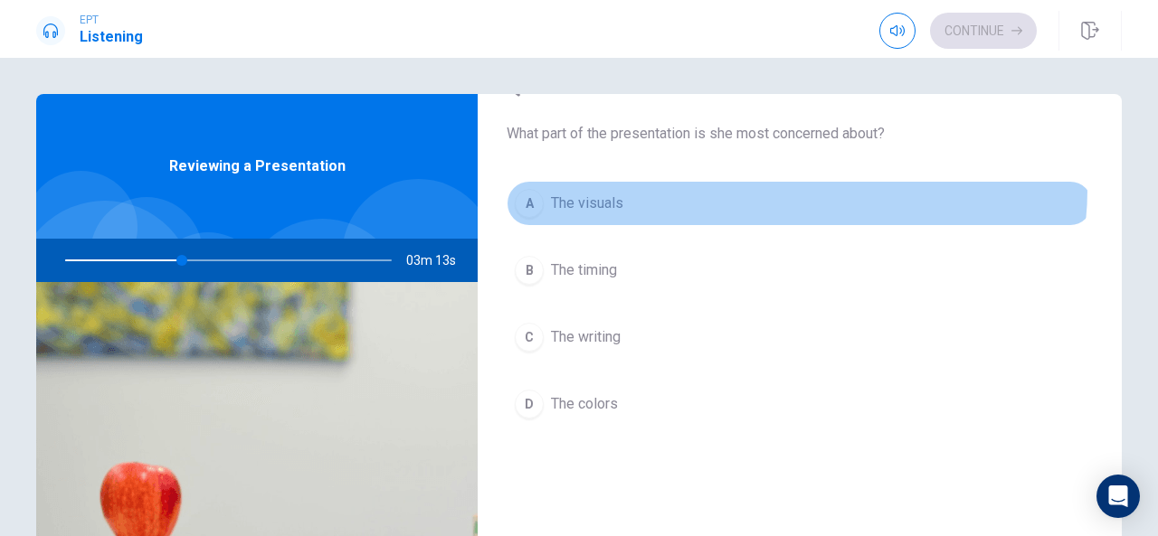
click at [786, 182] on button "A The visuals" at bounding box center [800, 203] width 586 height 45
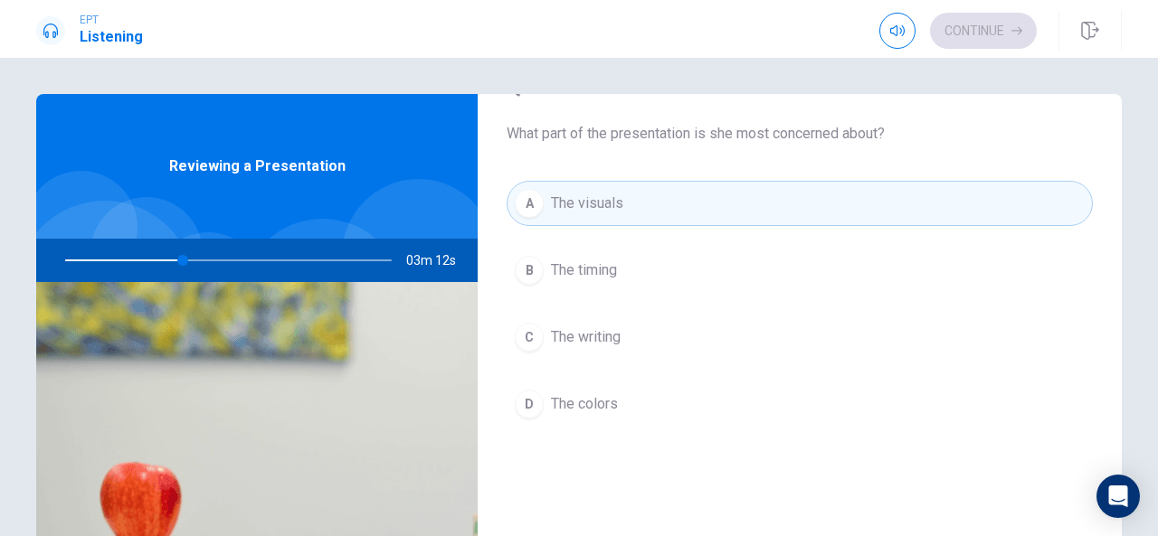
type input "36"
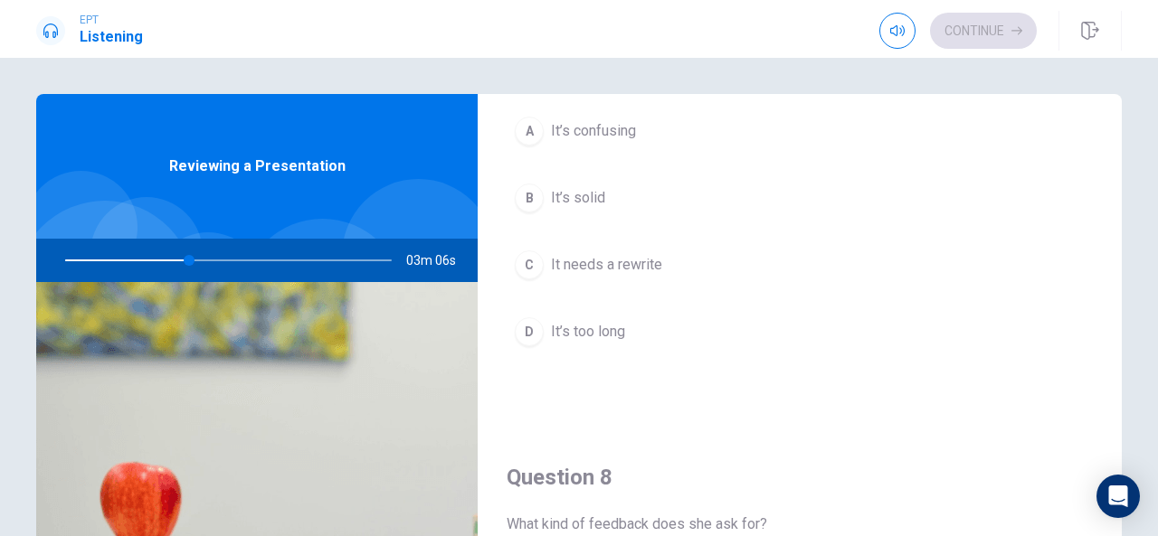
scroll to position [579, 0]
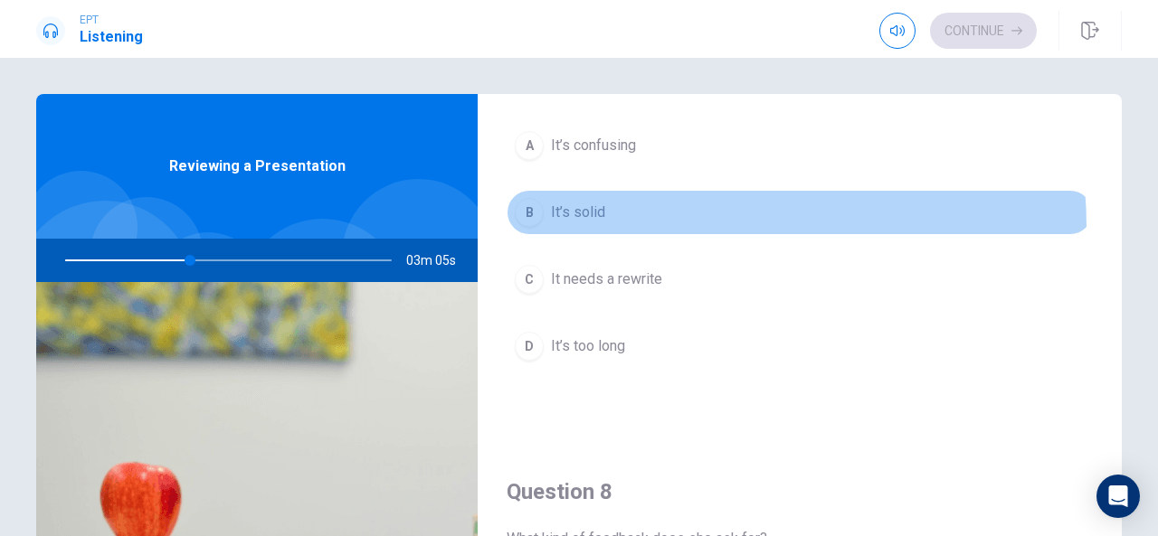
click at [633, 224] on button "B It’s solid" at bounding box center [800, 212] width 586 height 45
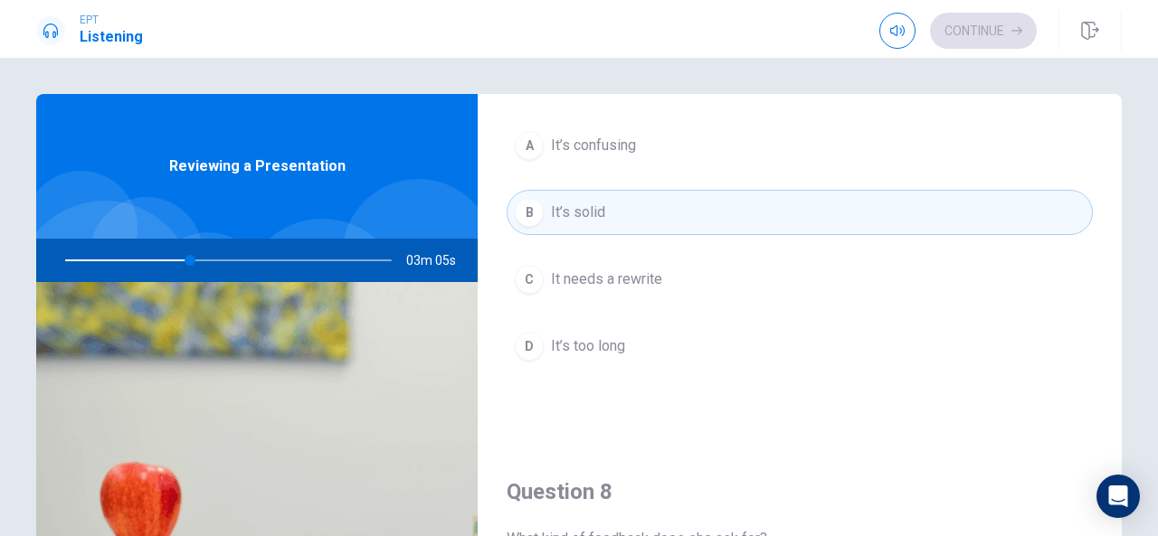
type input "39"
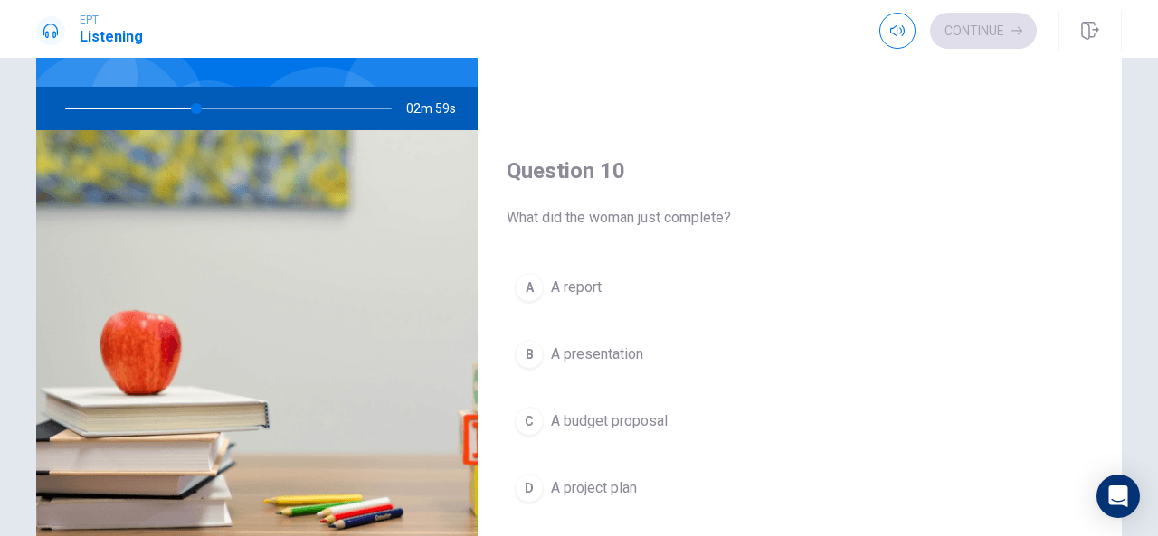
scroll to position [181, 0]
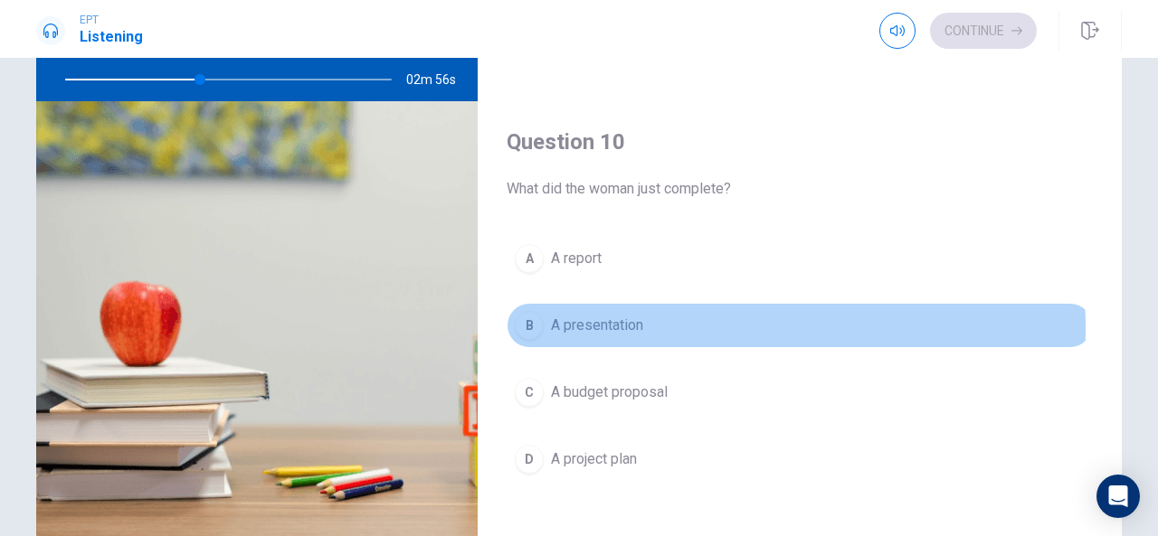
click at [615, 318] on span "A presentation" at bounding box center [597, 326] width 92 height 22
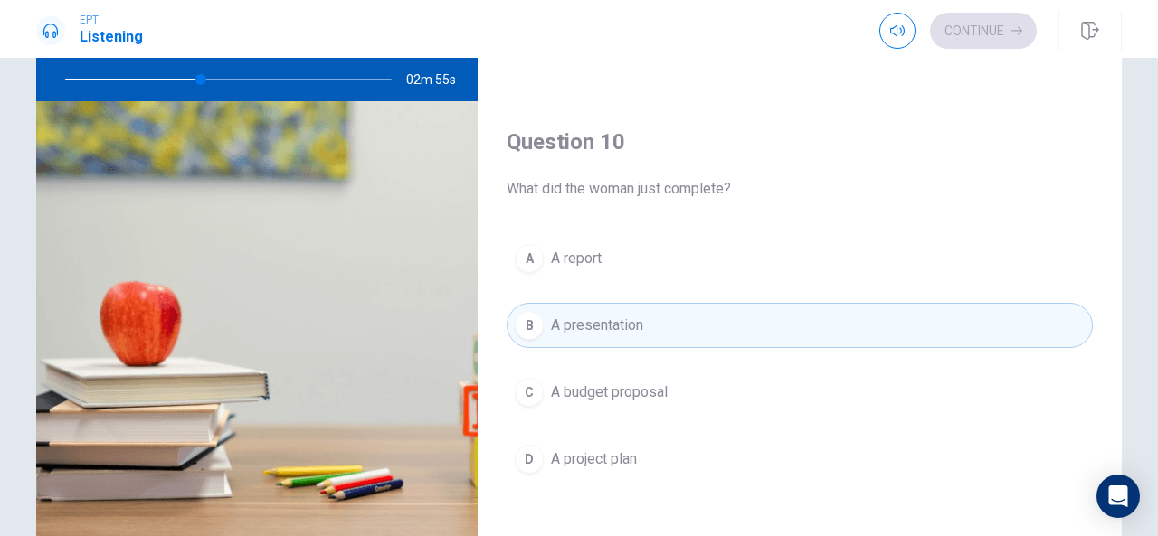
type input "42"
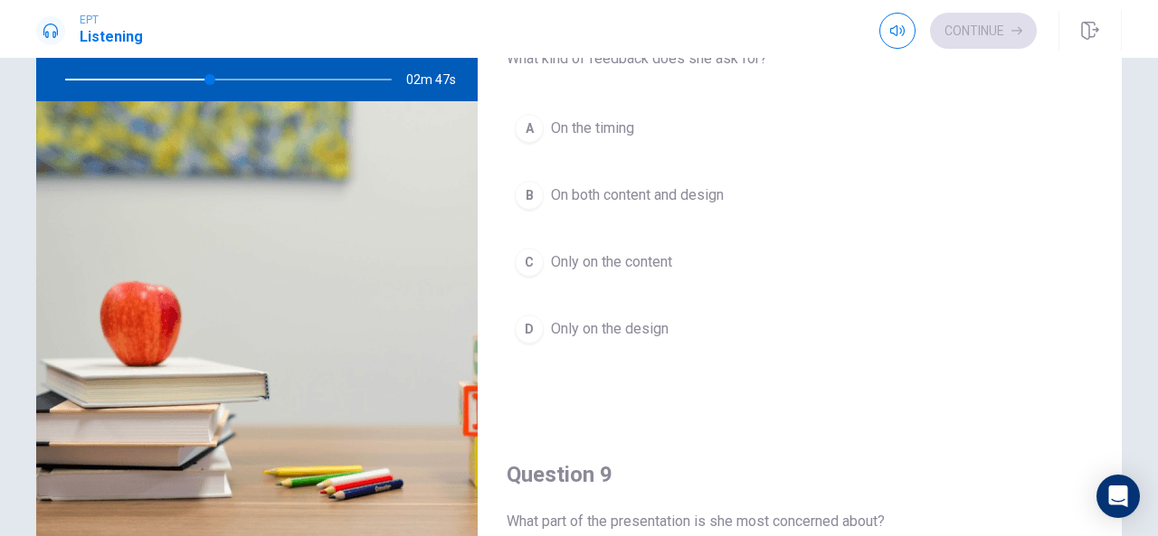
scroll to position [842, 0]
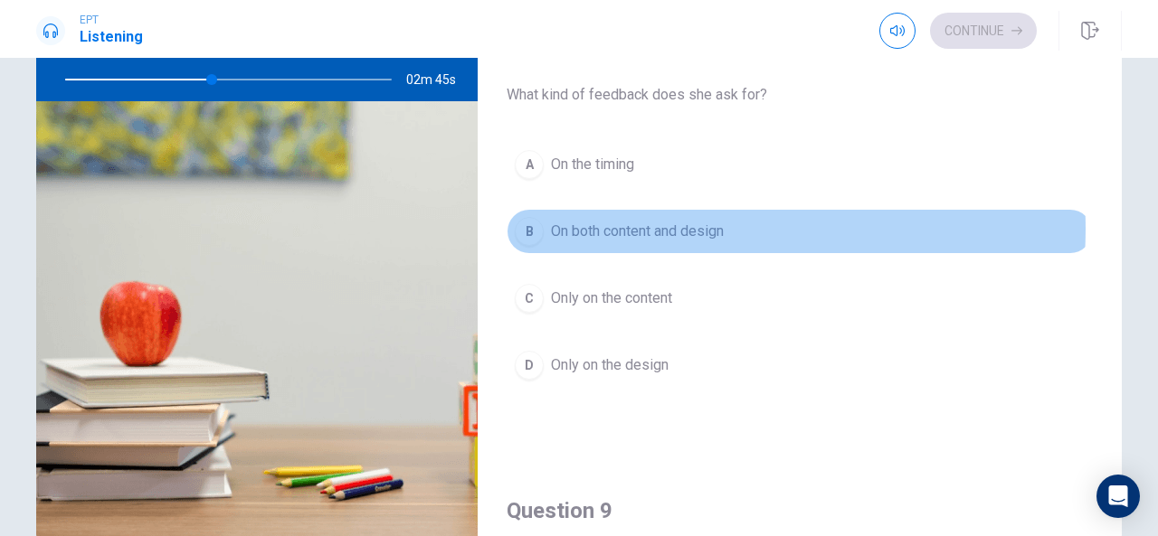
click at [662, 223] on span "On both content and design" at bounding box center [637, 232] width 173 height 22
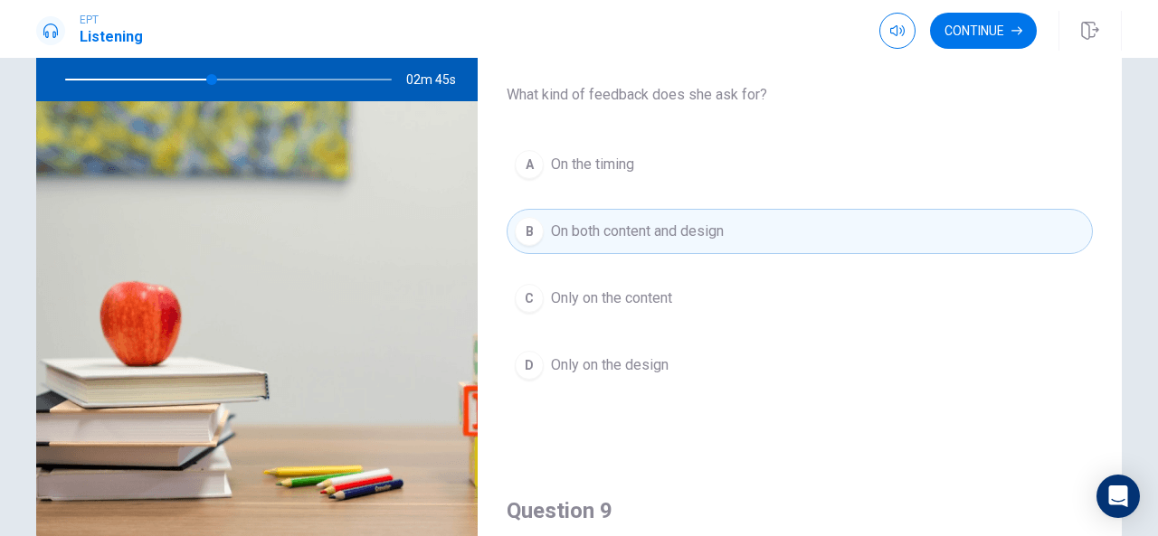
type input "45"
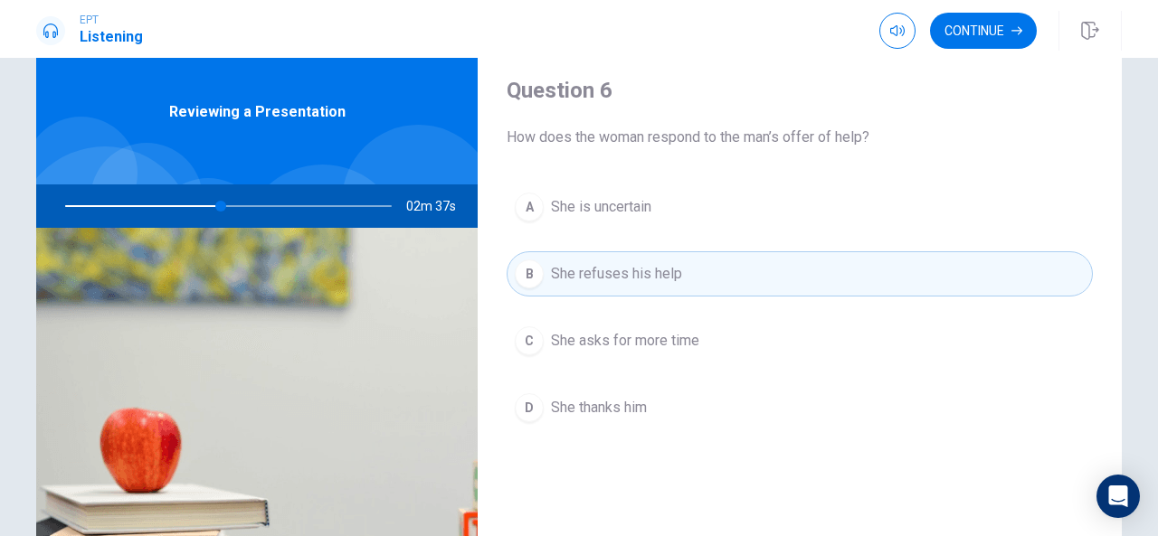
scroll to position [0, 0]
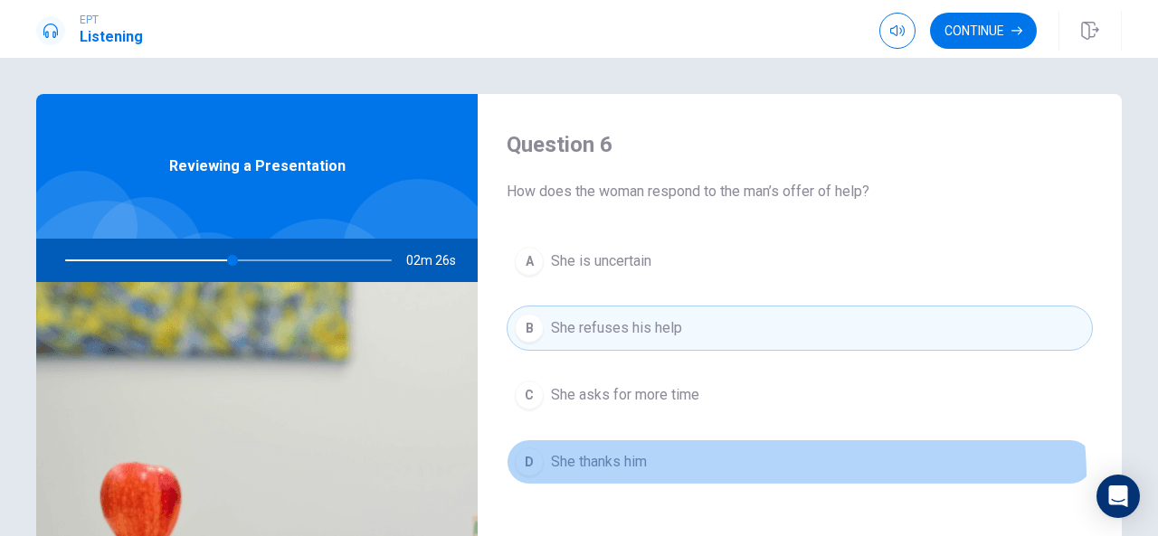
click at [742, 476] on button "D She thanks him" at bounding box center [800, 462] width 586 height 45
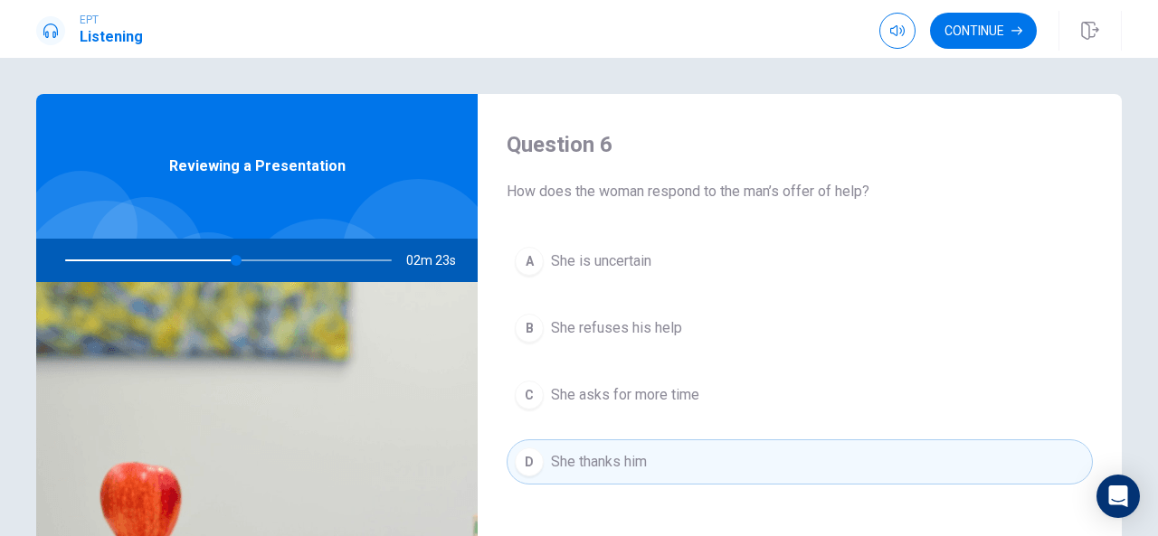
type input "53"
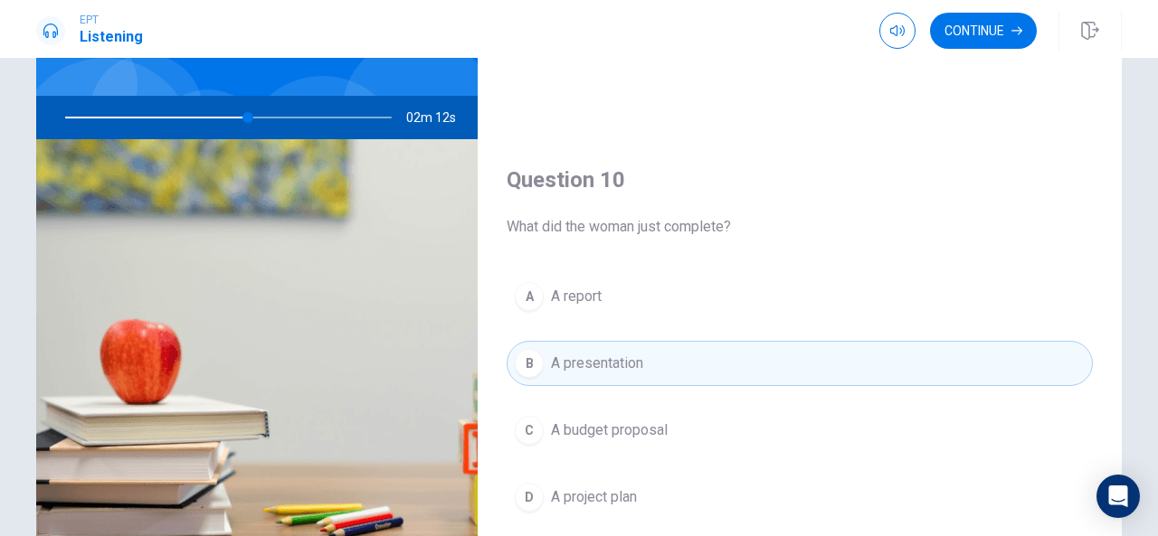
scroll to position [280, 0]
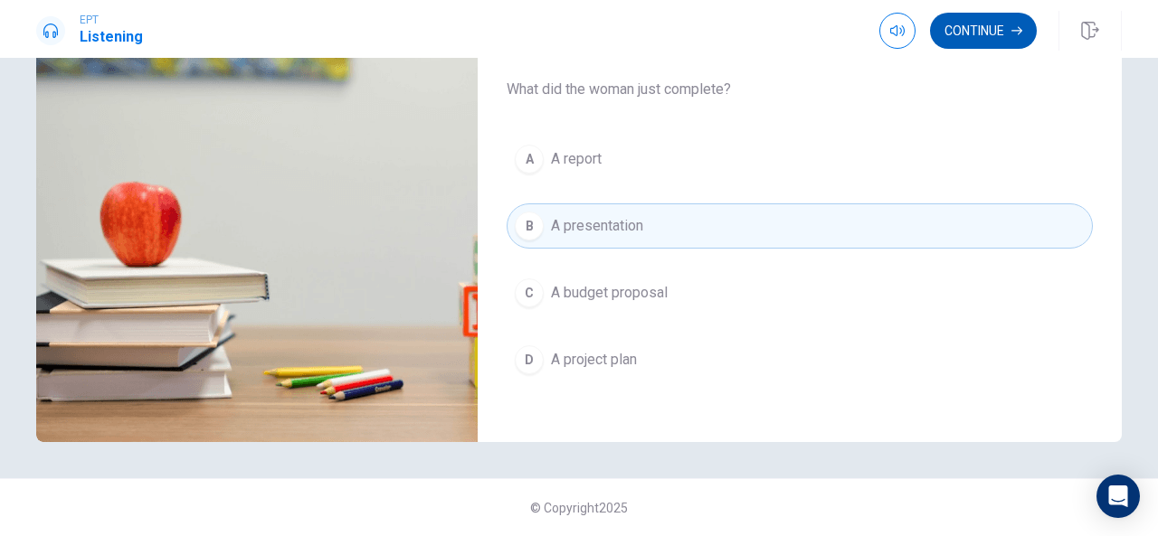
click at [979, 25] on button "Continue" at bounding box center [983, 31] width 107 height 36
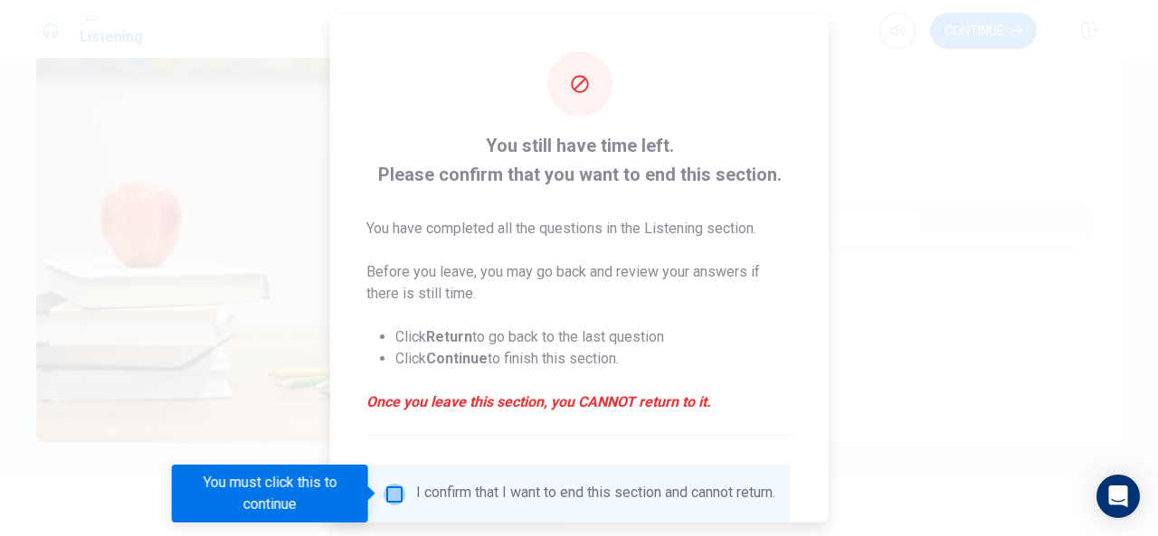
click at [397, 489] on input "You must click this to continue" at bounding box center [395, 494] width 22 height 22
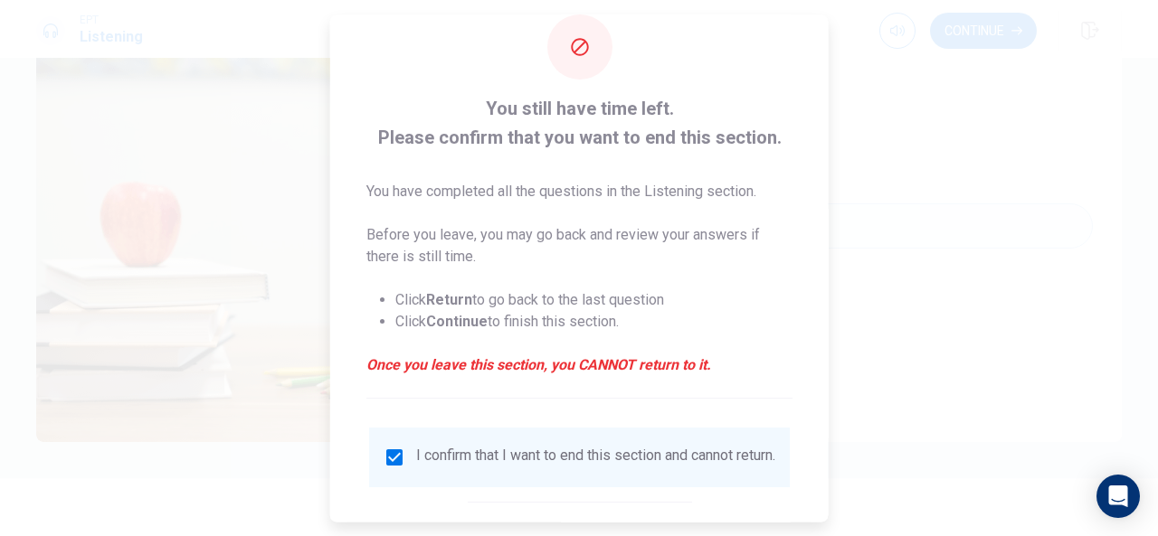
scroll to position [138, 0]
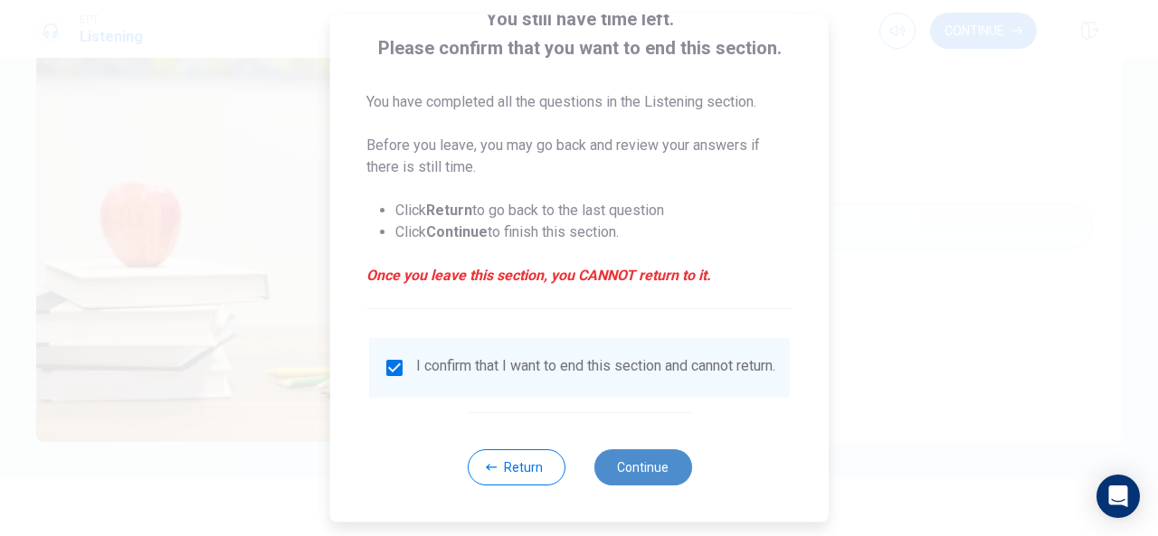
click at [659, 473] on button "Continue" at bounding box center [642, 468] width 98 height 36
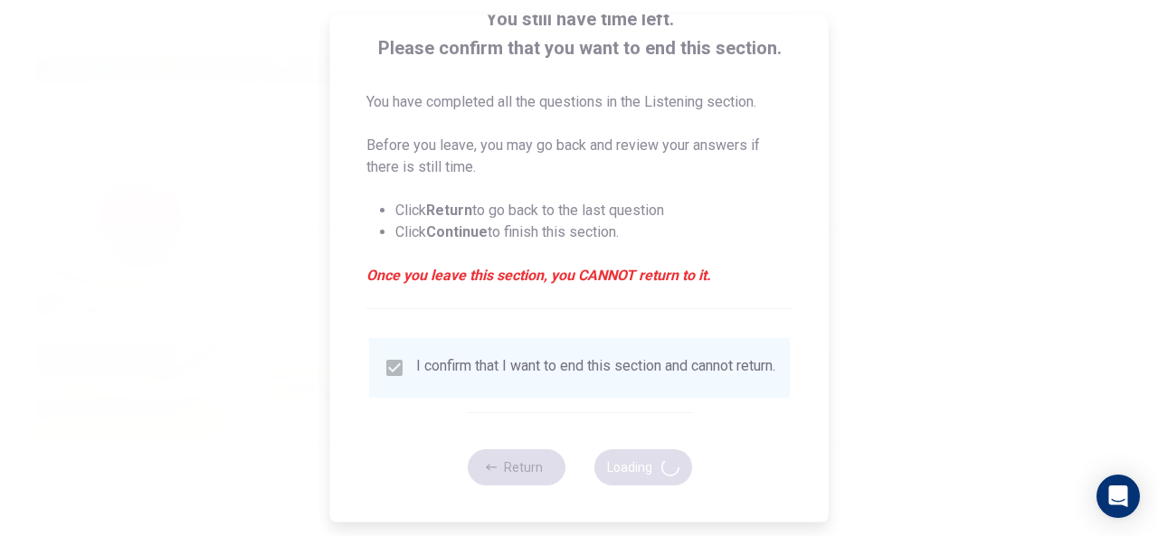
type input "60"
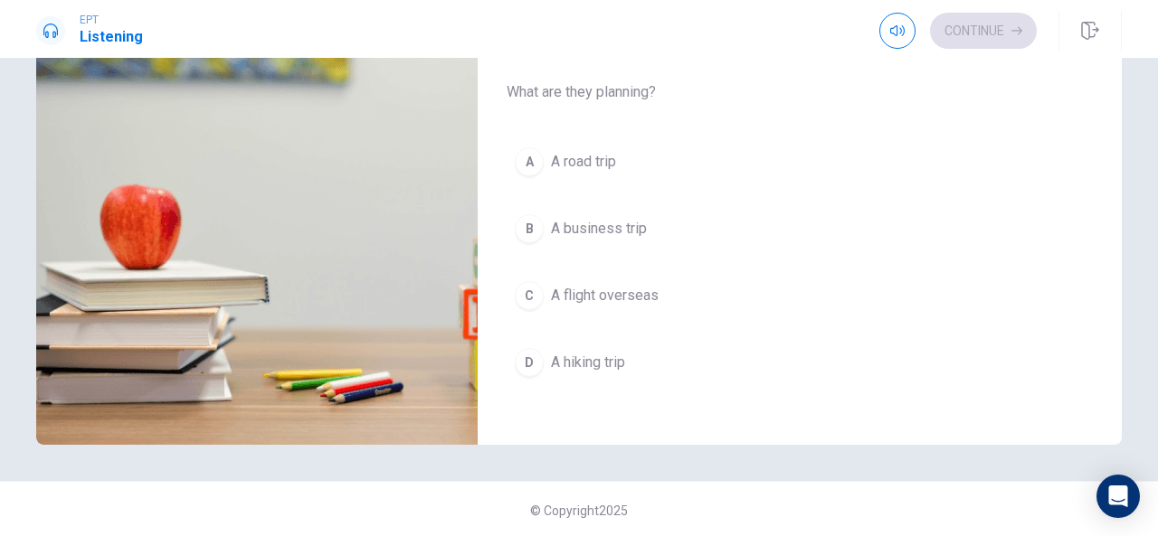
scroll to position [280, 0]
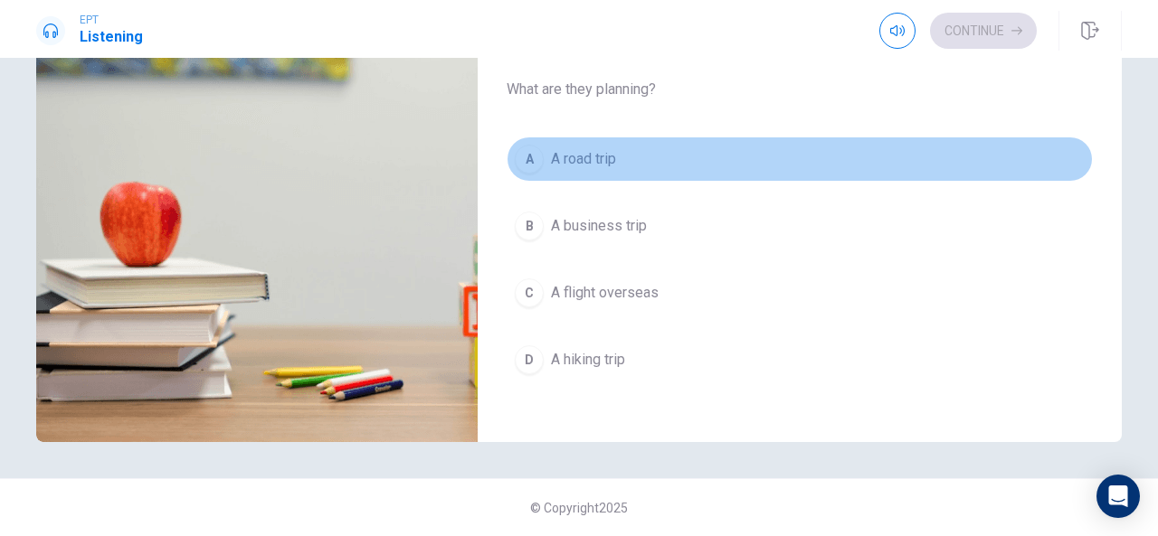
click at [824, 150] on button "A A road trip" at bounding box center [800, 159] width 586 height 45
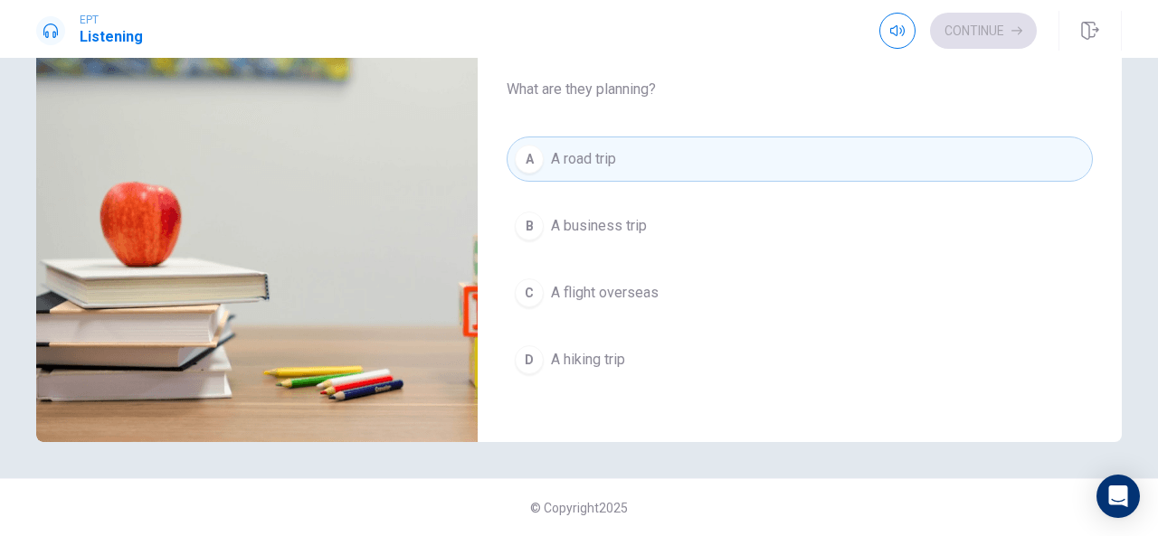
type input "32"
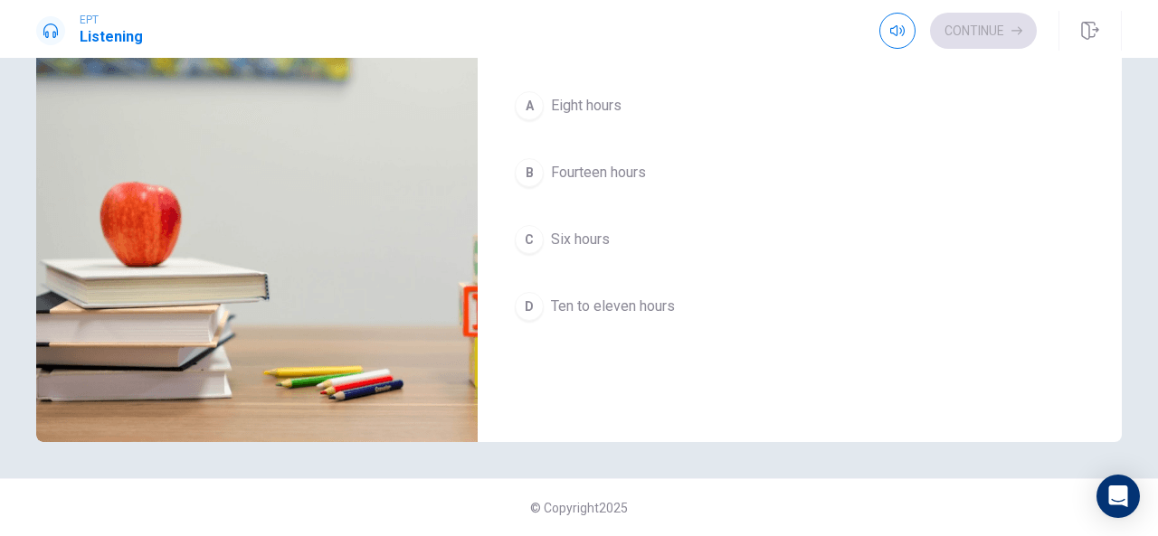
scroll to position [806, 0]
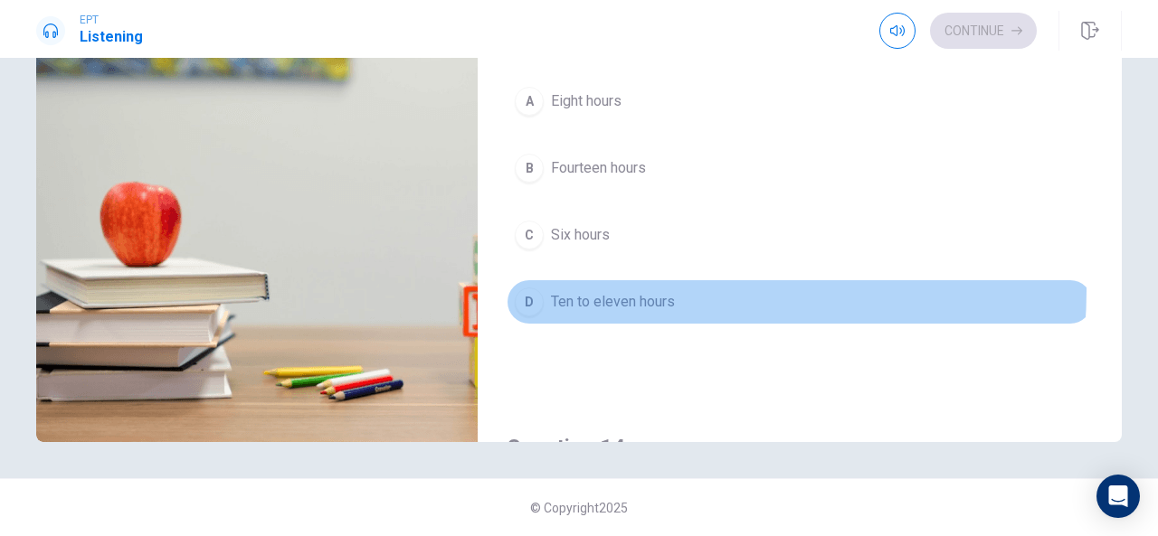
click at [646, 291] on span "Ten to eleven hours" at bounding box center [613, 302] width 124 height 22
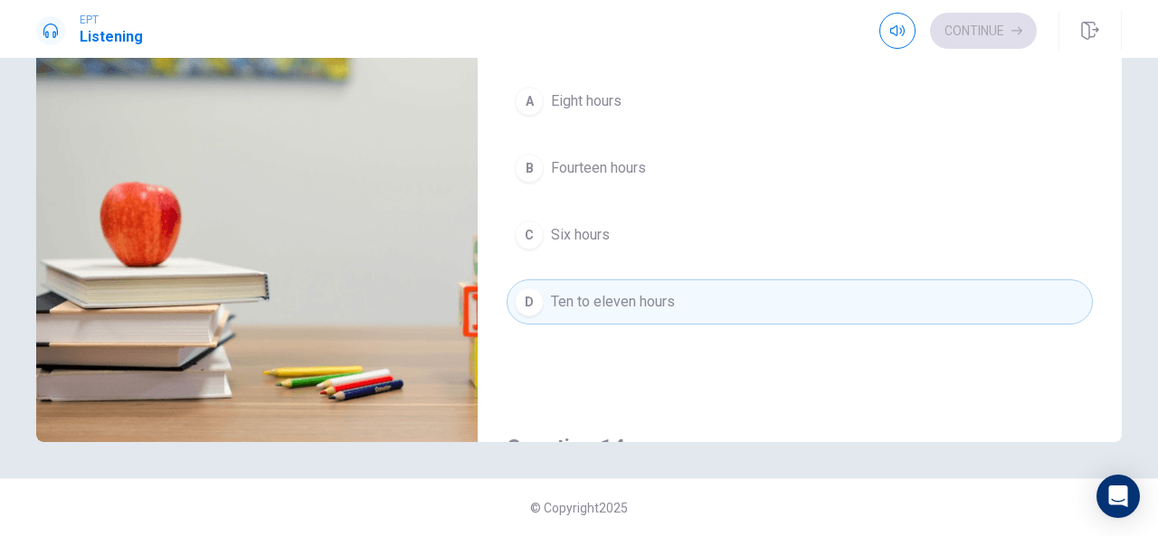
type input "38"
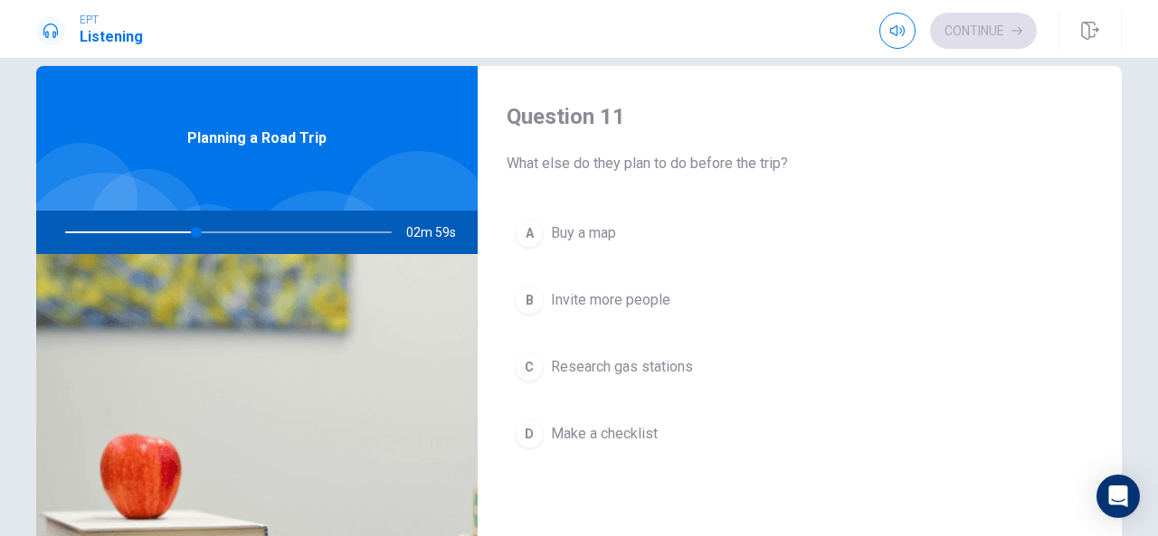
scroll to position [27, 0]
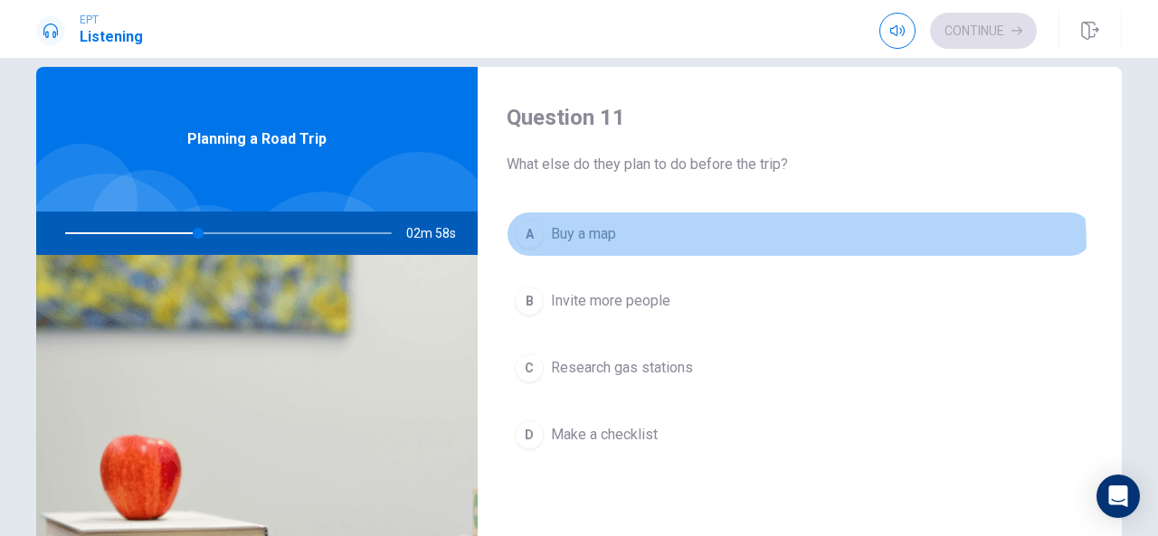
click at [634, 251] on button "A Buy a map" at bounding box center [800, 234] width 586 height 45
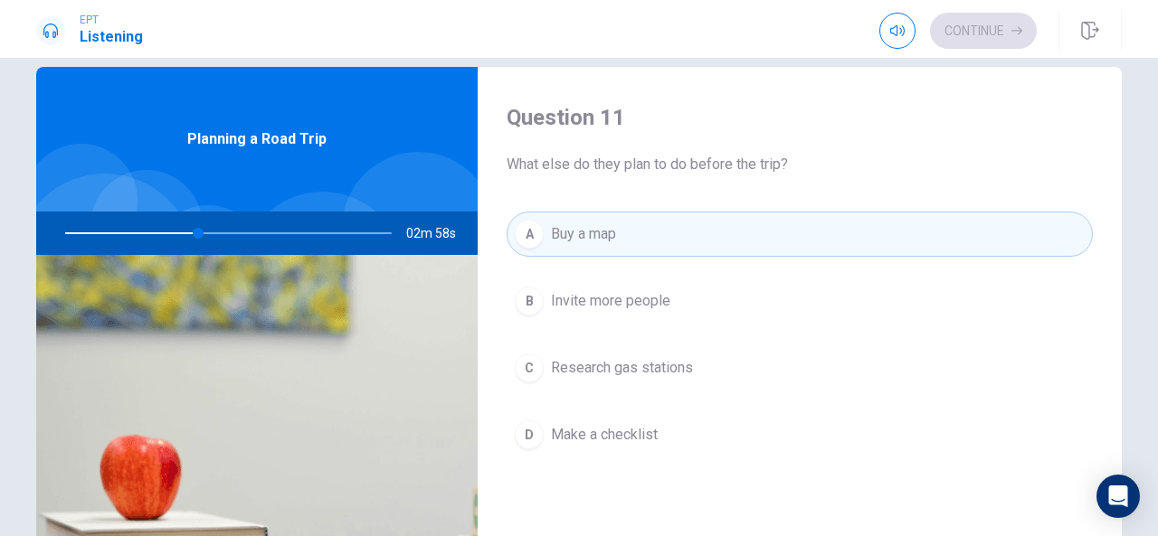
type input "41"
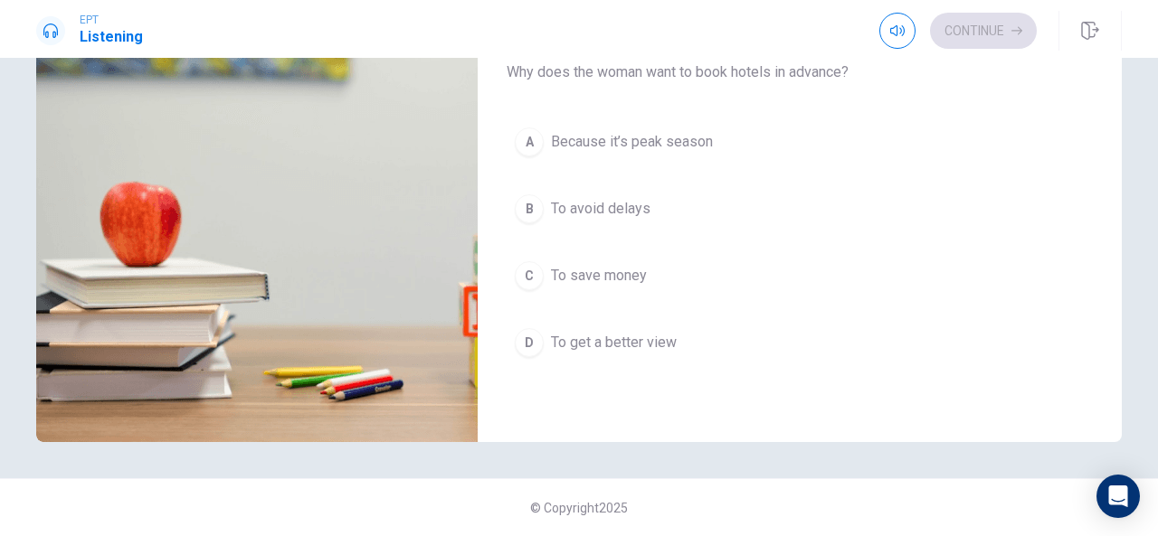
scroll to position [299, 0]
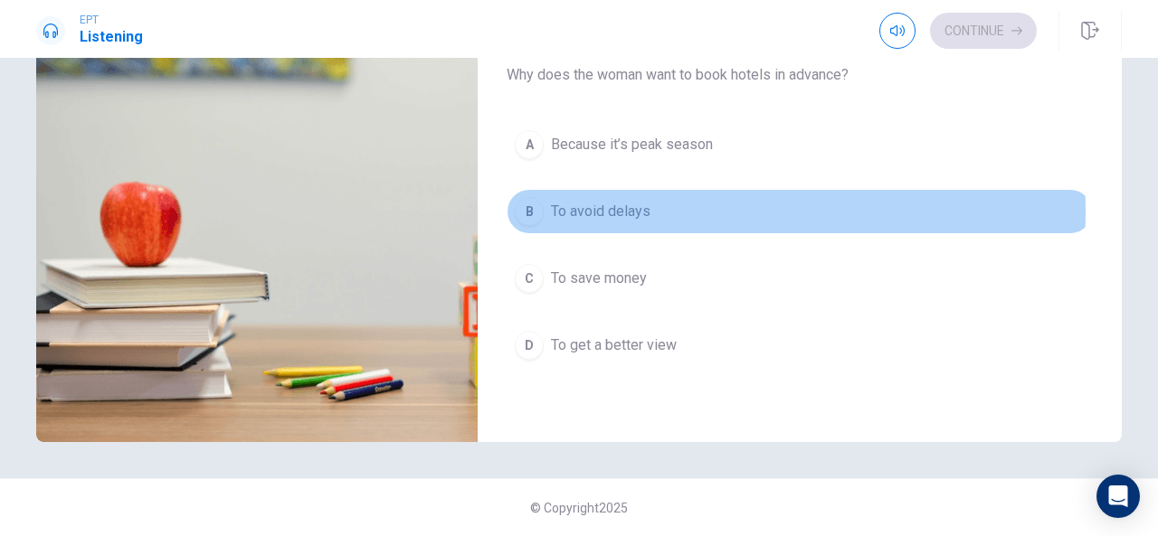
click at [633, 207] on span "To avoid delays" at bounding box center [601, 212] width 100 height 22
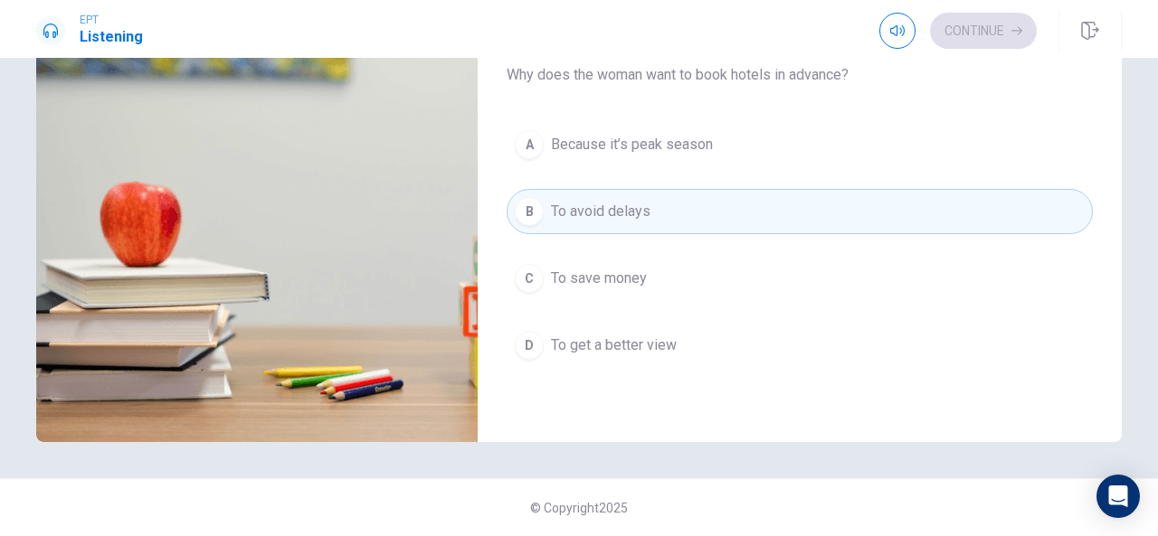
type input "64"
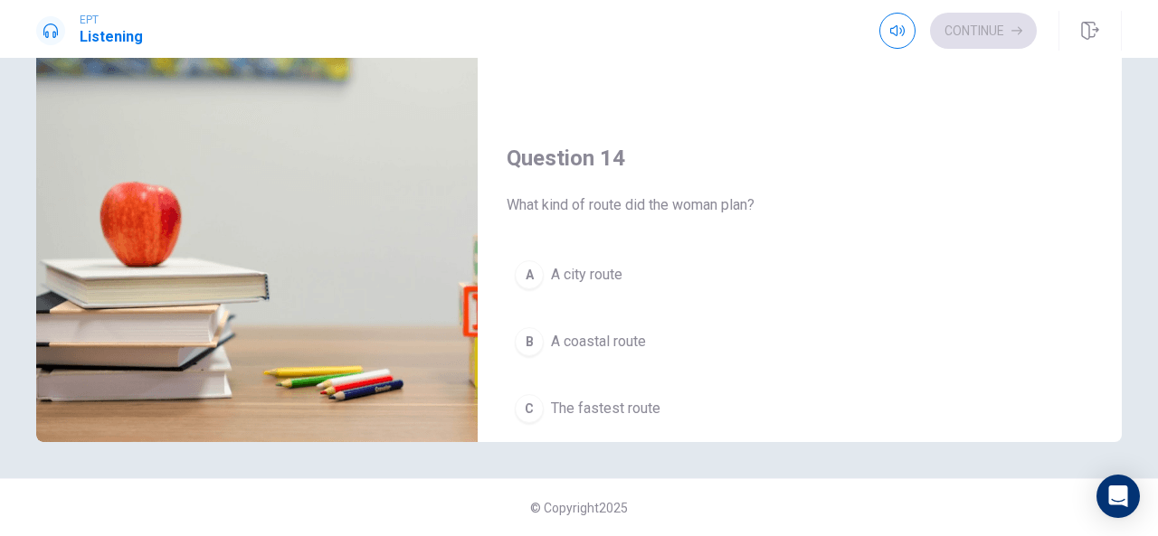
scroll to position [1168, 0]
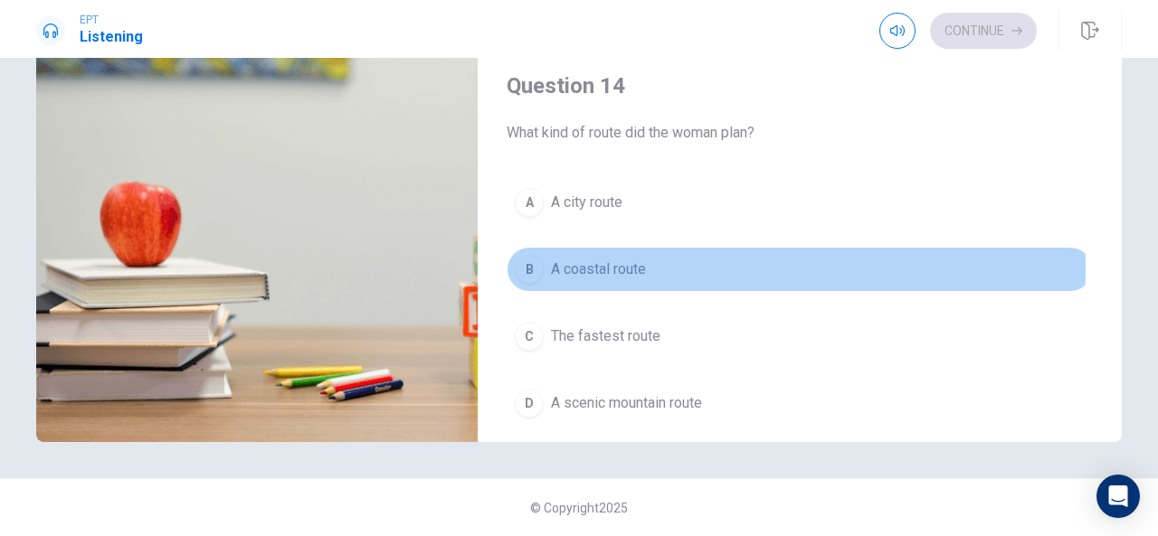
click at [660, 261] on button "B A coastal route" at bounding box center [800, 269] width 586 height 45
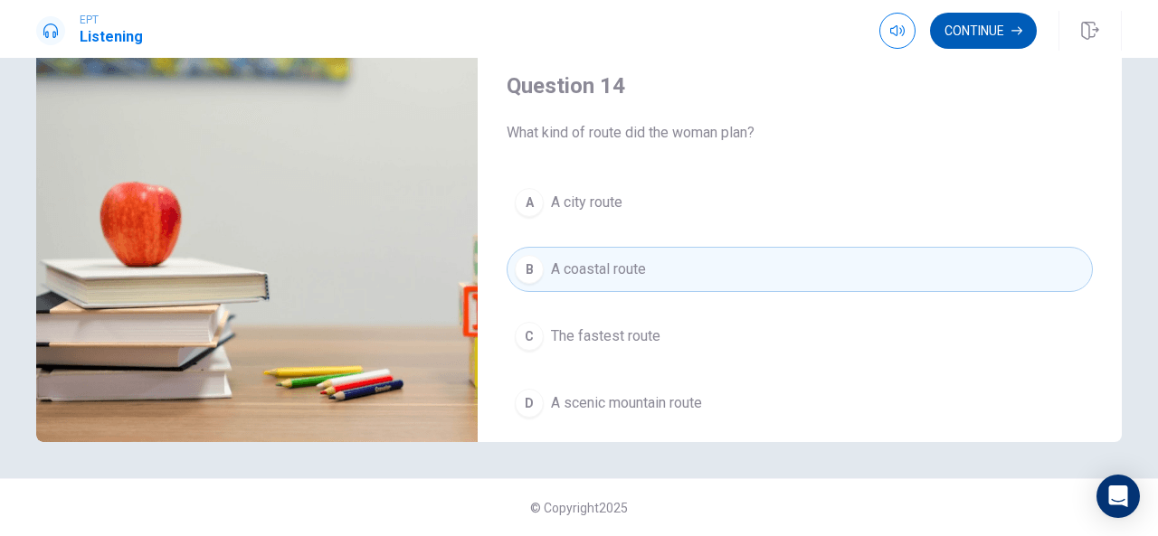
click at [972, 24] on button "Continue" at bounding box center [983, 31] width 107 height 36
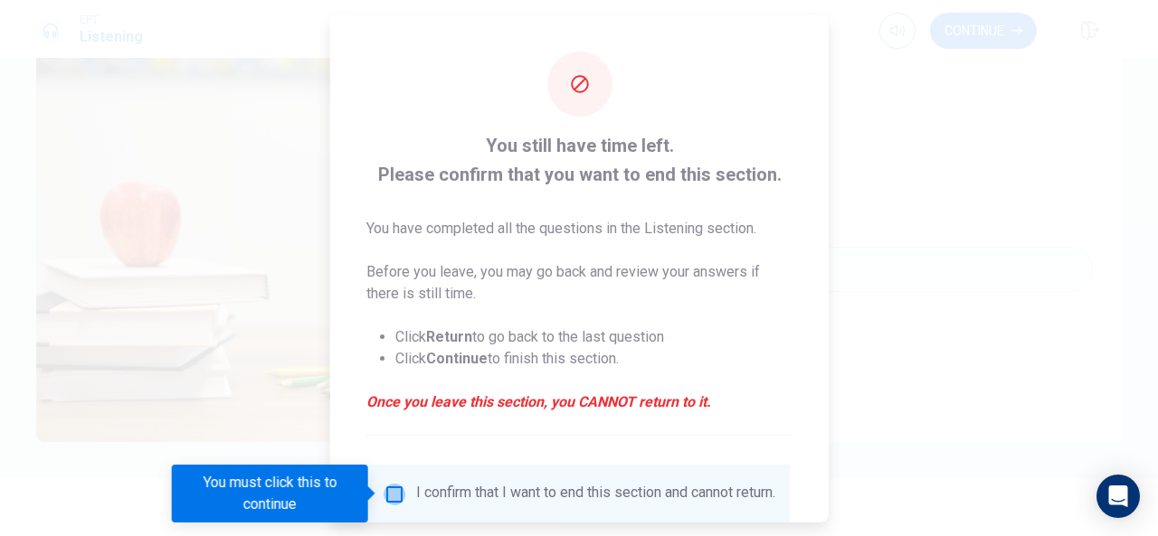
click at [384, 497] on input "You must click this to continue" at bounding box center [395, 494] width 22 height 22
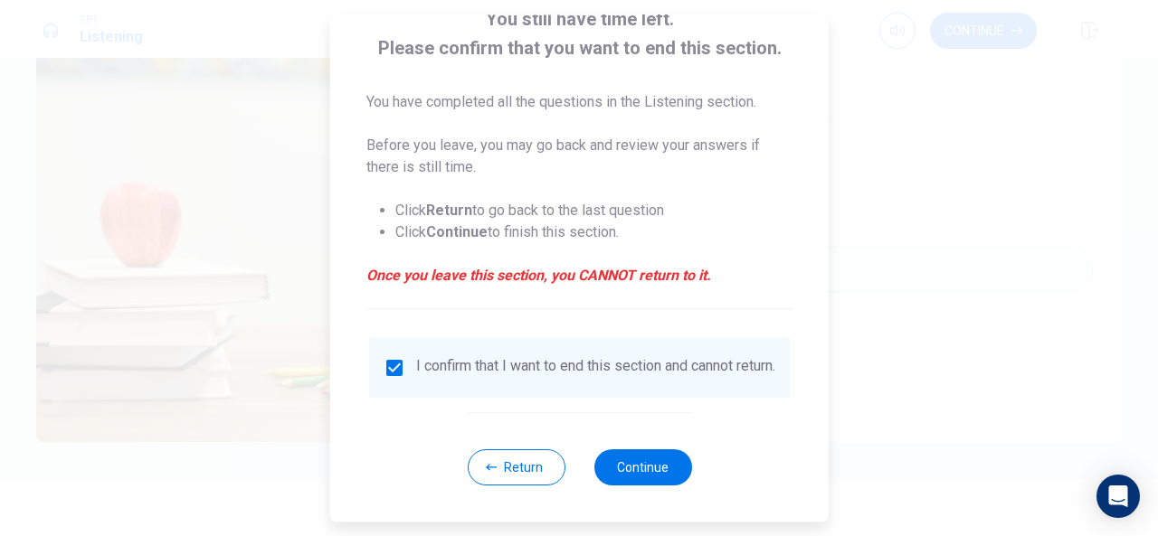
scroll to position [138, 0]
click at [635, 460] on button "Continue" at bounding box center [642, 468] width 98 height 36
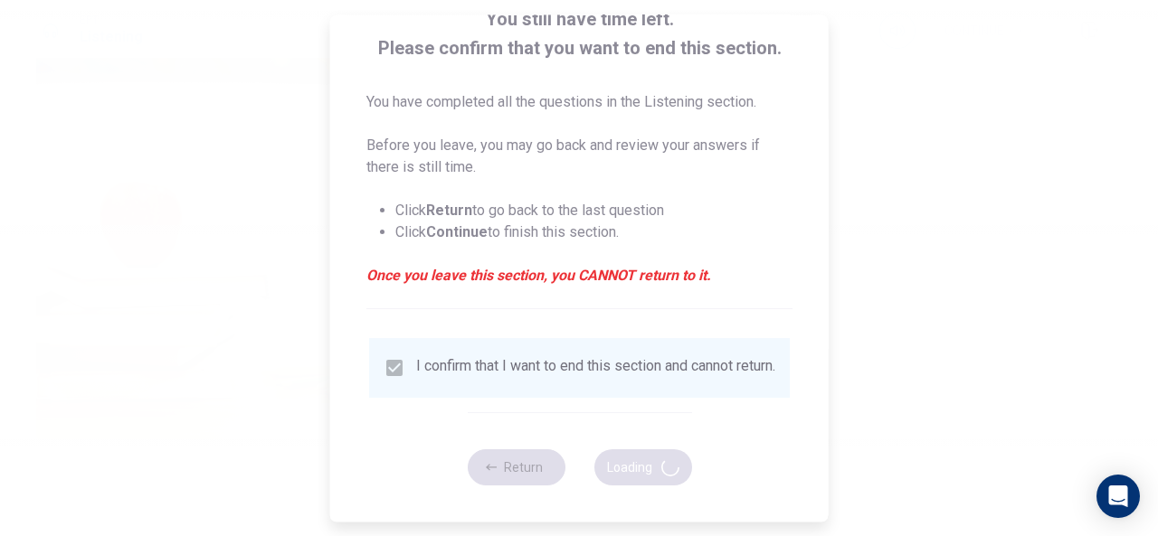
type input "72"
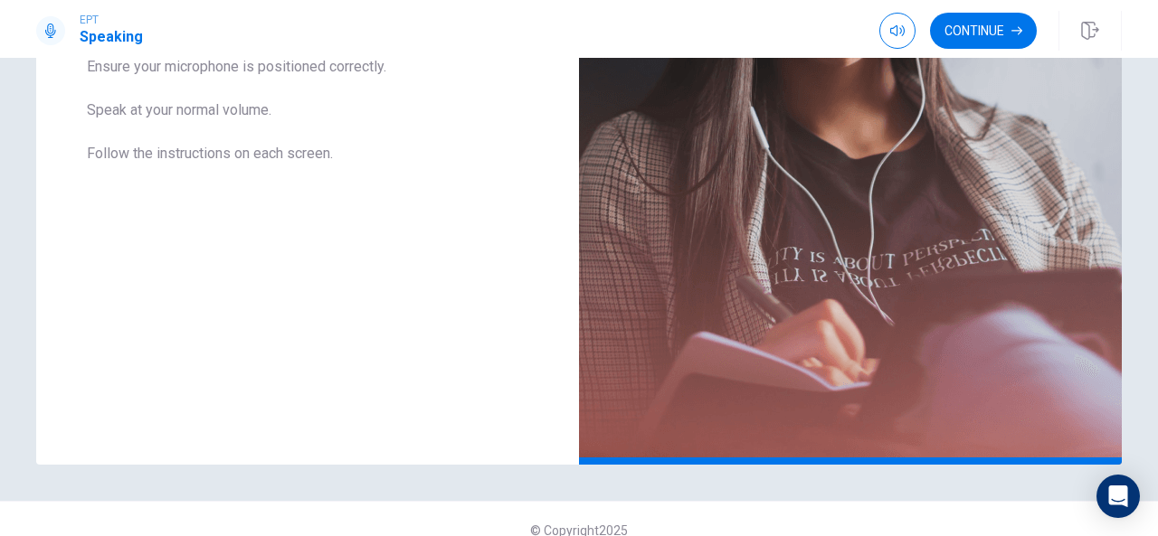
scroll to position [440, 0]
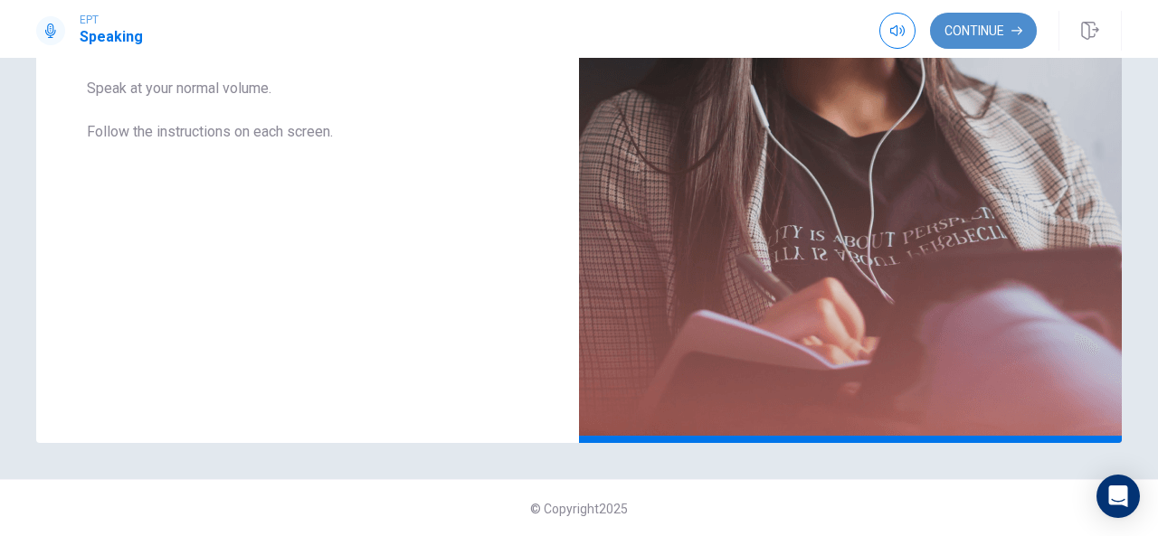
click at [1004, 26] on button "Continue" at bounding box center [983, 31] width 107 height 36
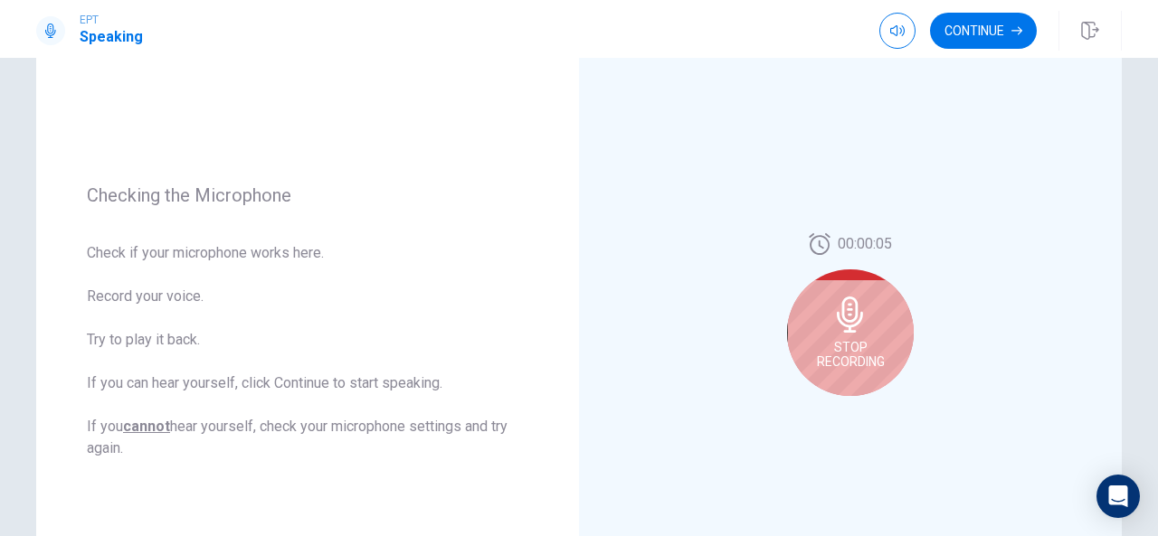
scroll to position [203, 0]
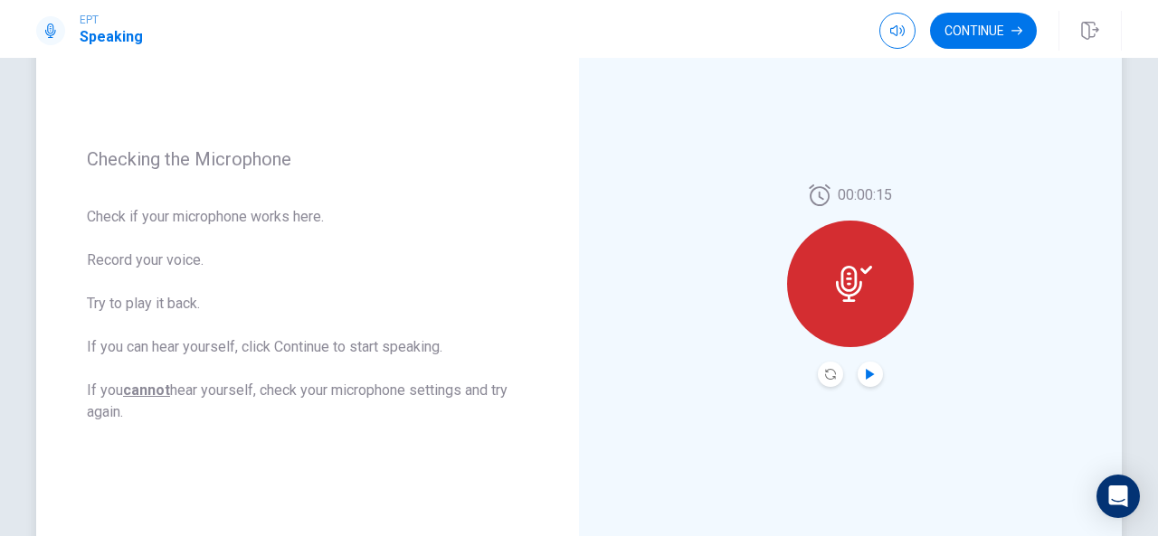
click at [868, 375] on icon "Play Audio" at bounding box center [870, 374] width 8 height 11
click at [958, 26] on button "Continue" at bounding box center [983, 31] width 107 height 36
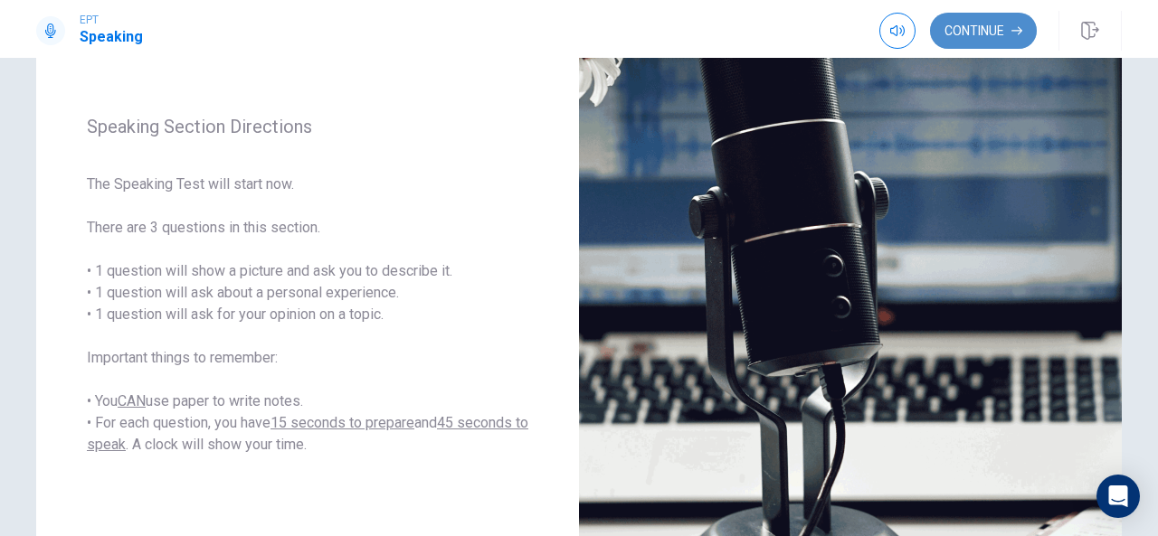
click at [959, 21] on button "Continue" at bounding box center [983, 31] width 107 height 36
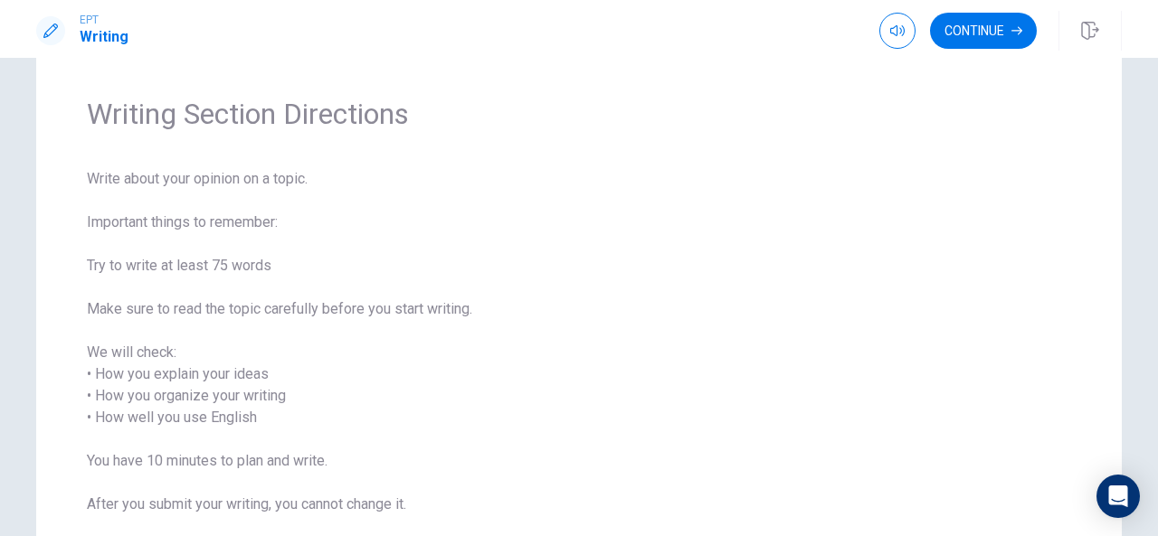
scroll to position [13, 0]
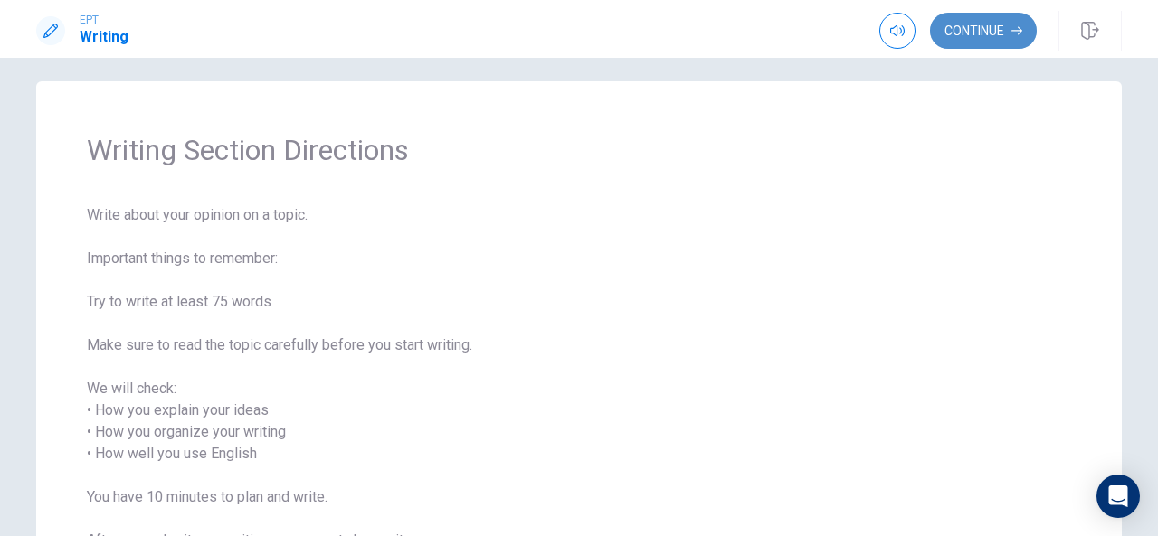
click at [982, 21] on button "Continue" at bounding box center [983, 31] width 107 height 36
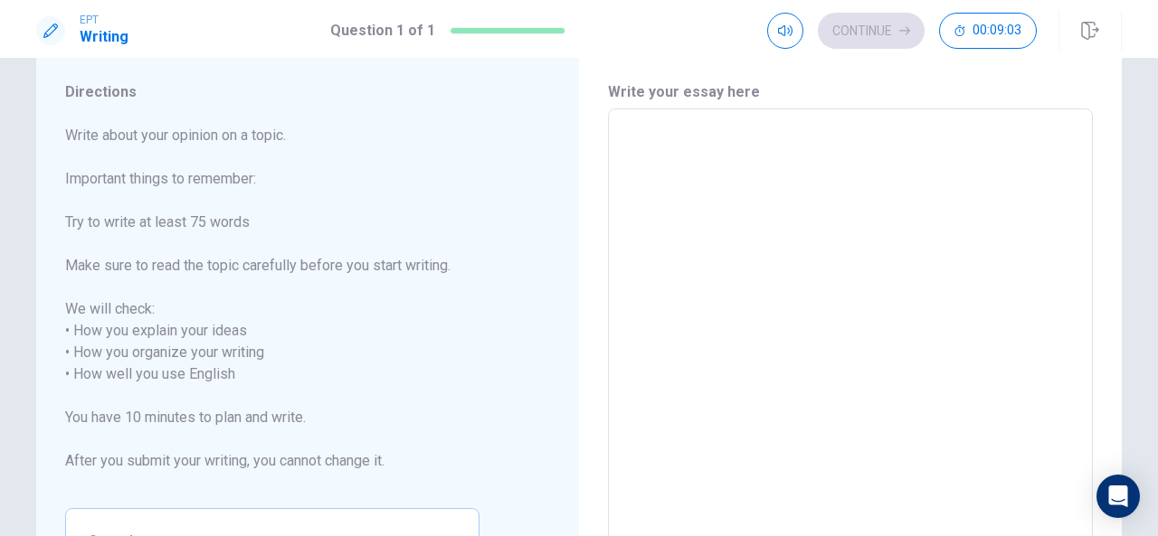
scroll to position [0, 0]
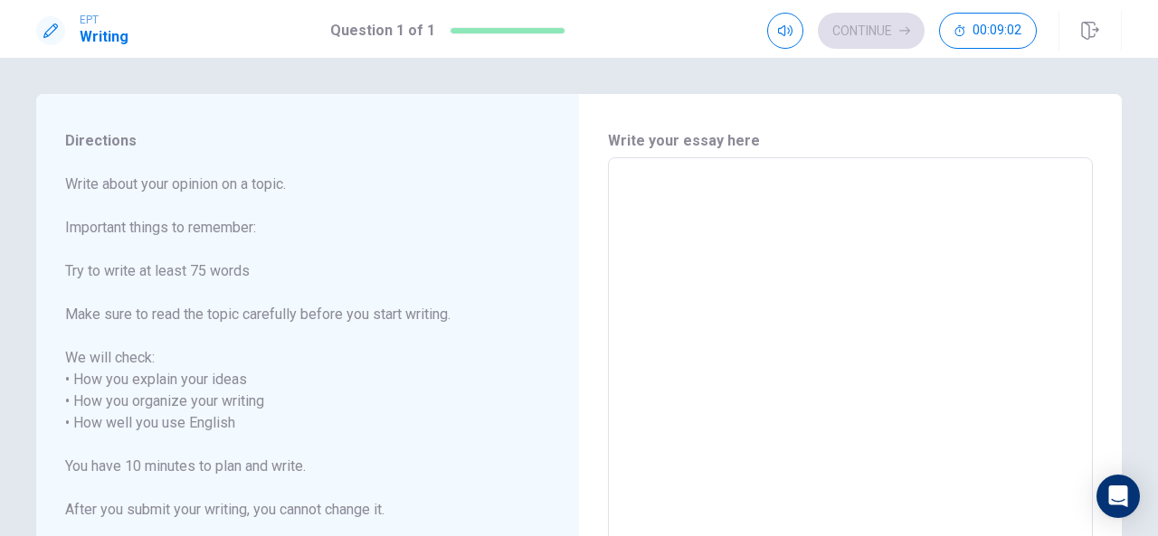
click at [827, 244] on textarea at bounding box center [851, 413] width 460 height 480
type textarea "T"
type textarea "x"
type textarea "Th"
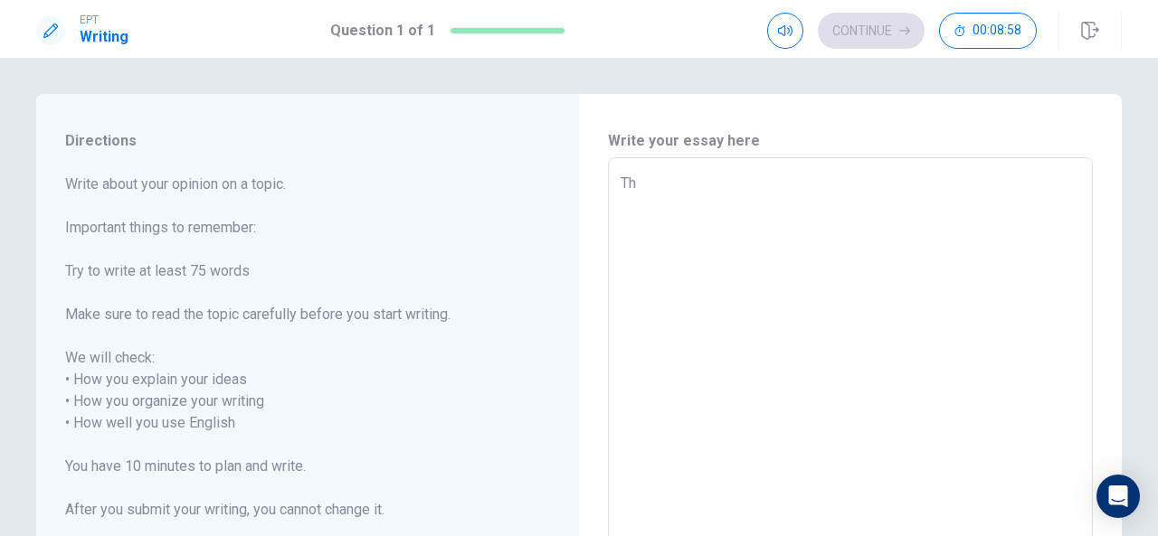
type textarea "x"
type textarea "The"
type textarea "x"
type textarea "The"
type textarea "x"
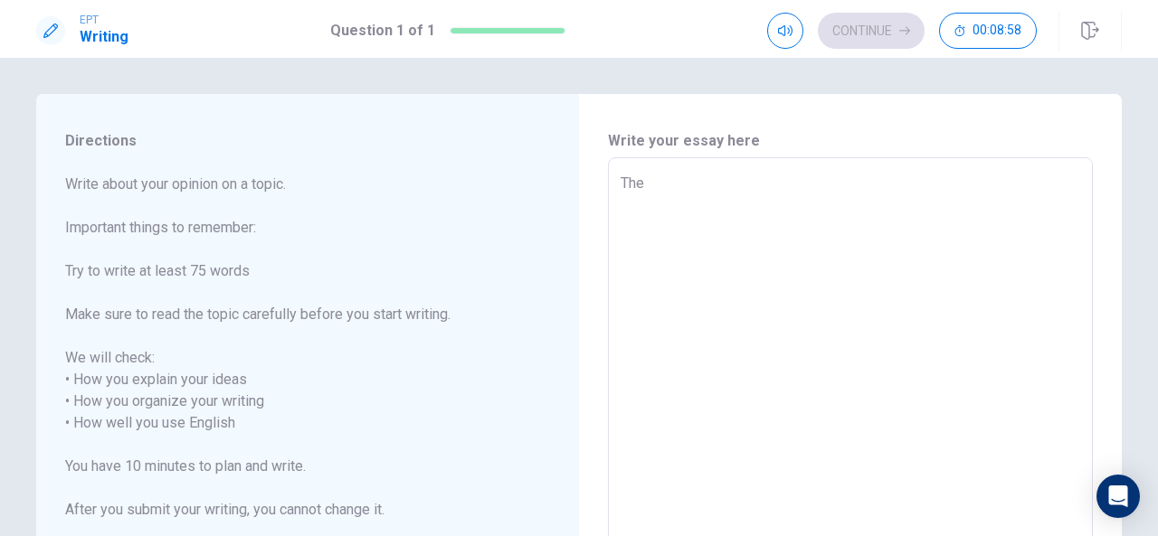
type textarea "The p"
type textarea "x"
type textarea "The pe"
type textarea "x"
type textarea "The per"
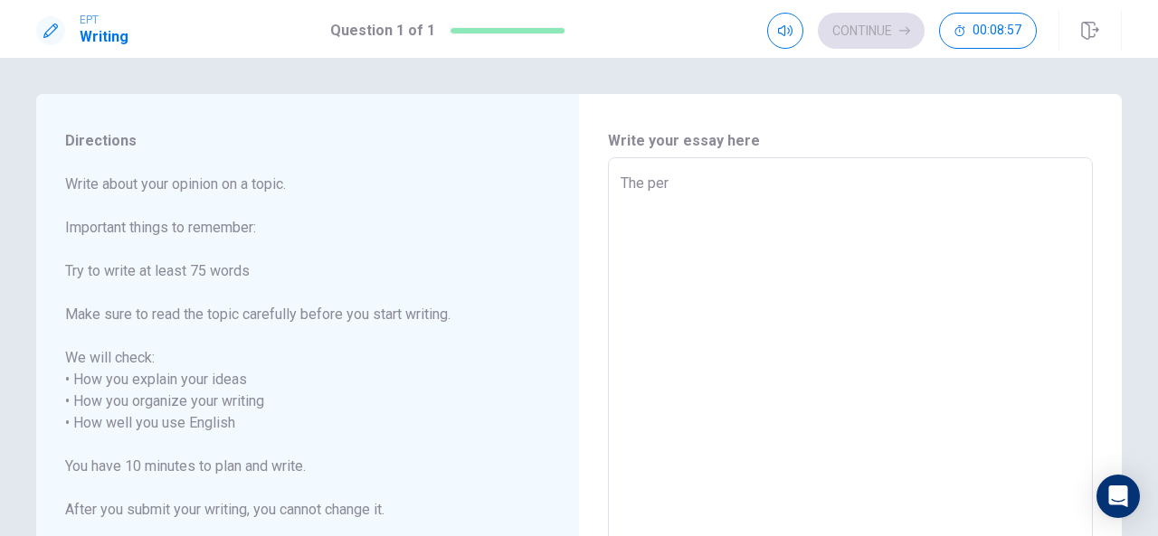
type textarea "x"
type textarea "The pers"
type textarea "x"
type textarea "The perso"
type textarea "x"
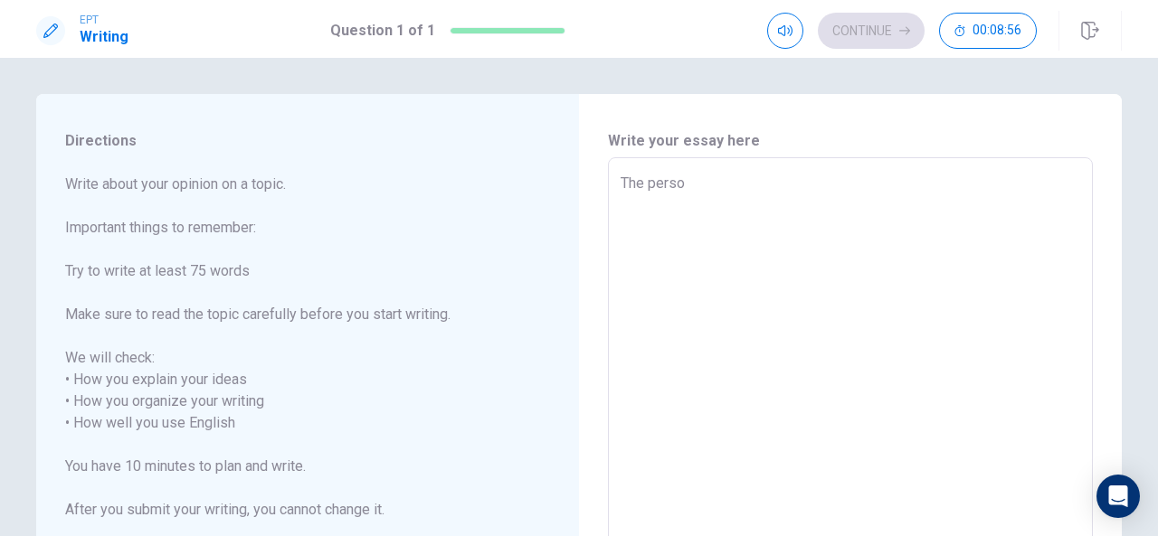
type textarea "The person"
type textarea "x"
type textarea "The person"
type textarea "x"
type textarea "The person w"
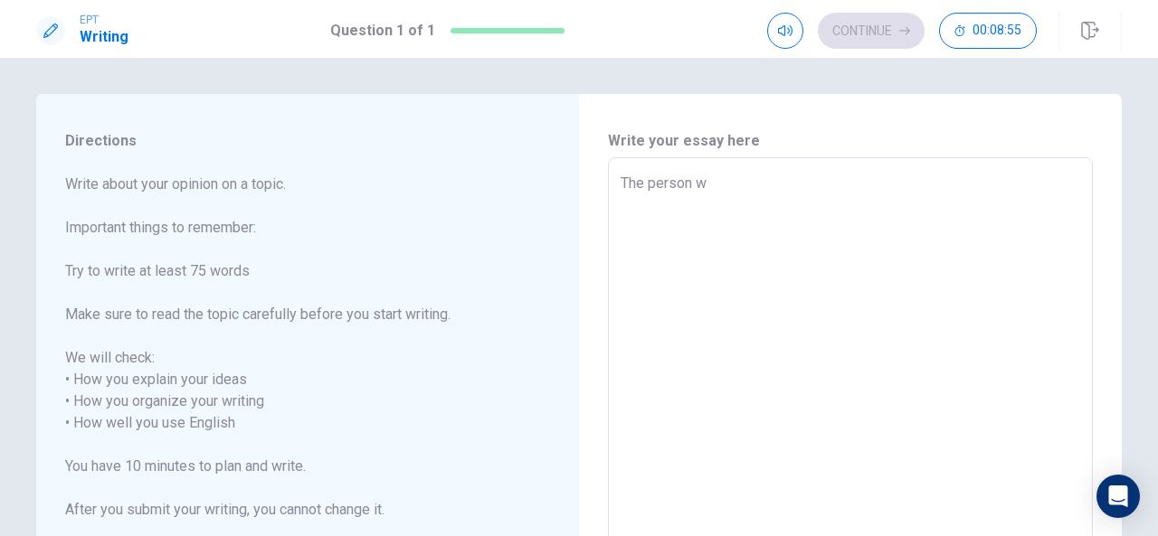
type textarea "x"
type textarea "The person wh"
type textarea "x"
type textarea "The person who"
type textarea "x"
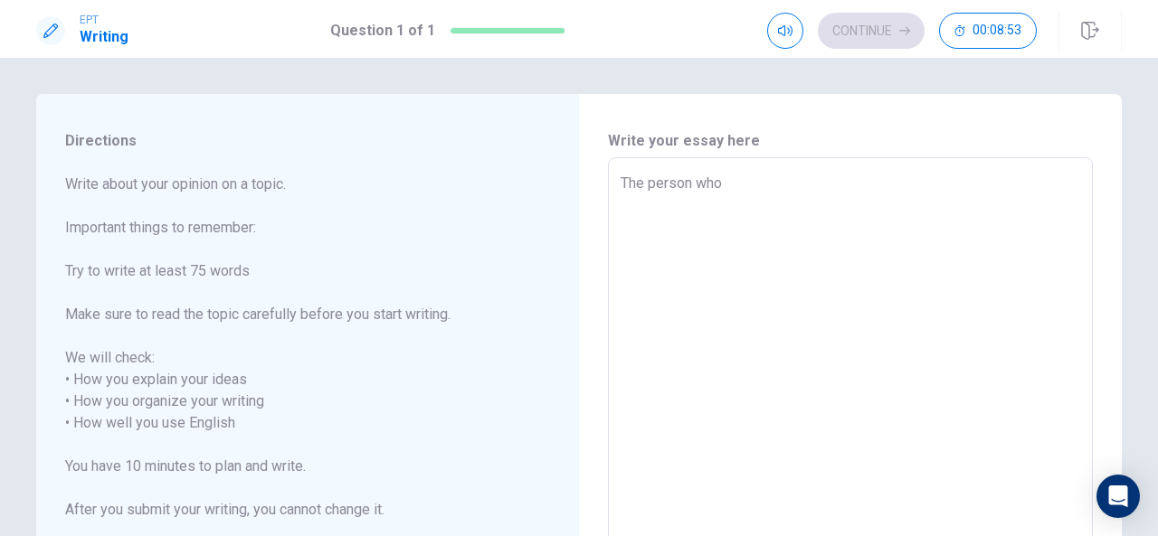
type textarea "The person who"
type textarea "x"
type textarea "The person who h"
type textarea "x"
type textarea "The person who ha"
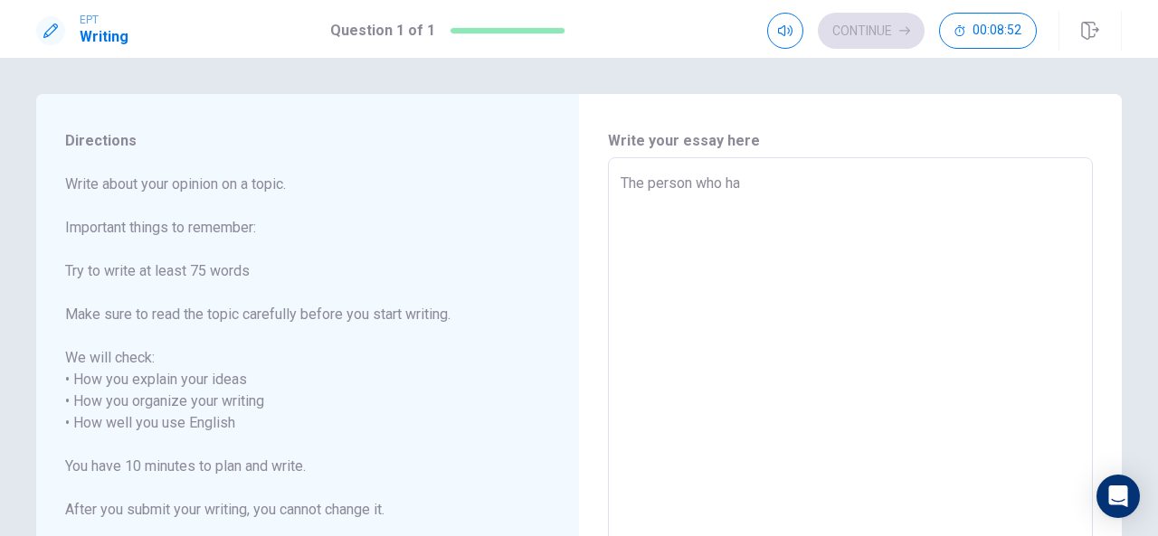
type textarea "x"
type textarea "The person who has"
type textarea "x"
type textarea "The person who has"
type textarea "x"
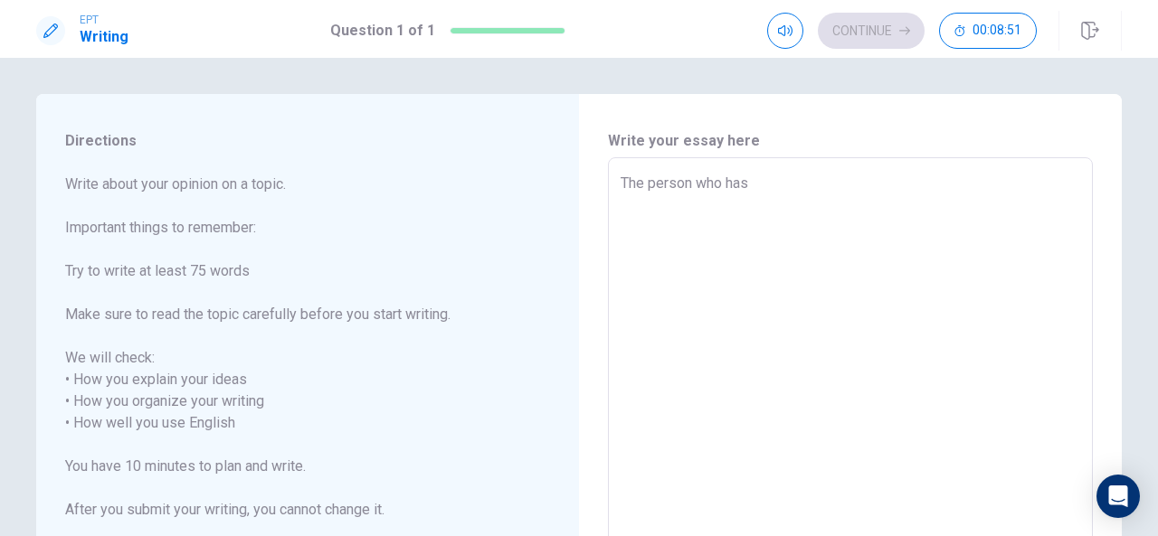
type textarea "The person who has i"
type textarea "x"
type textarea "The person who has in"
type textarea "x"
type textarea "The person who has inf"
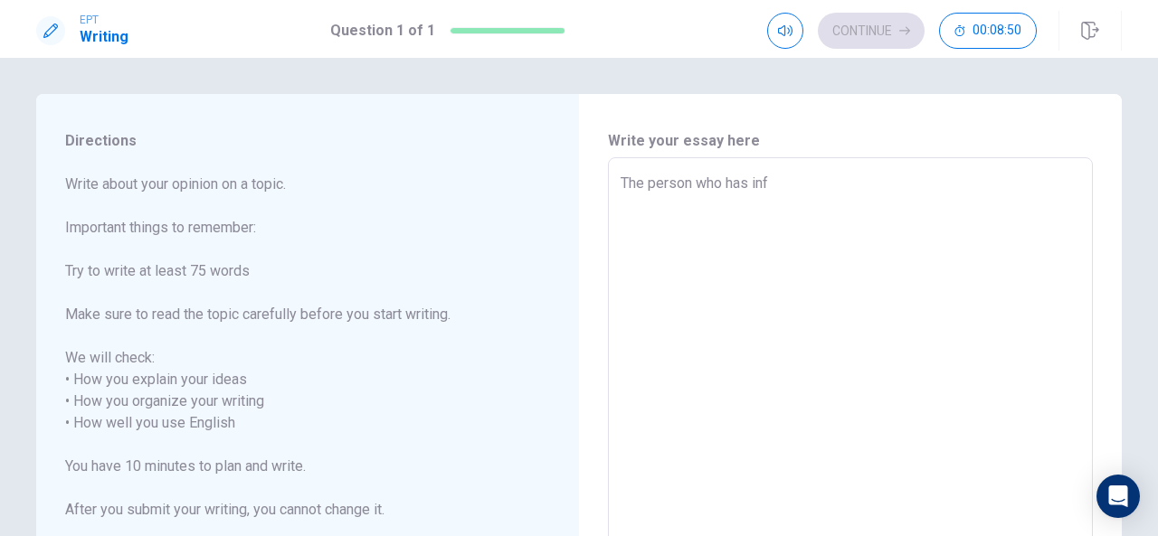
type textarea "x"
type textarea "The person who has infl"
type textarea "x"
type textarea "The person who has influ"
type textarea "x"
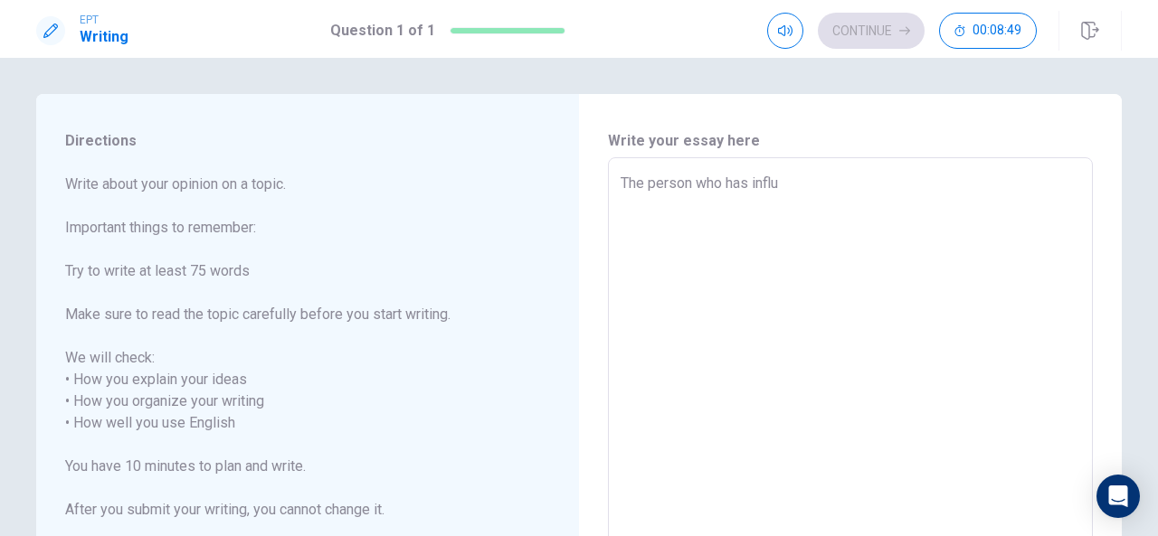
type textarea "The person who has influe"
type textarea "x"
type textarea "The person who has influen"
type textarea "x"
type textarea "The person who has influene"
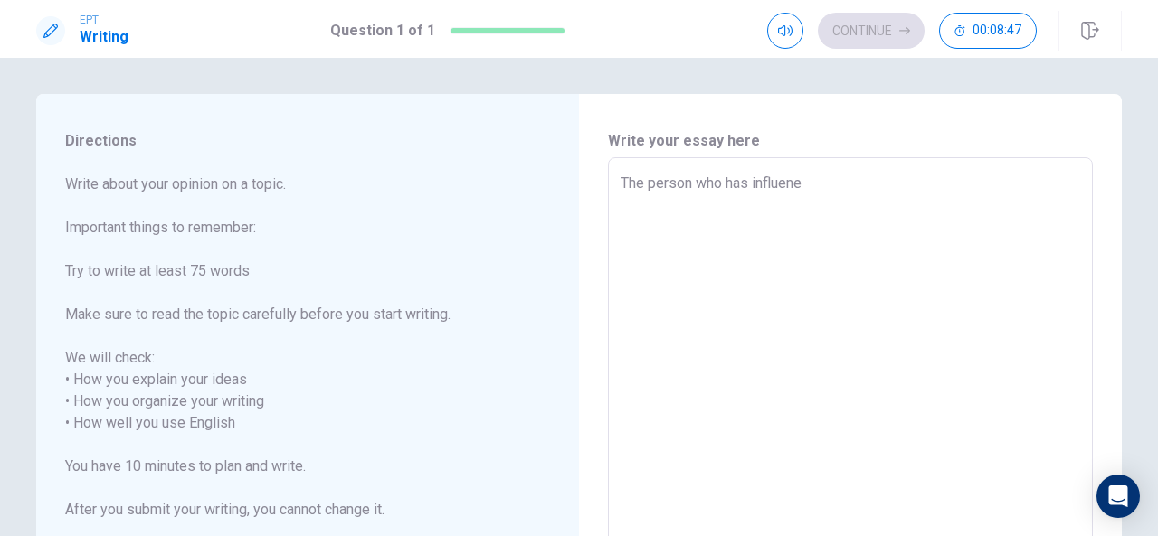
type textarea "x"
type textarea "The person who has influened"
type textarea "x"
type textarea "The person who has influened"
type textarea "x"
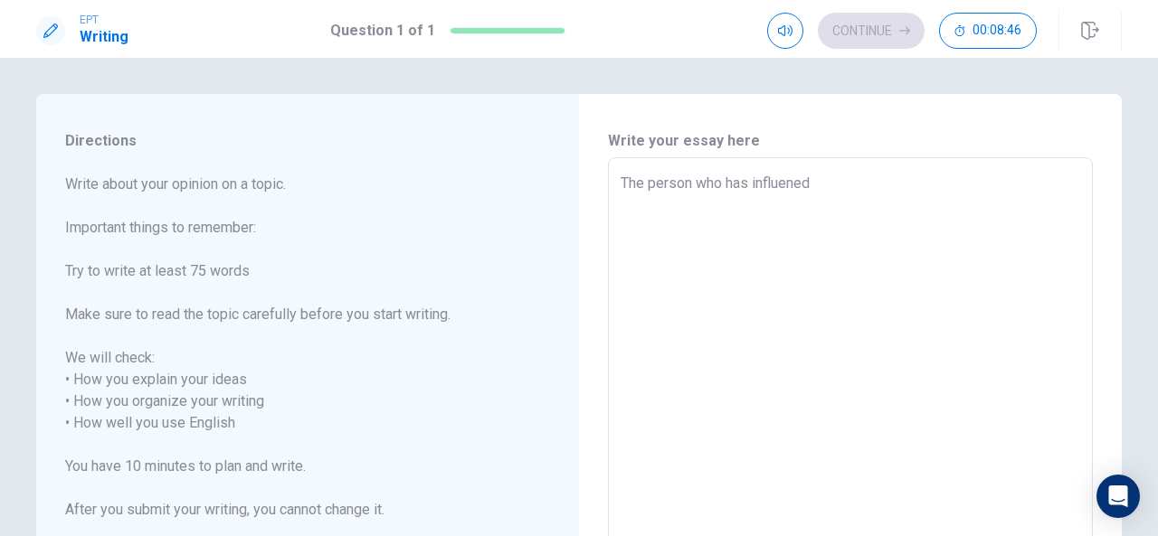
type textarea "The person who has influened i"
type textarea "x"
type textarea "The person who has influened in"
type textarea "x"
type textarea "The person who has influened in"
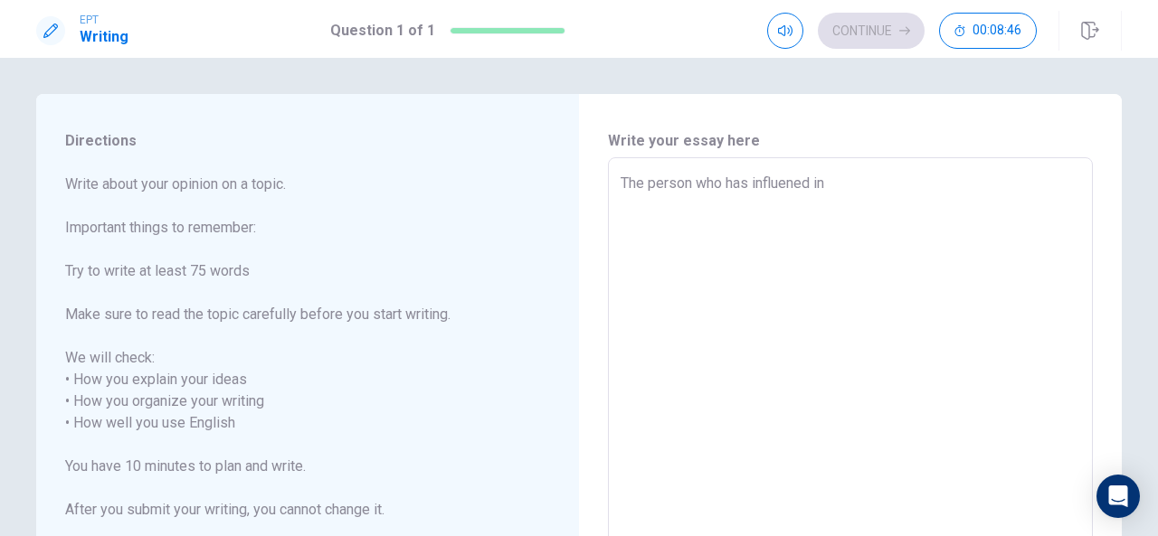
type textarea "x"
type textarea "The person who has influened in m"
type textarea "x"
type textarea "The person who has influened in my"
type textarea "x"
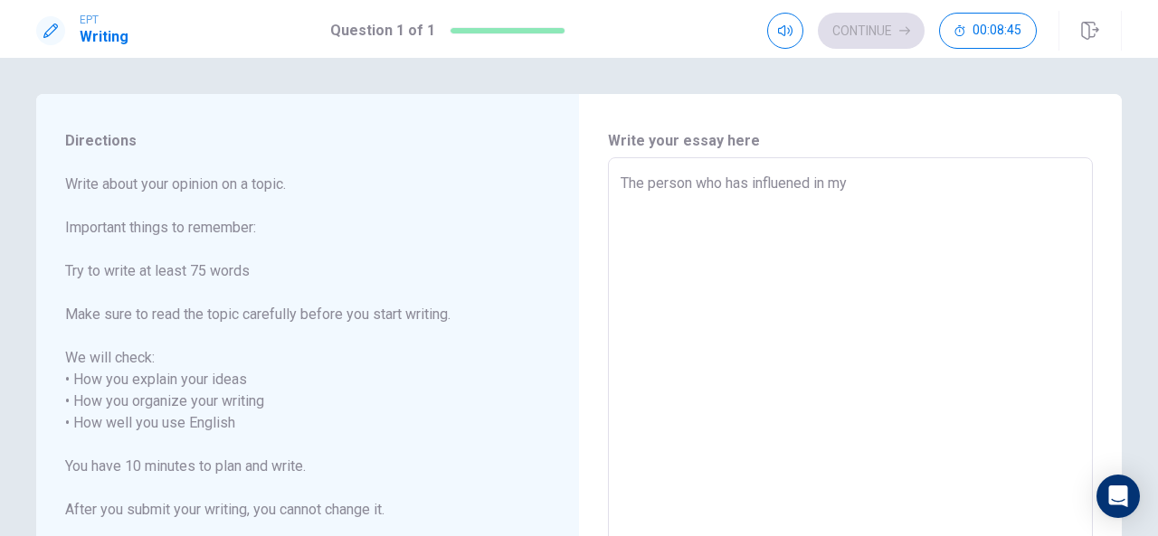
type textarea "The person who has influened in my"
type textarea "x"
type textarea "The person who has influened in my i"
type textarea "x"
type textarea "The person who has influened in my id"
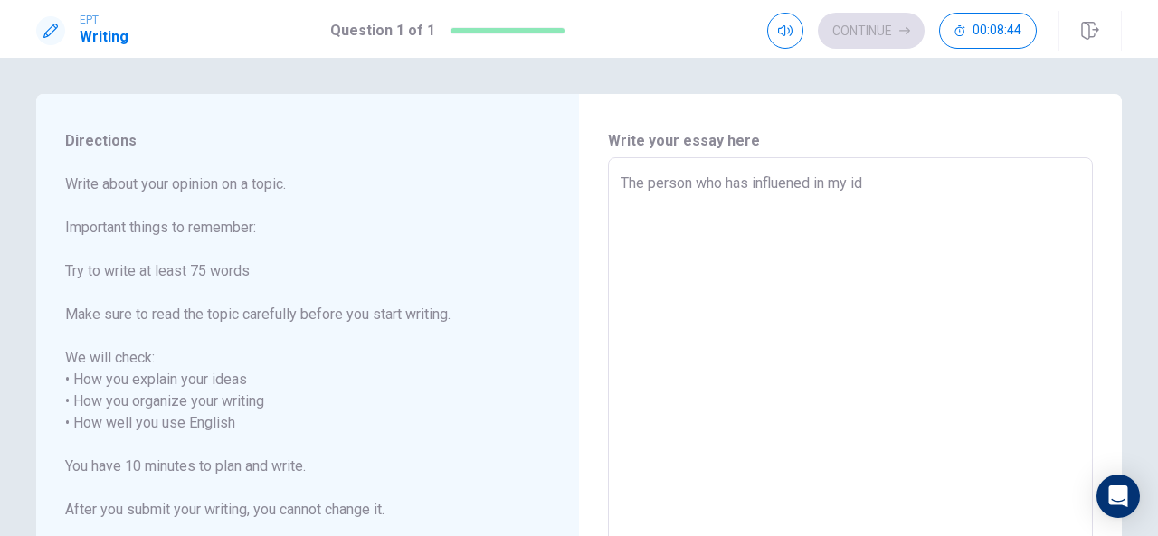
type textarea "x"
type textarea "The person who has influened in my i"
type textarea "x"
type textarea "The person who has influened in my"
type textarea "x"
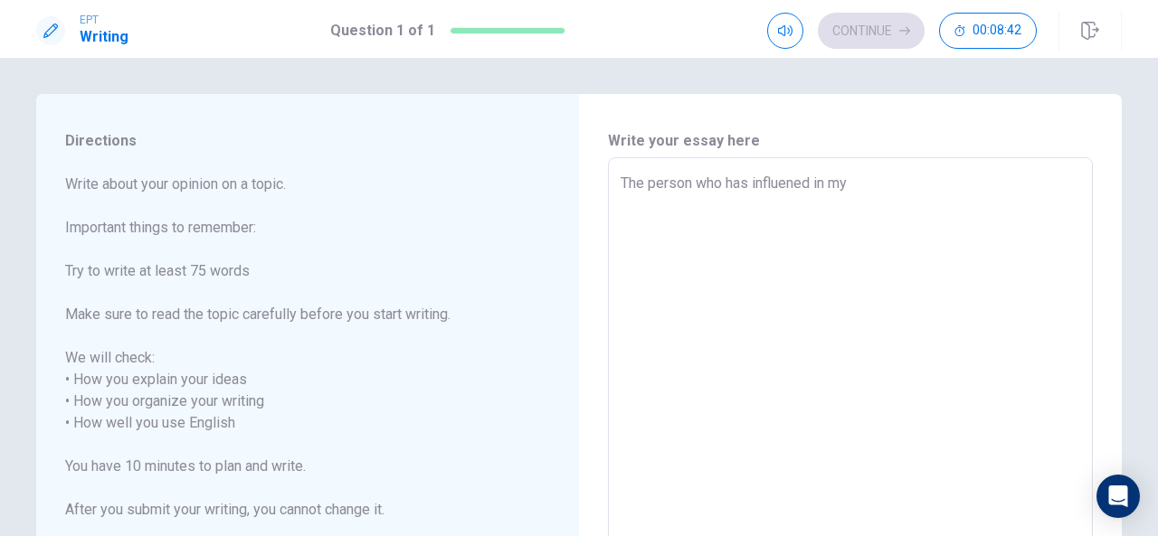
type textarea "The person who has influened in my f"
type textarea "x"
type textarea "The person who has influened in my"
type textarea "x"
type textarea "The person who has influened in my l"
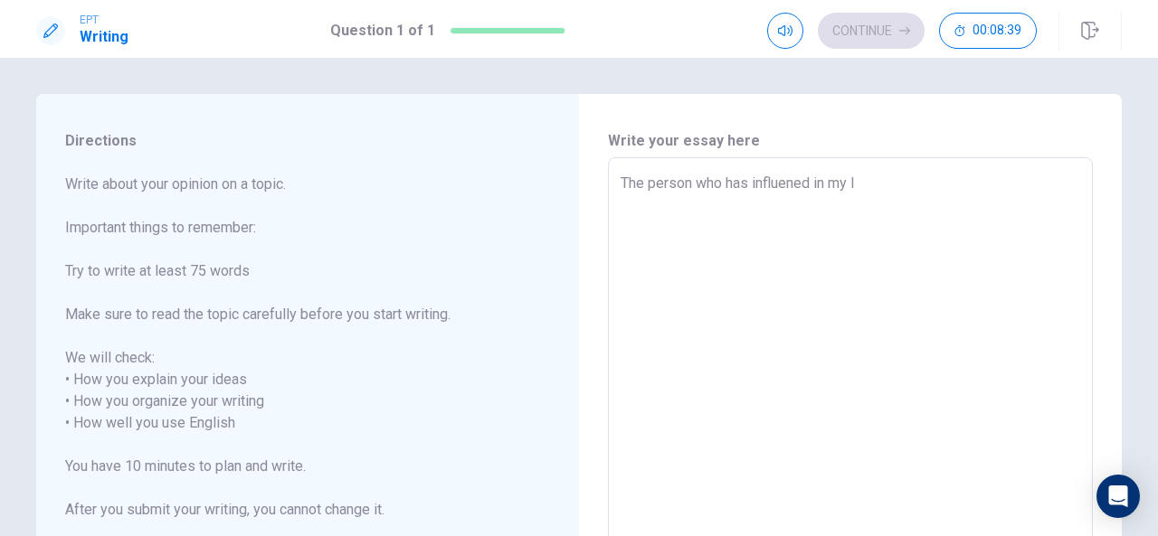
type textarea "x"
type textarea "The person who has influened in my li"
type textarea "x"
type textarea "The person who has influened in my lif"
type textarea "x"
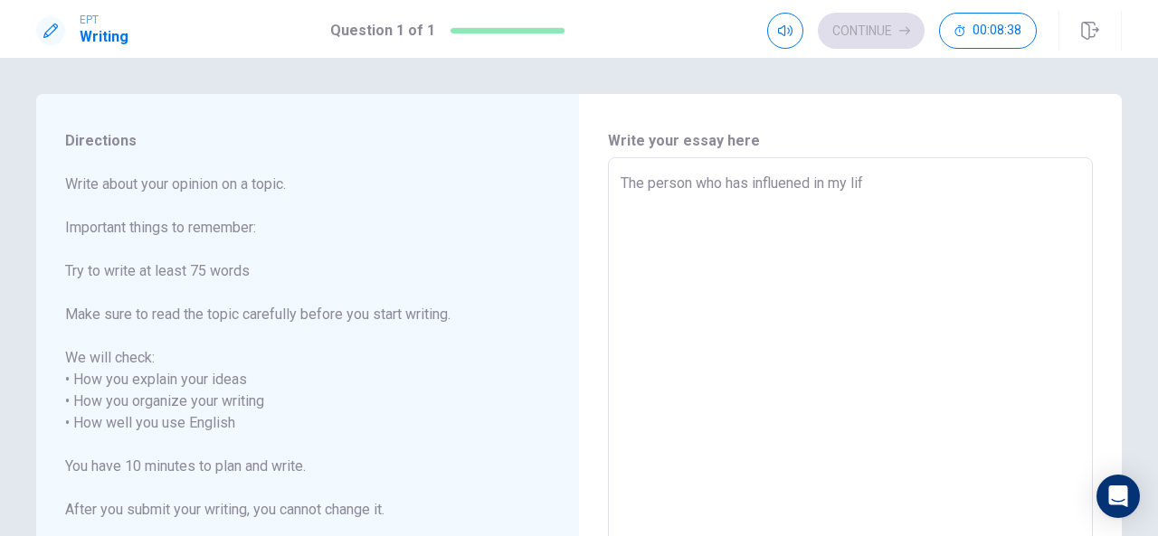
type textarea "The person who has influened in my life"
type textarea "x"
type textarea "The person who has influened in my life"
type textarea "x"
type textarea "The person who has influened in my life"
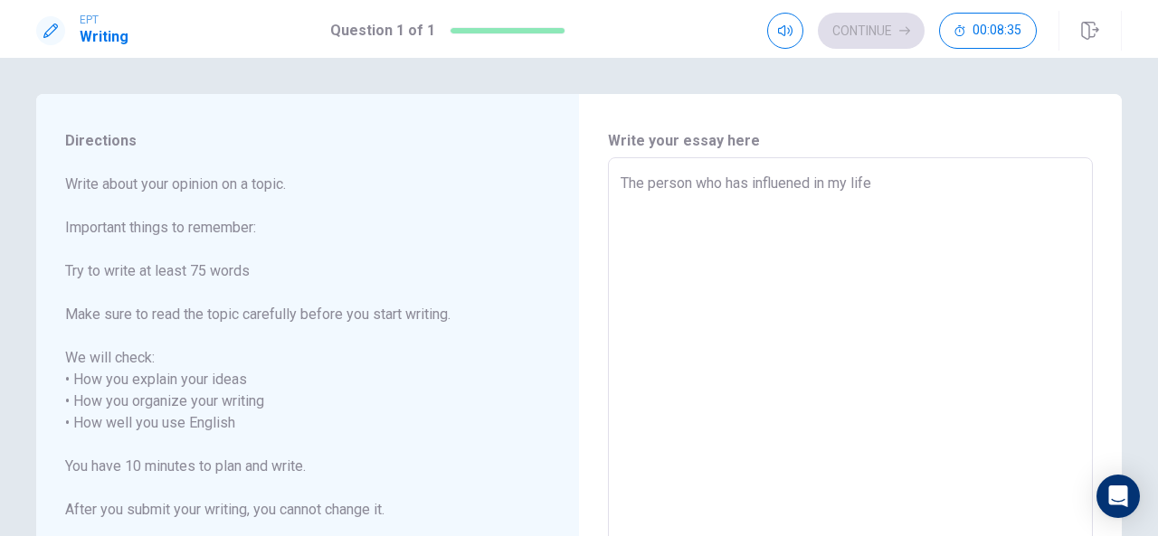
click at [1143, 261] on div "Directions Write about your opinion on a topic. Important things to remember: T…" at bounding box center [578, 413] width 1143 height 639
click at [915, 178] on textarea "The person who has influened in my life" at bounding box center [851, 413] width 460 height 480
type textarea "x"
type textarea "The person who has influened in my life"
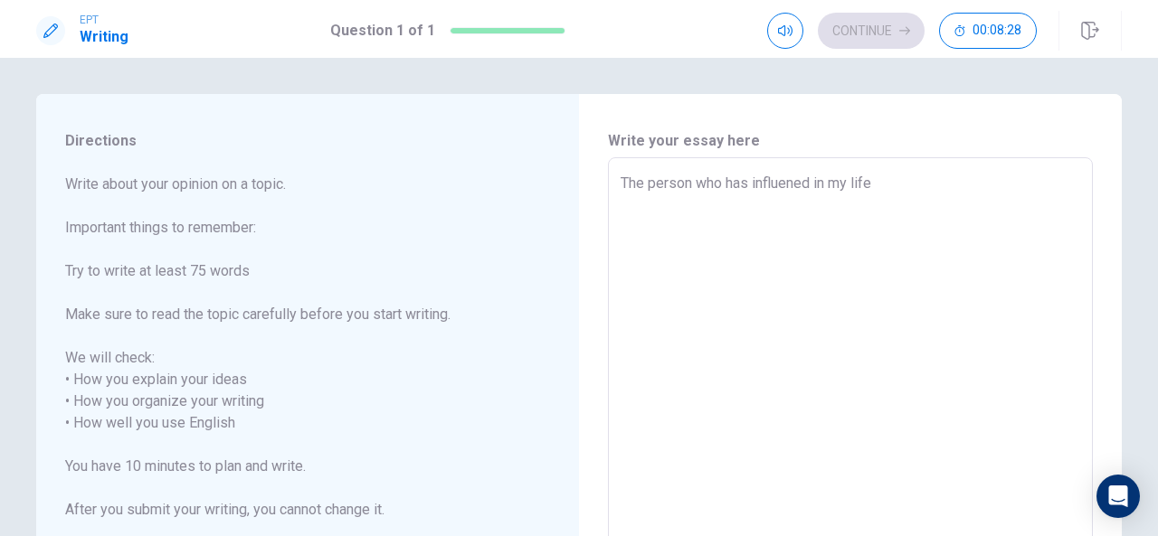
type textarea "x"
type textarea "The person who has influened in my life,"
type textarea "x"
type textarea "The person who has influened in my life,"
type textarea "x"
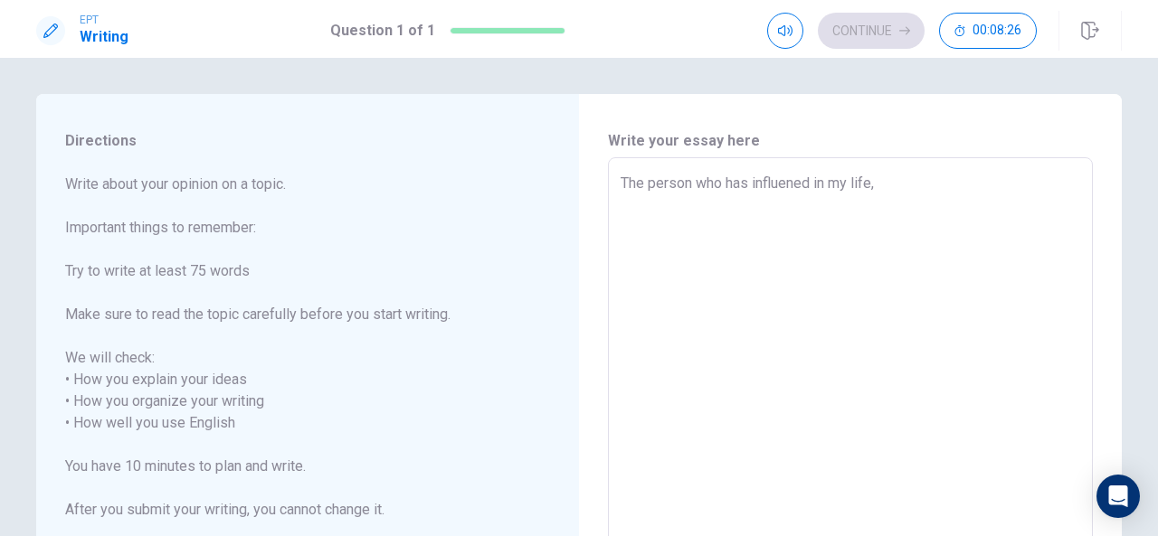
type textarea "The person who has influened in my life, i"
type textarea "x"
type textarea "The person who has influened in my life, is"
type textarea "x"
type textarea "The person who has influened in my life, is"
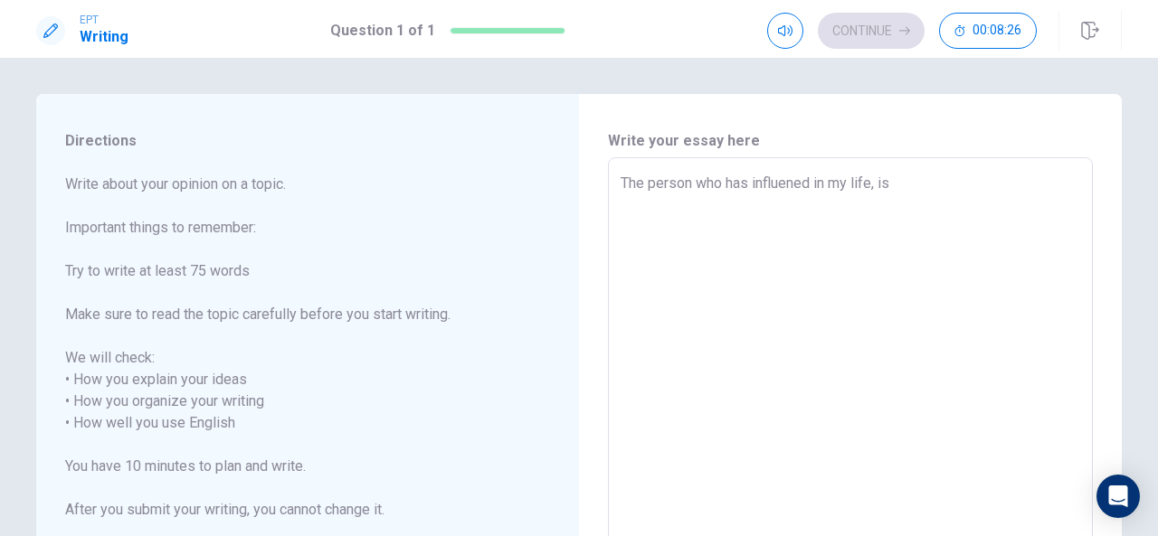
type textarea "x"
type textarea "The person who has influened in my life, is m"
type textarea "x"
type textarea "The person who has influened in my life, is my"
type textarea "x"
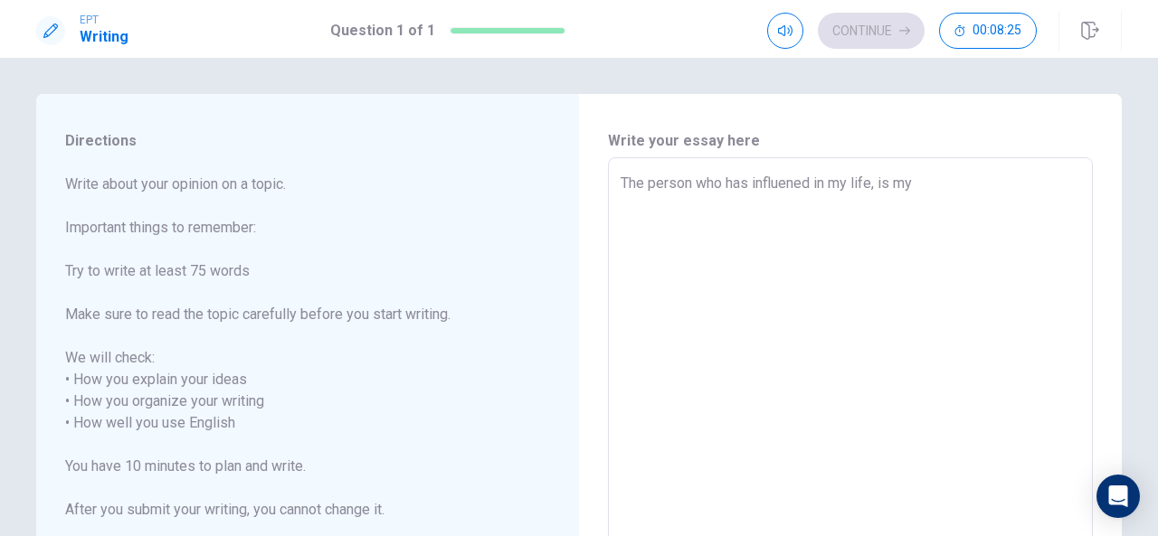
type textarea "The person who has influened in my life, is my"
type textarea "x"
type textarea "The person who has influened in my life, is my p"
type textarea "x"
type textarea "The person who has influened in my life, is my pr"
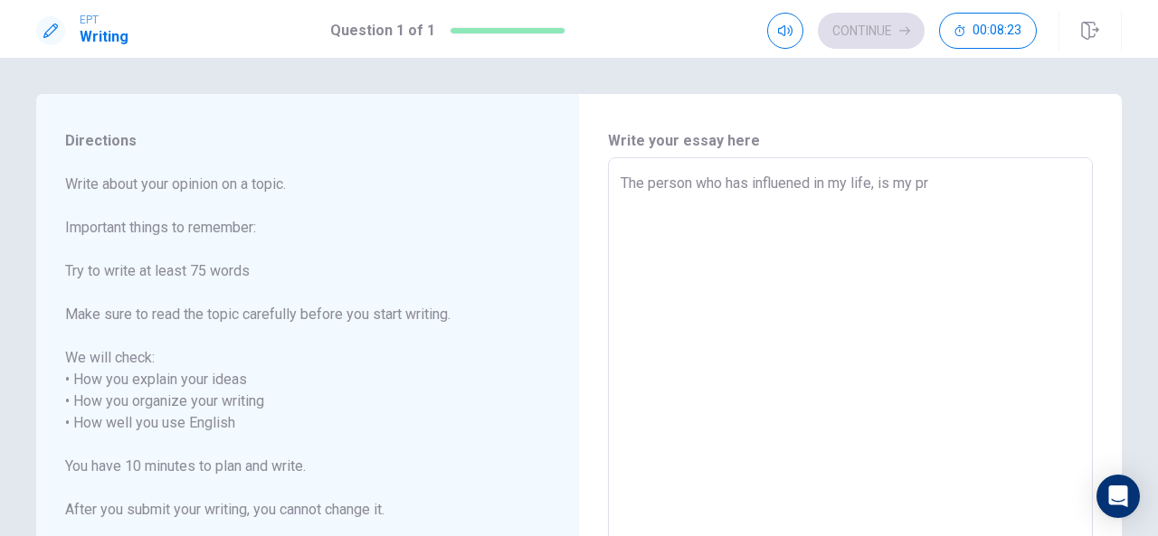
type textarea "x"
type textarea "The person who has influened in my life, is my pro"
type textarea "x"
type textarea "The person who has influened in my life, is my prof"
type textarea "x"
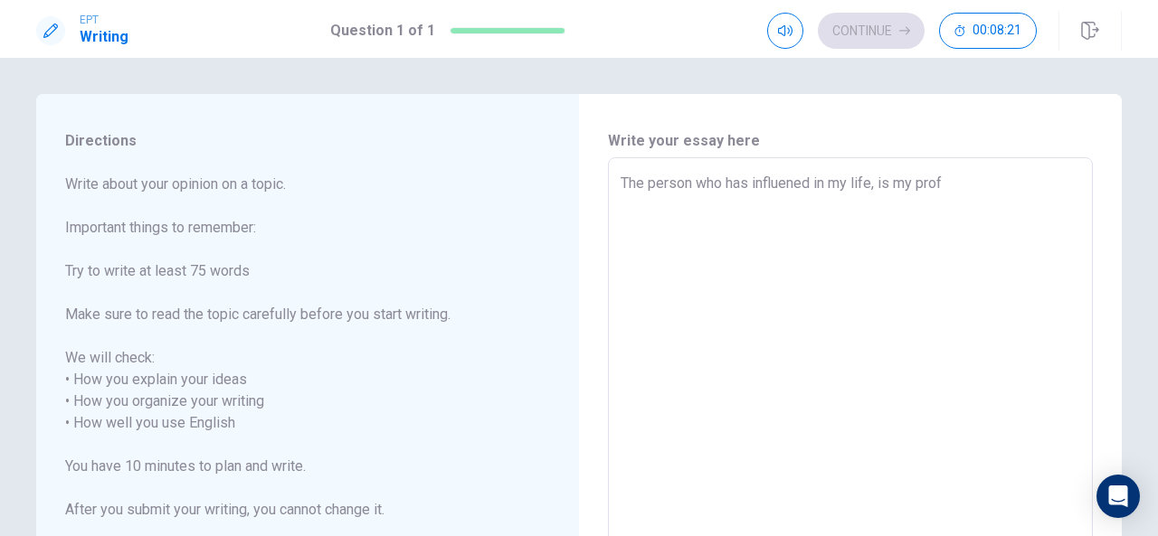
type textarea "The person who has influened in my life, is my profe"
type textarea "x"
type textarea "The person who has influened in my life, is my profes"
type textarea "x"
type textarea "The person who has influened in my life, is my profess"
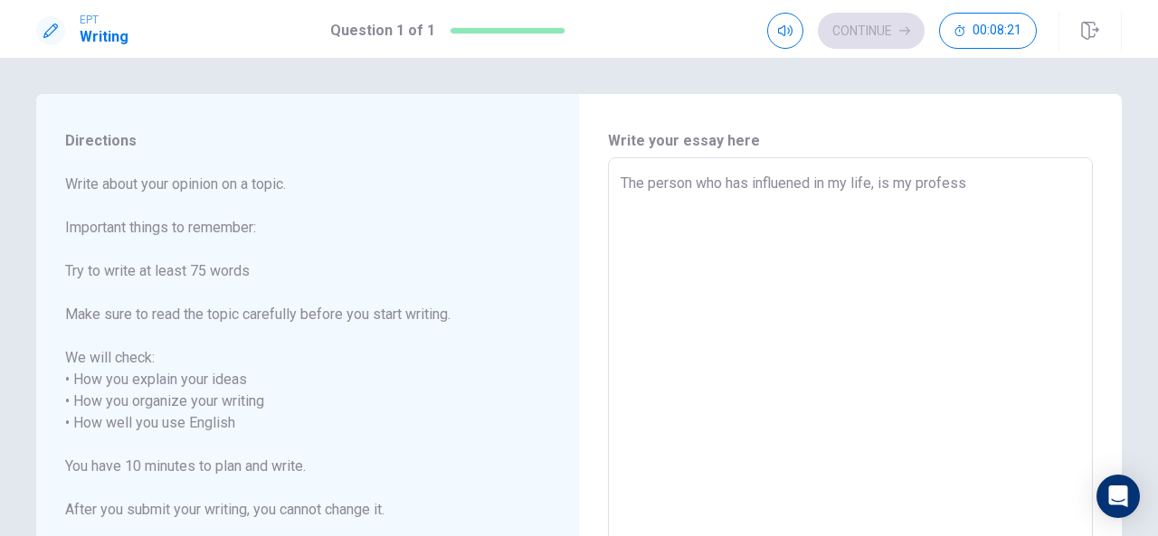
type textarea "x"
type textarea "The person who has influened in my life, is my professo"
type textarea "x"
type textarea "The person who has influened in my life, is my professor"
type textarea "x"
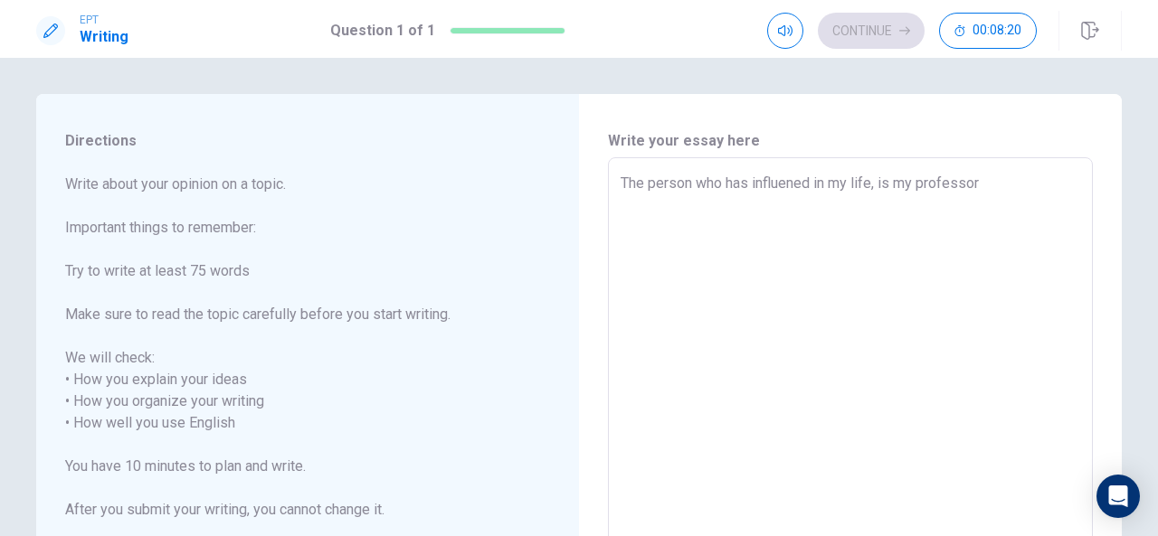
type textarea "The person who has influened in my life, is my professor"
type textarea "x"
type textarea "The person who has influened in my life, is my professor o"
type textarea "x"
type textarea "The person who has influened in my life, is my professor of"
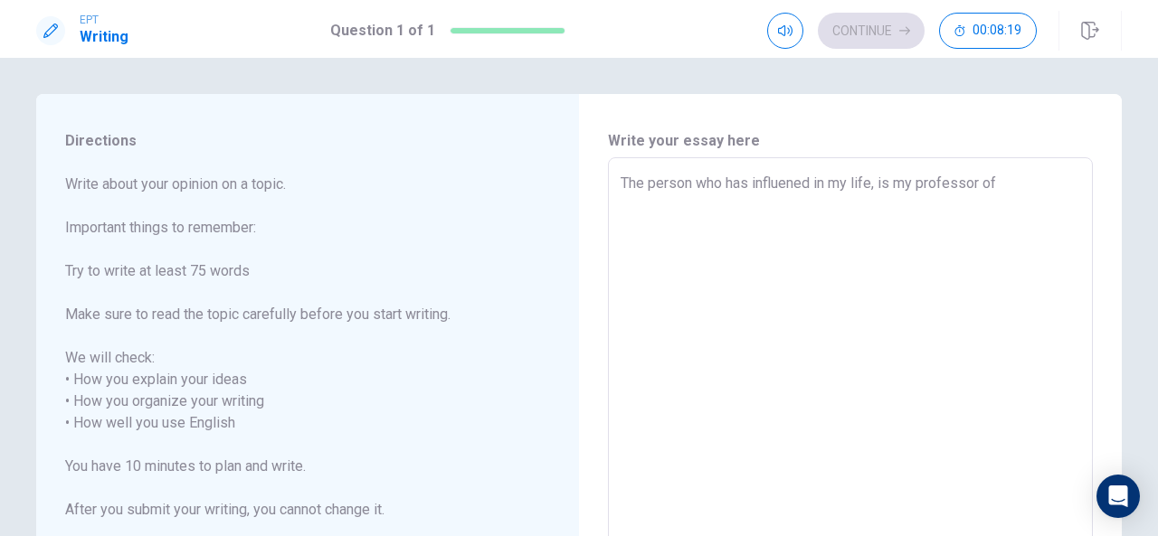
type textarea "x"
type textarea "The person who has influened in my life, is my professor of"
type textarea "x"
type textarea "The person who has influened in my life, is my professor of c"
type textarea "x"
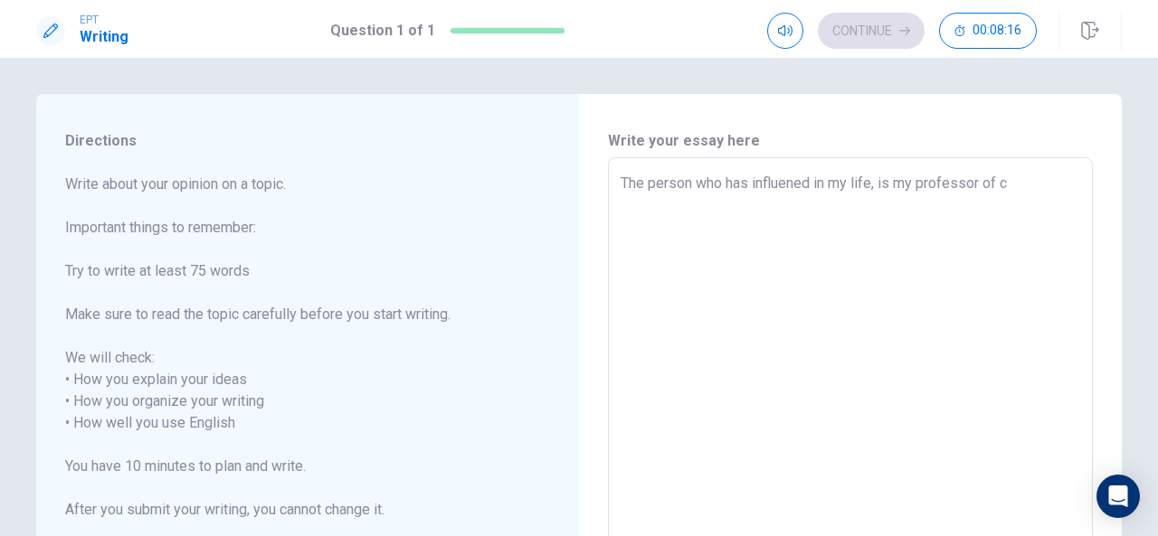
type textarea "The person who has influened in my life, is my professor of ch"
type textarea "x"
type textarea "The person who has influened in my life, is my professor of che"
type textarea "x"
type textarea "The person who has influened in my life, is my professor of chem"
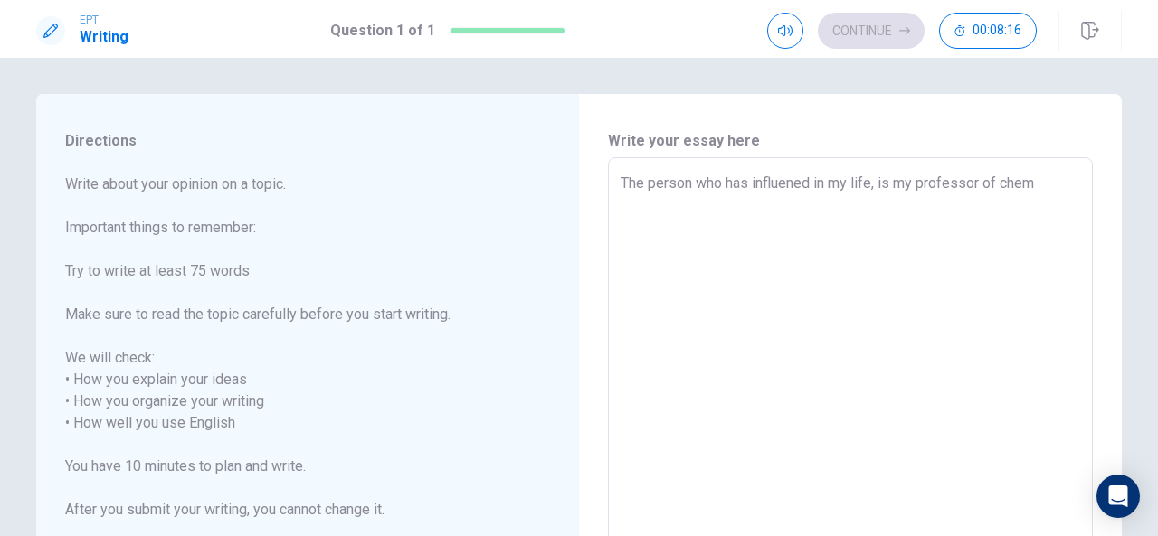
type textarea "x"
type textarea "The person who has influened in my life, is my professor of chemi"
type textarea "x"
type textarea "The person who has influened in my life, is my professor of chemis"
type textarea "x"
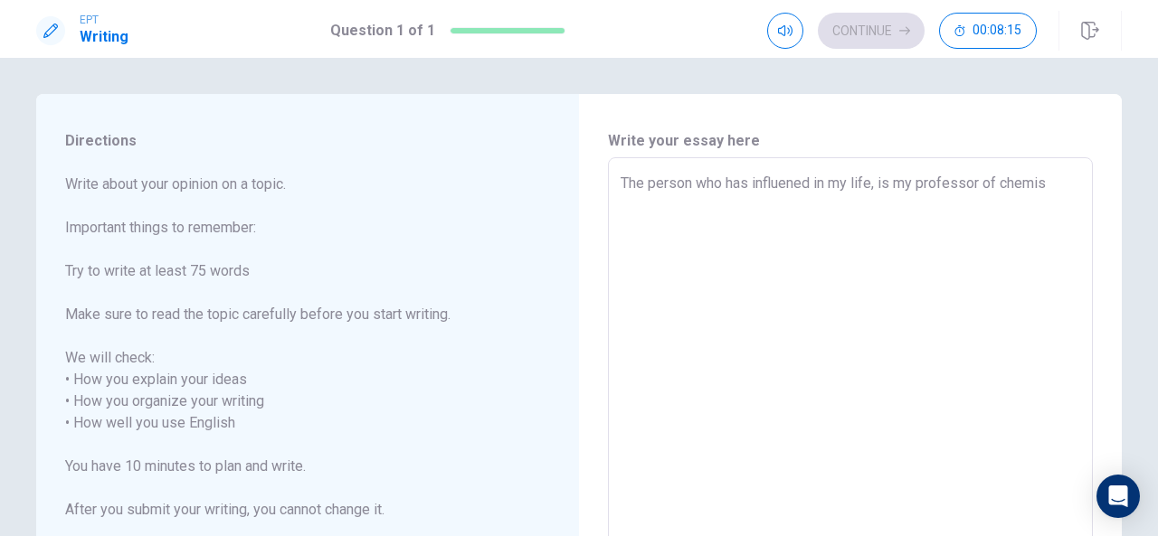
type textarea "The person who has influened in my life, is my professor of chemist"
type textarea "x"
type textarea "The person who has influened in my life, is my professor of chemistr"
type textarea "x"
type textarea "The person who has influened in my life, is my professor of chemistry"
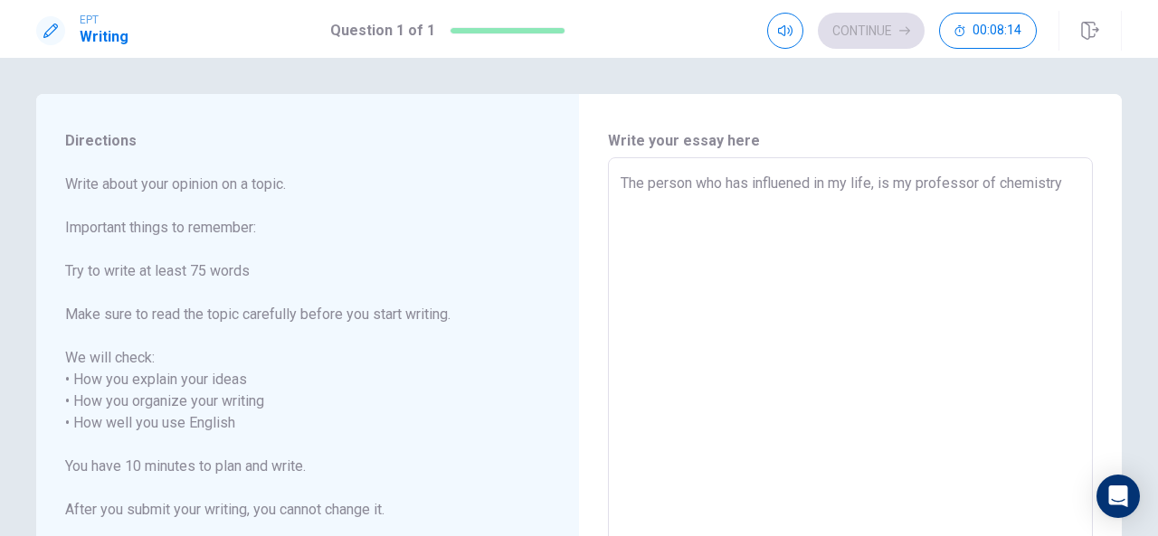
type textarea "x"
type textarea "The person who has influened in my life, is my professor of chemistry"
type textarea "x"
type textarea "The person who has influened in my life, is my professor of chemistry w"
type textarea "x"
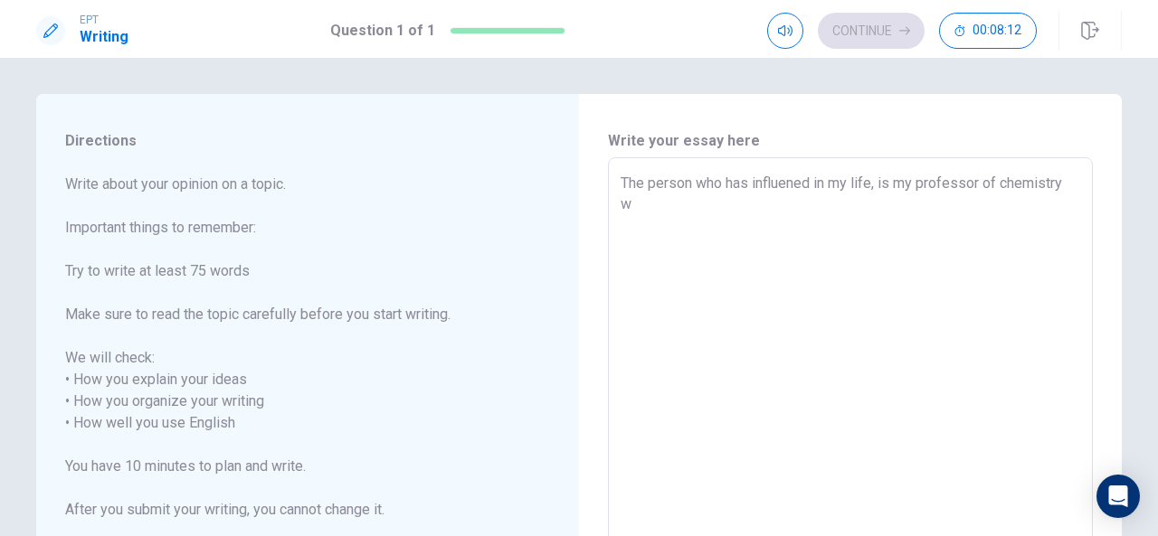
type textarea "The person who has influened in my life, is my professor of chemistry wh"
type textarea "x"
type textarea "The person who has influened in my life, is my professor of chemistry whe"
type textarea "x"
type textarea "The person who has influened in my life, is my professor of chemistry when"
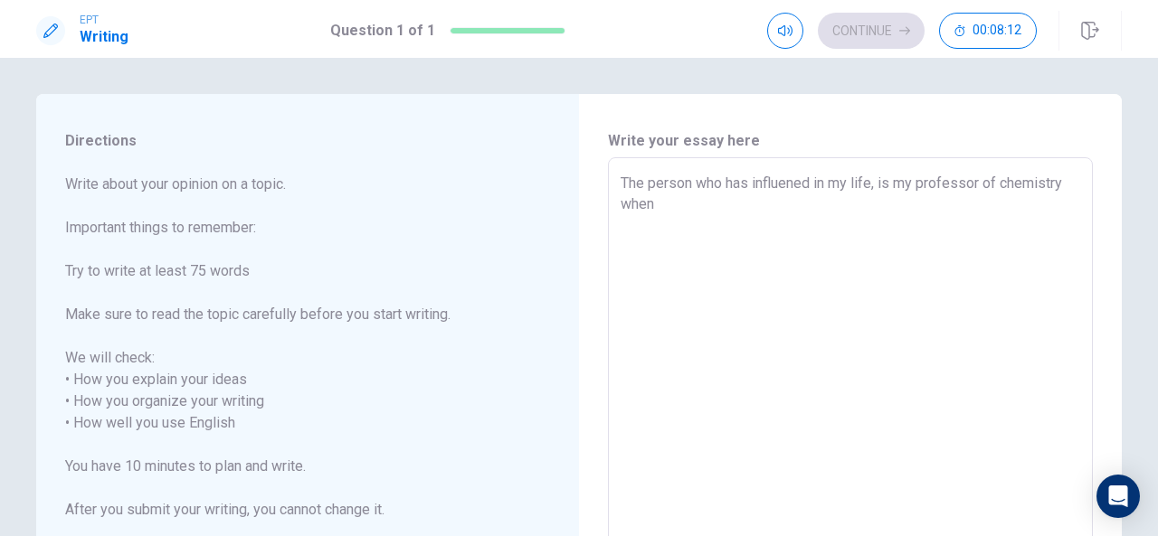
type textarea "x"
type textarea "The person who has influened in my life, is my professor of chemistry when"
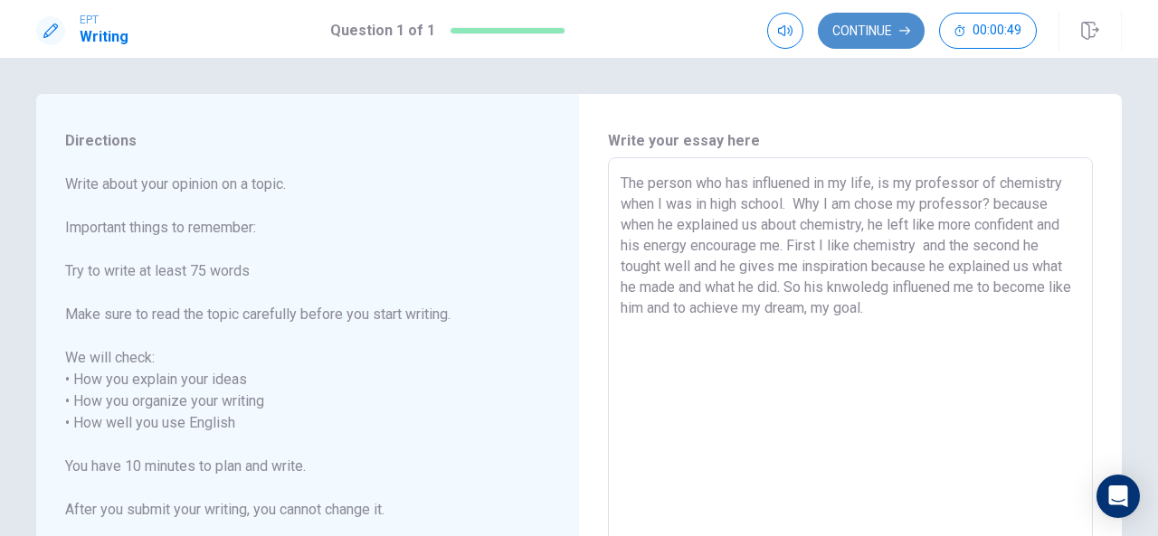
click at [887, 21] on button "Continue" at bounding box center [871, 31] width 107 height 36
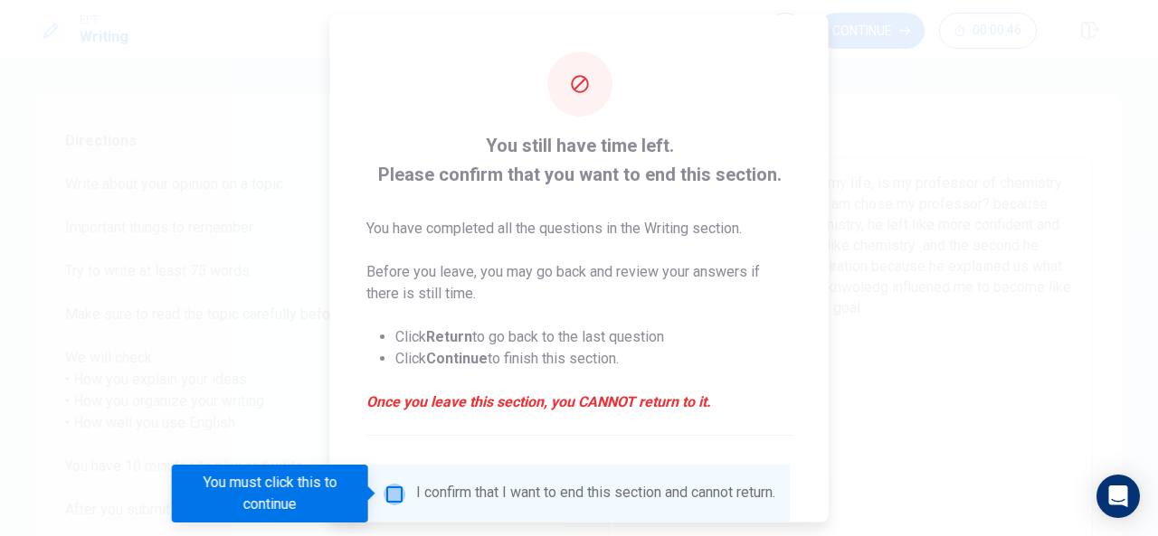
click at [391, 494] on input "You must click this to continue" at bounding box center [395, 494] width 22 height 22
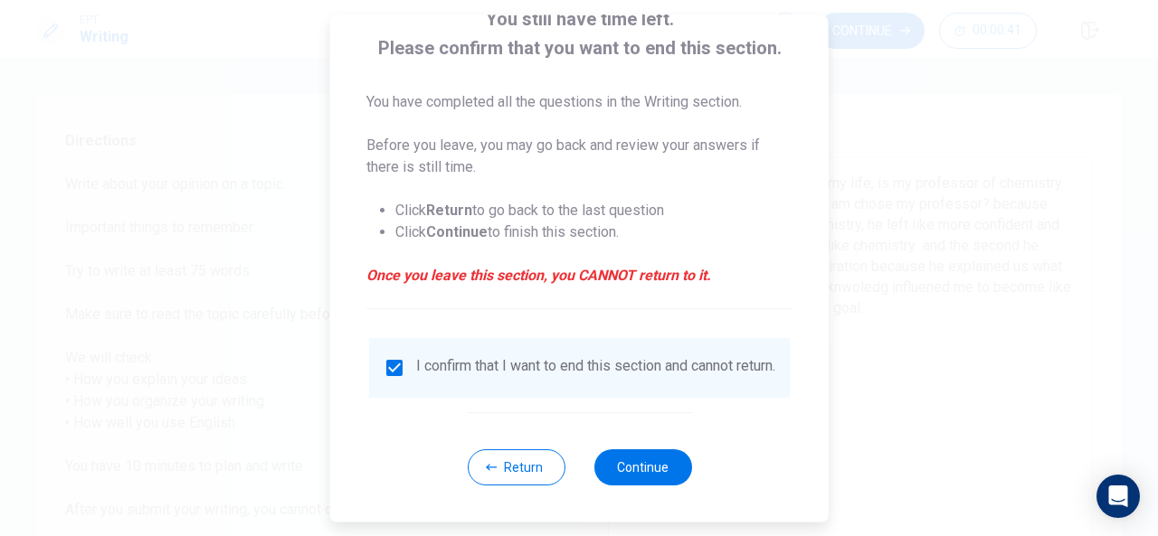
scroll to position [138, 0]
click at [635, 455] on button "Continue" at bounding box center [642, 468] width 98 height 36
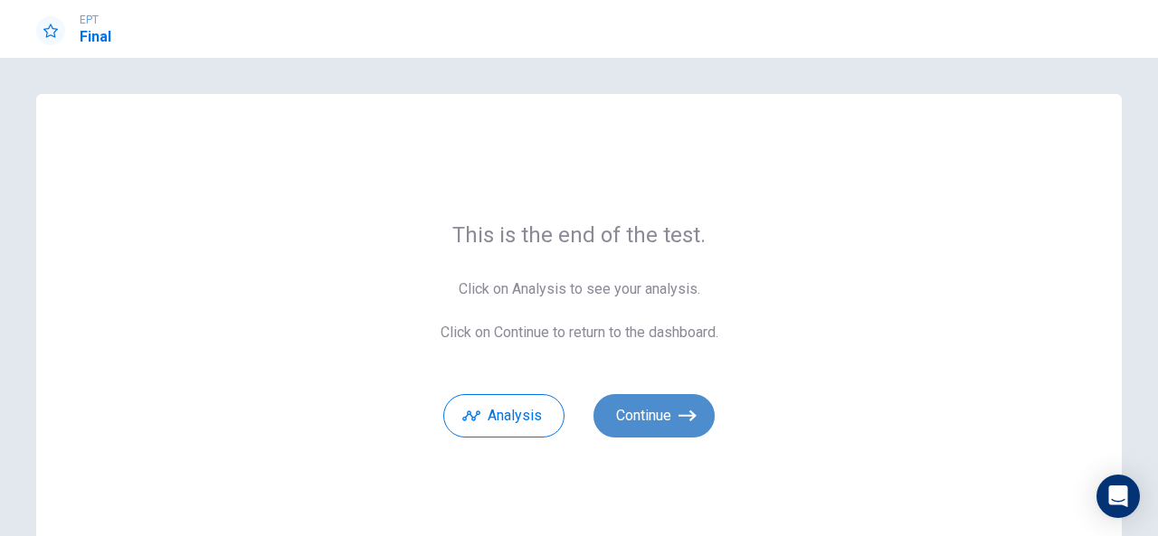
click at [635, 399] on button "Continue" at bounding box center [653, 415] width 121 height 43
